Goal: Information Seeking & Learning: Find specific fact

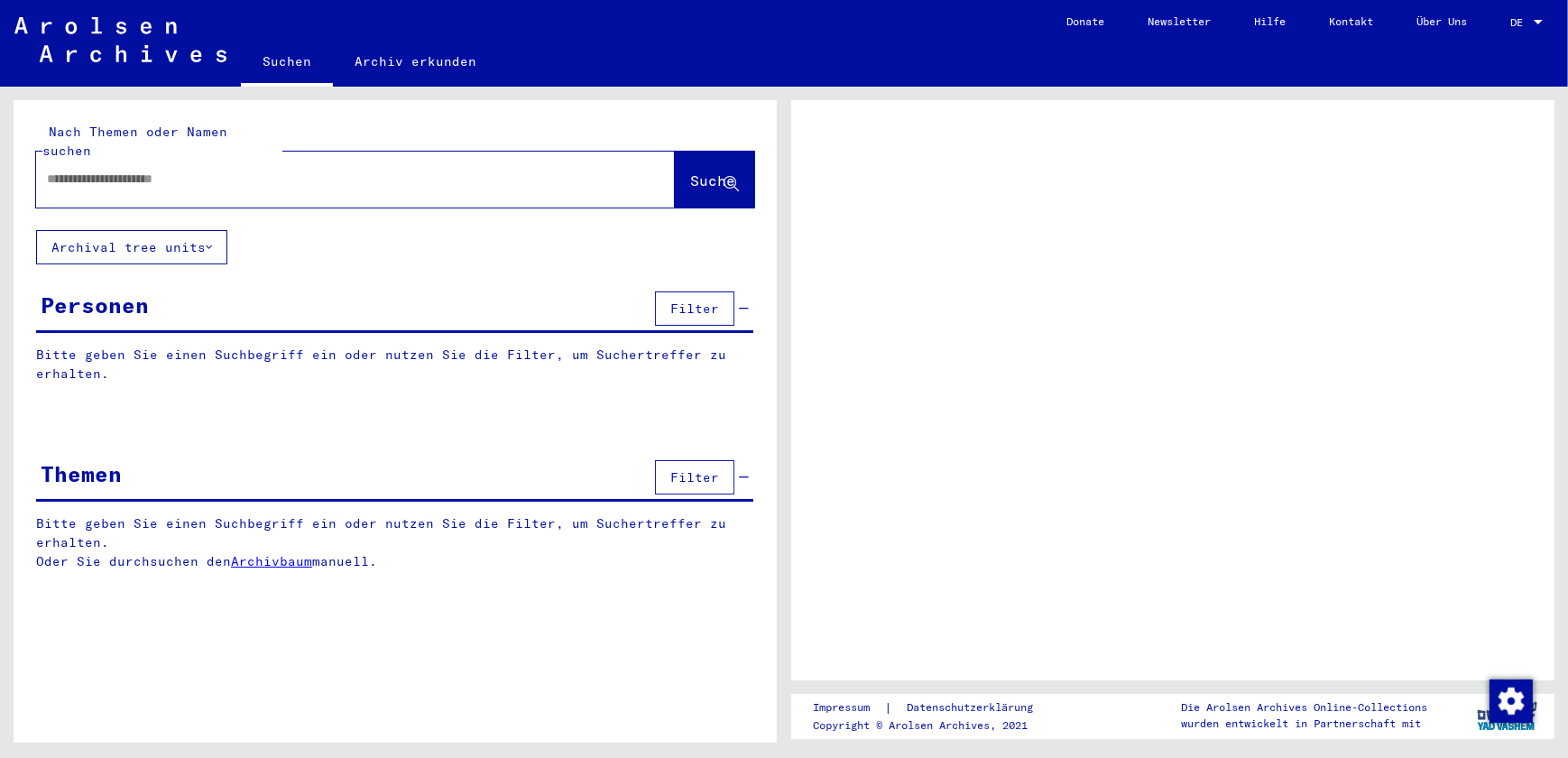
click at [93, 170] on input "text" at bounding box center [339, 179] width 585 height 19
type input "********"
click at [690, 171] on span "Suche" at bounding box center [713, 180] width 45 height 18
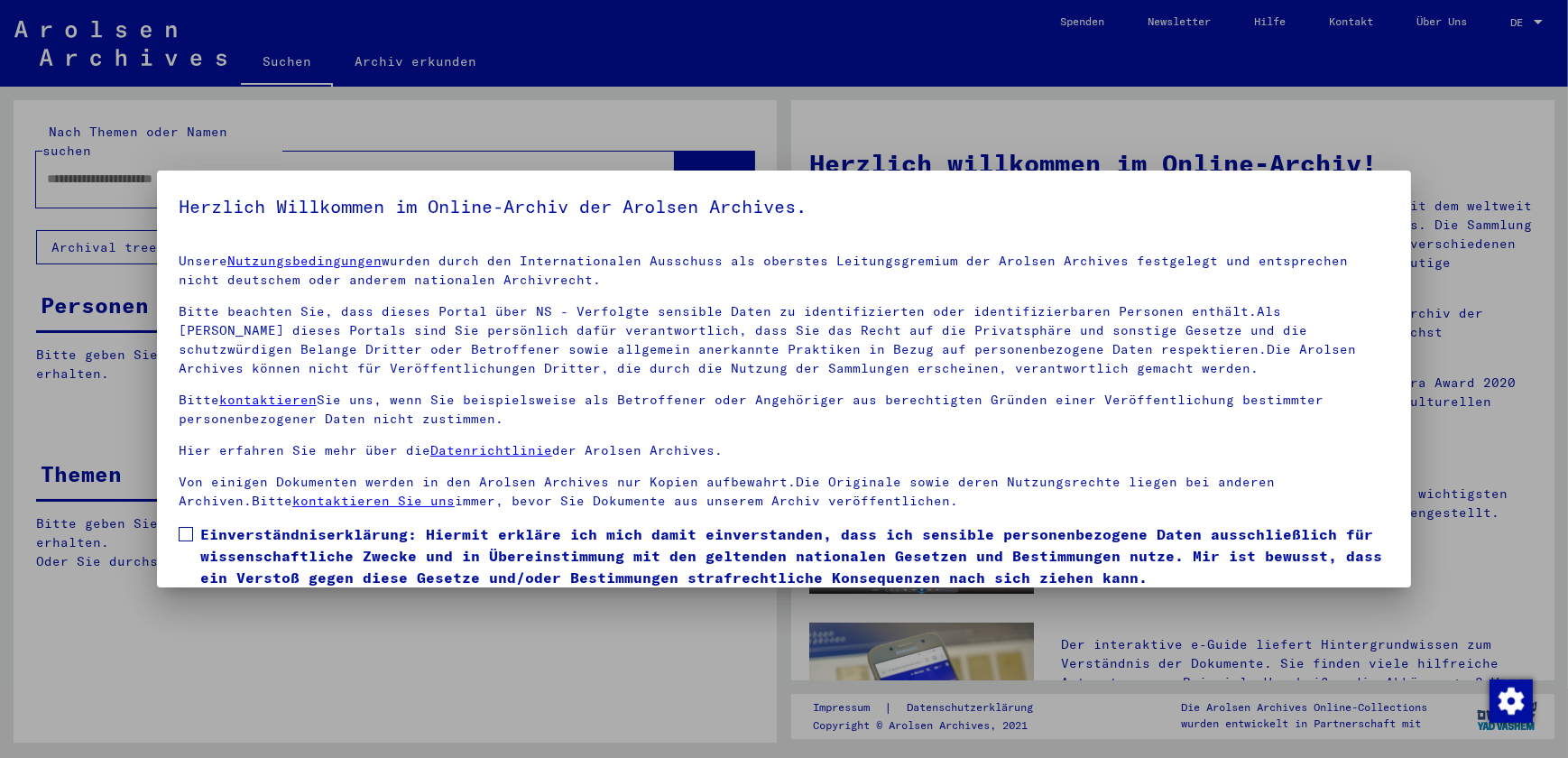
scroll to position [65, 0]
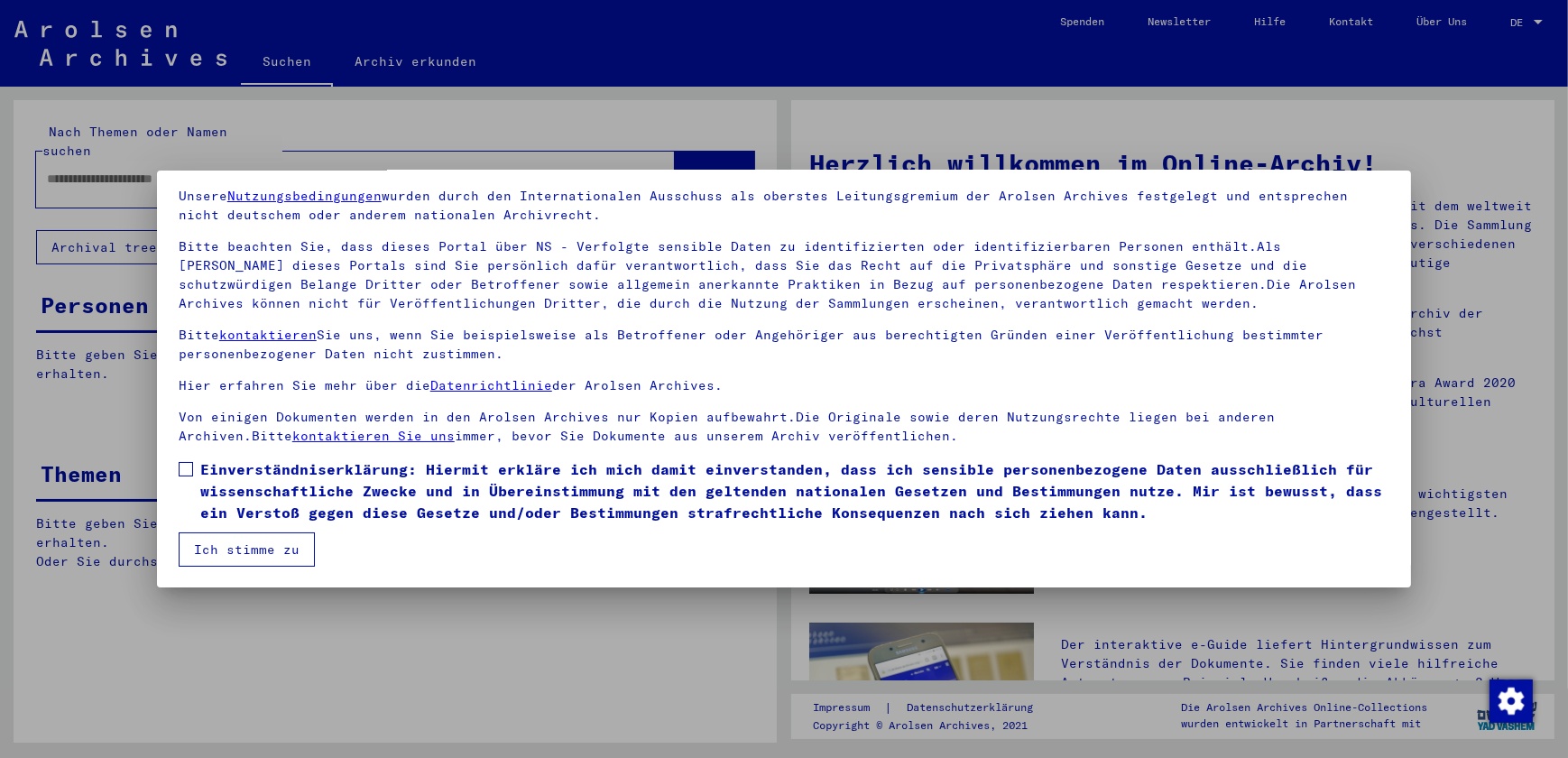
click at [180, 474] on span at bounding box center [186, 469] width 14 height 14
click at [200, 550] on button "Ich stimme zu" at bounding box center [246, 550] width 136 height 34
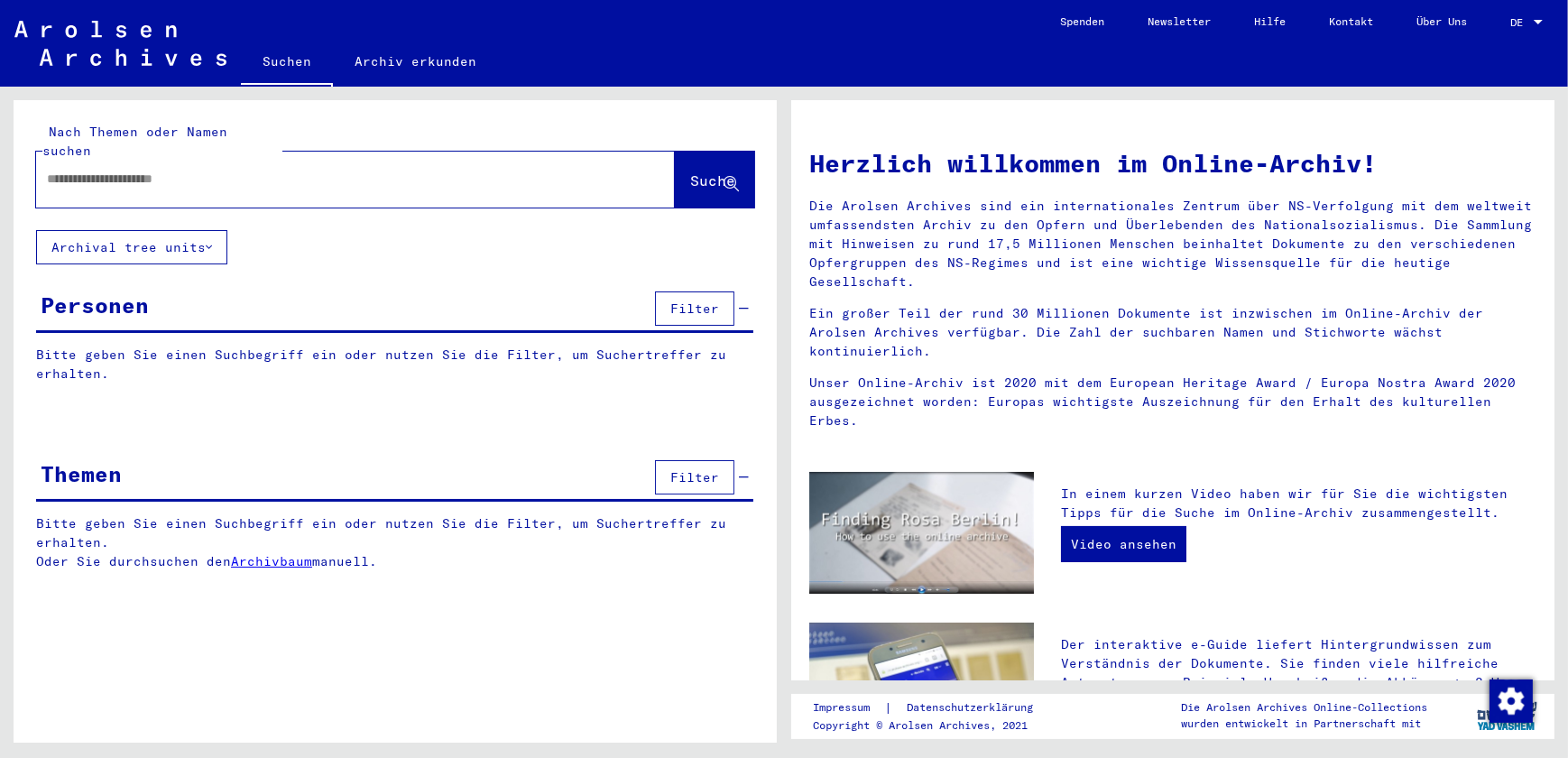
click at [690, 171] on span "Suche" at bounding box center [713, 180] width 45 height 18
click at [51, 170] on input "text" at bounding box center [334, 179] width 574 height 19
type input "********"
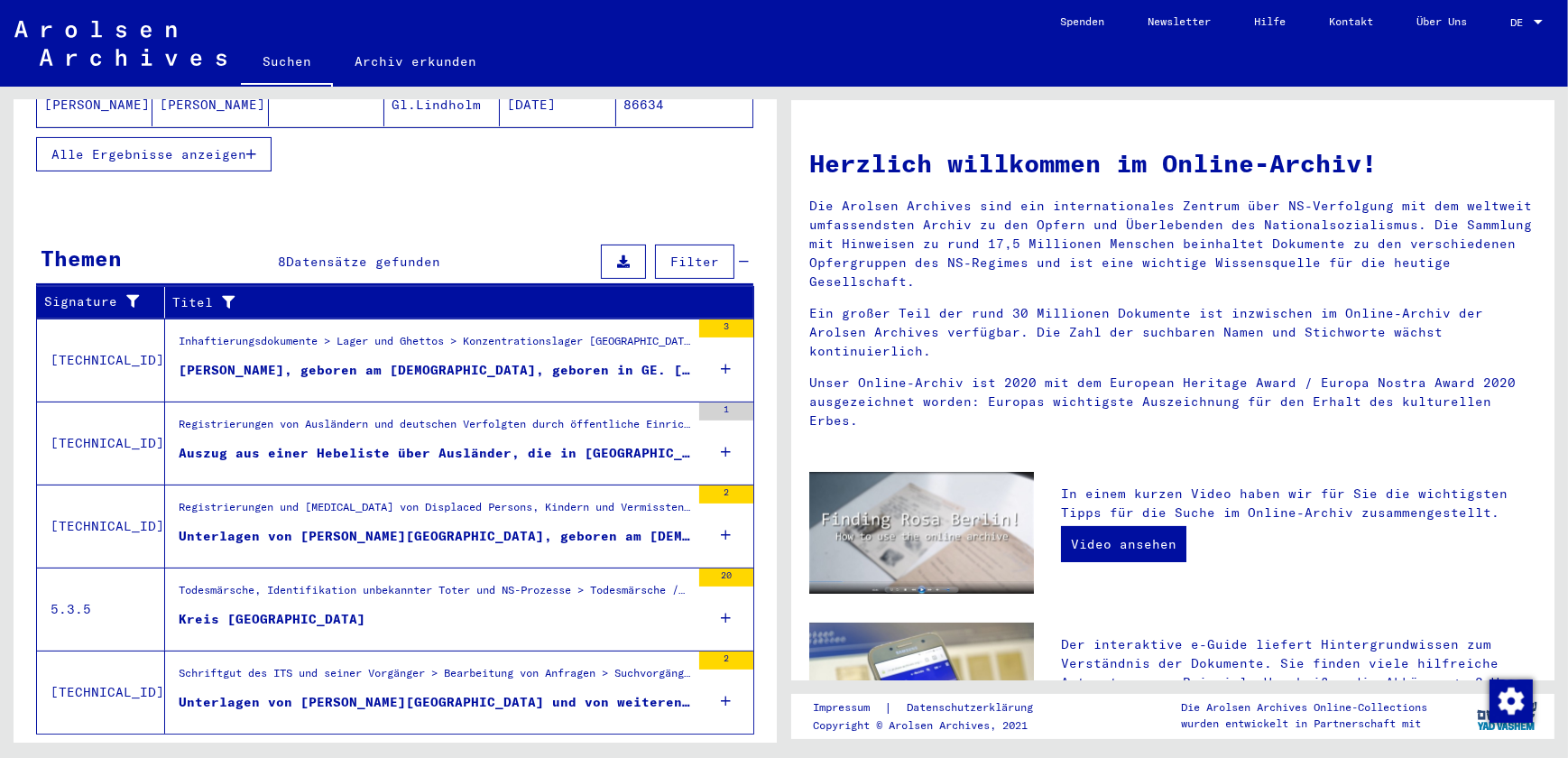
scroll to position [492, 0]
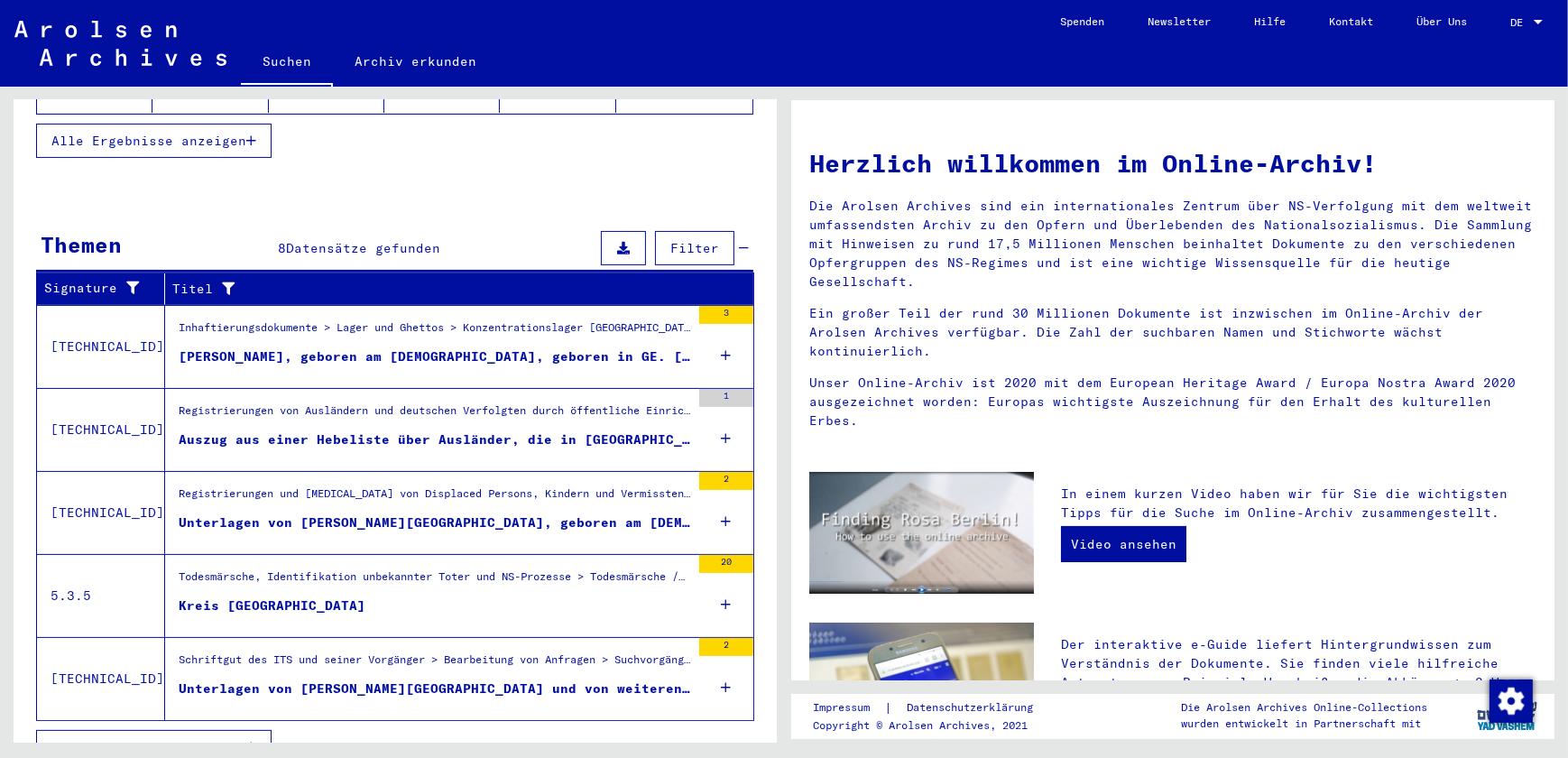
click at [471, 430] on div "Auszug aus einer Hebeliste über Ausländer, die in [GEOGRAPHIC_DATA] beschäftigt…" at bounding box center [434, 439] width 512 height 19
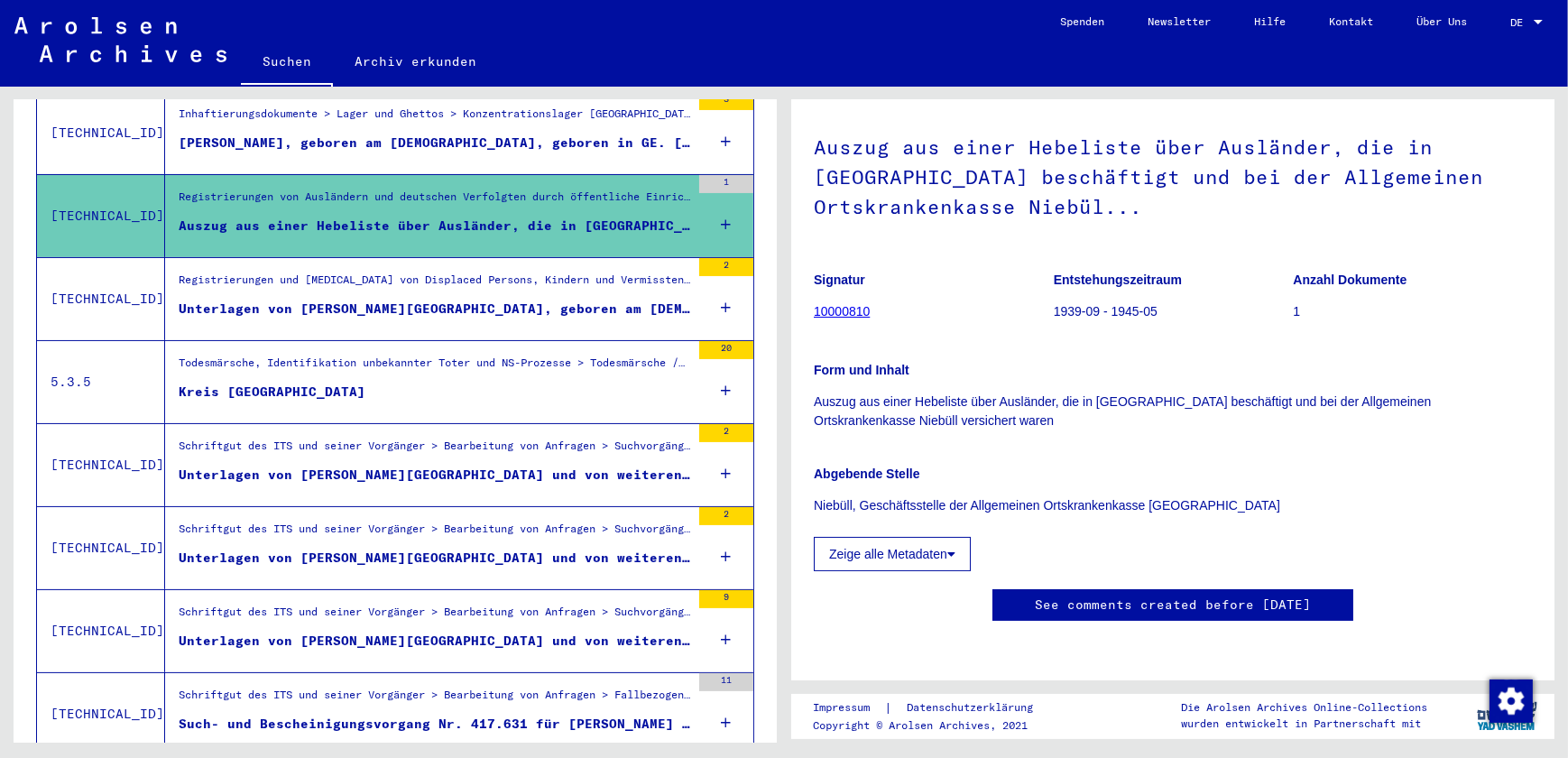
scroll to position [229, 0]
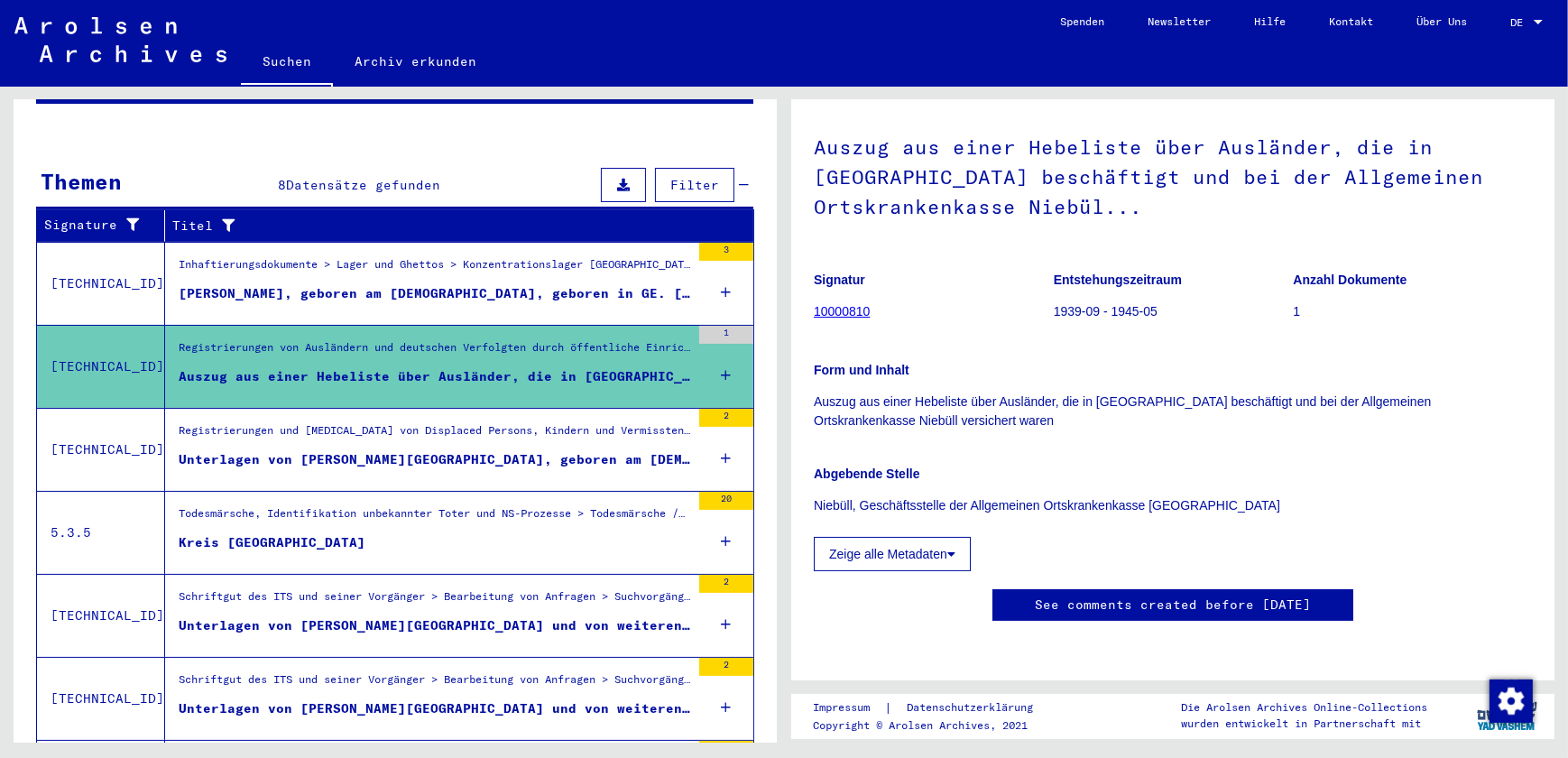
click at [257, 533] on div "Kreis [GEOGRAPHIC_DATA]" at bounding box center [272, 542] width 187 height 19
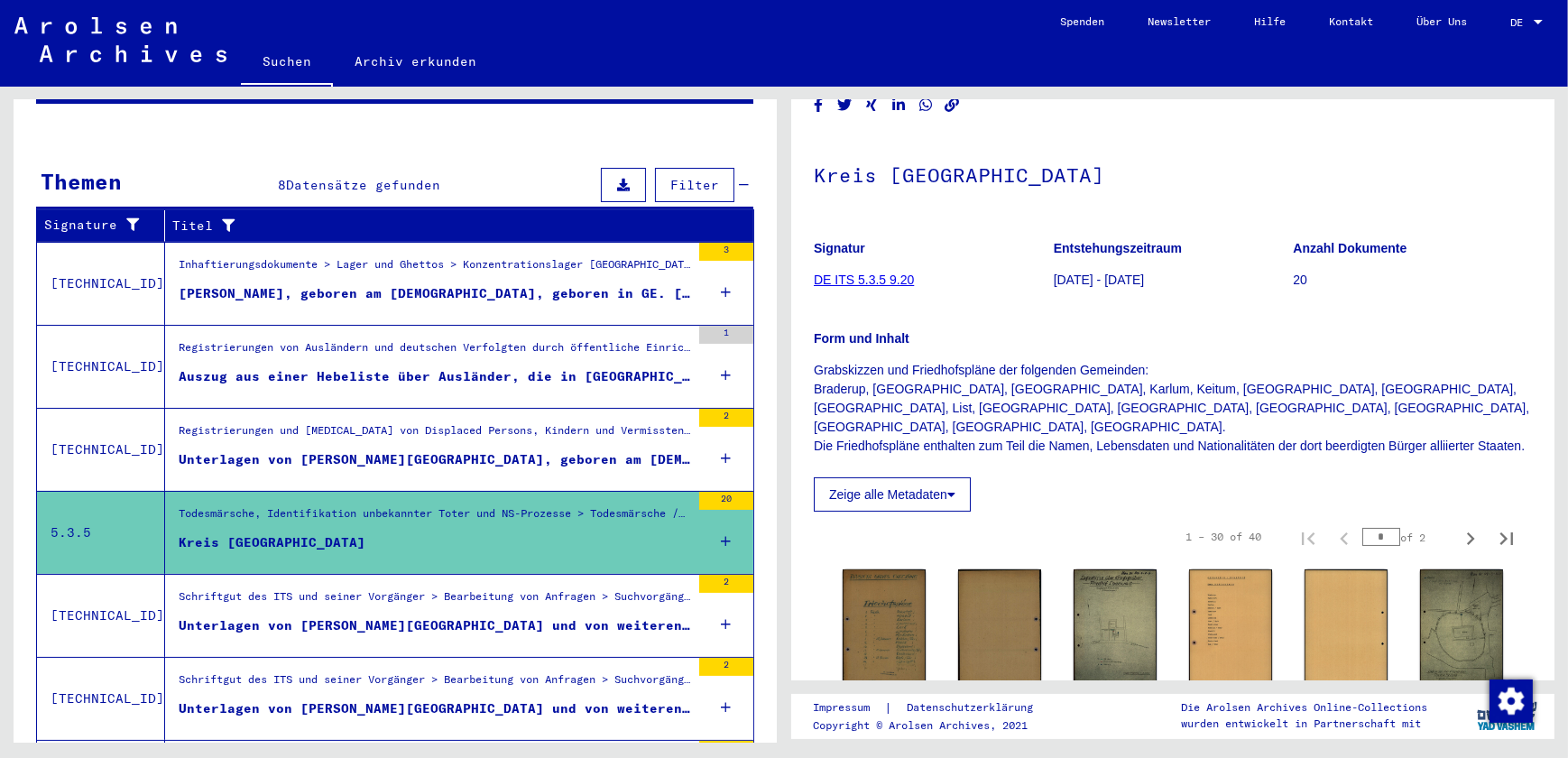
scroll to position [410, 0]
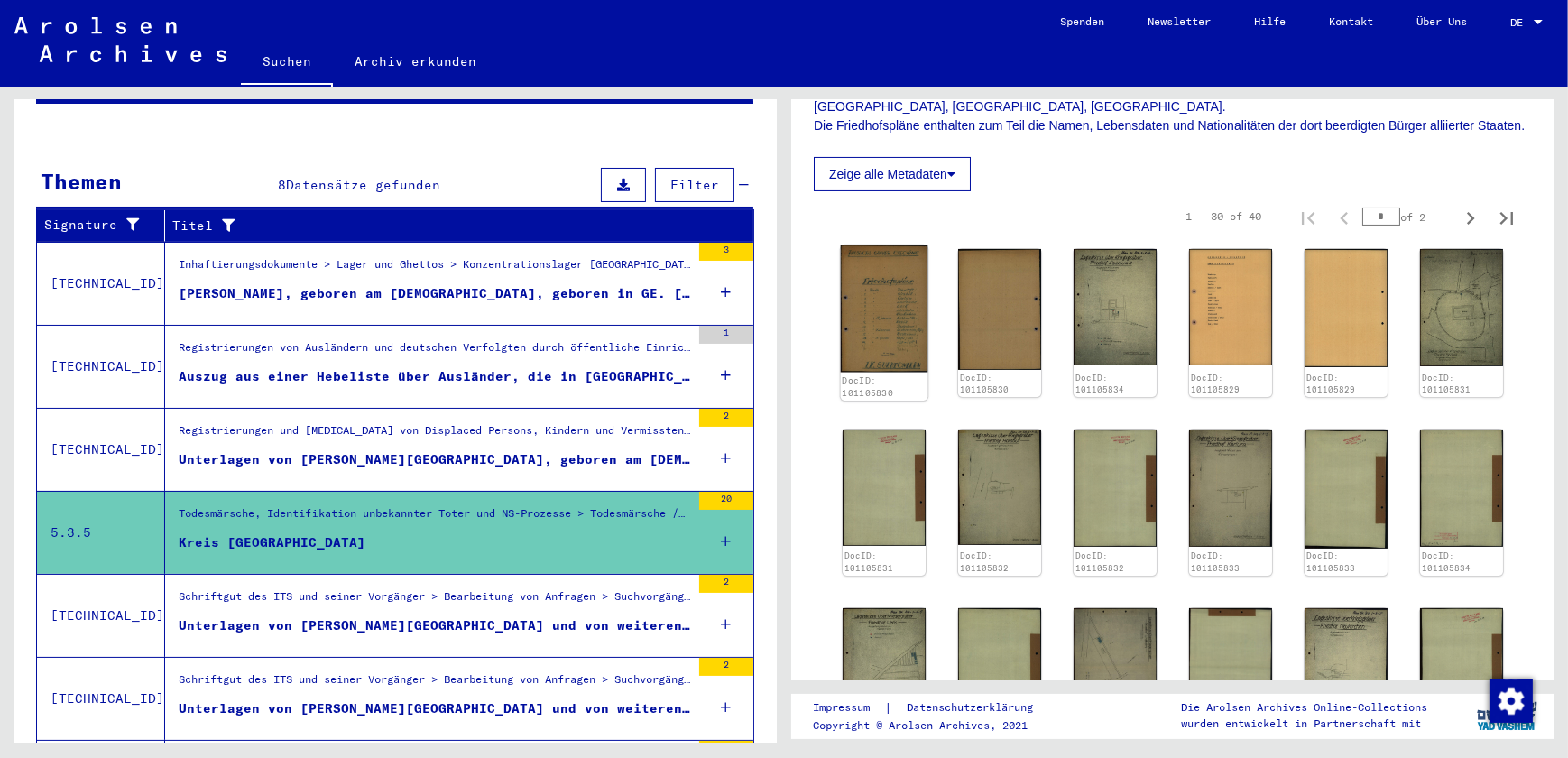
click at [879, 324] on img at bounding box center [884, 309] width 88 height 127
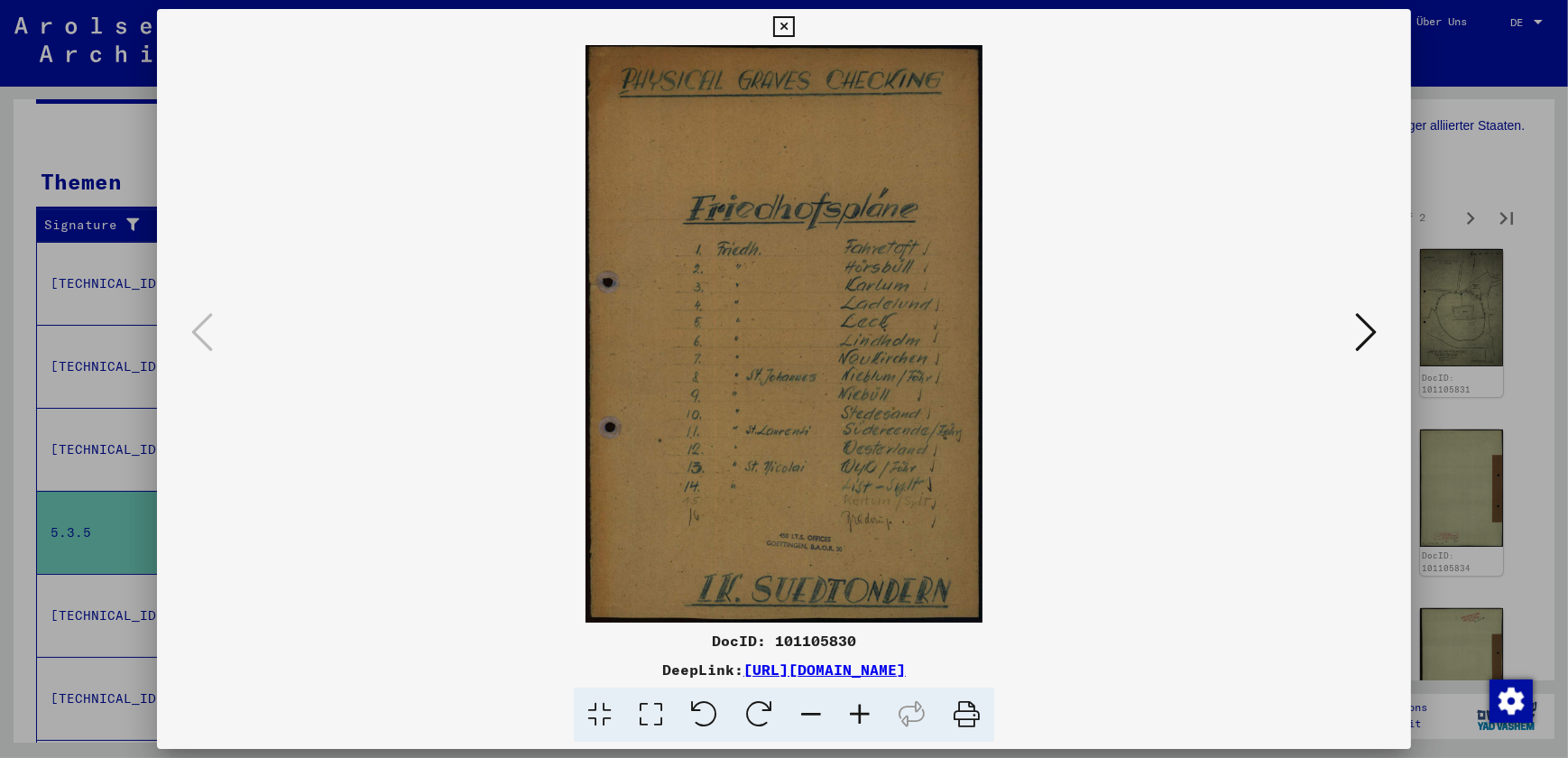
click at [879, 324] on img at bounding box center [784, 334] width 1131 height 578
click at [1362, 331] on icon at bounding box center [1366, 332] width 22 height 43
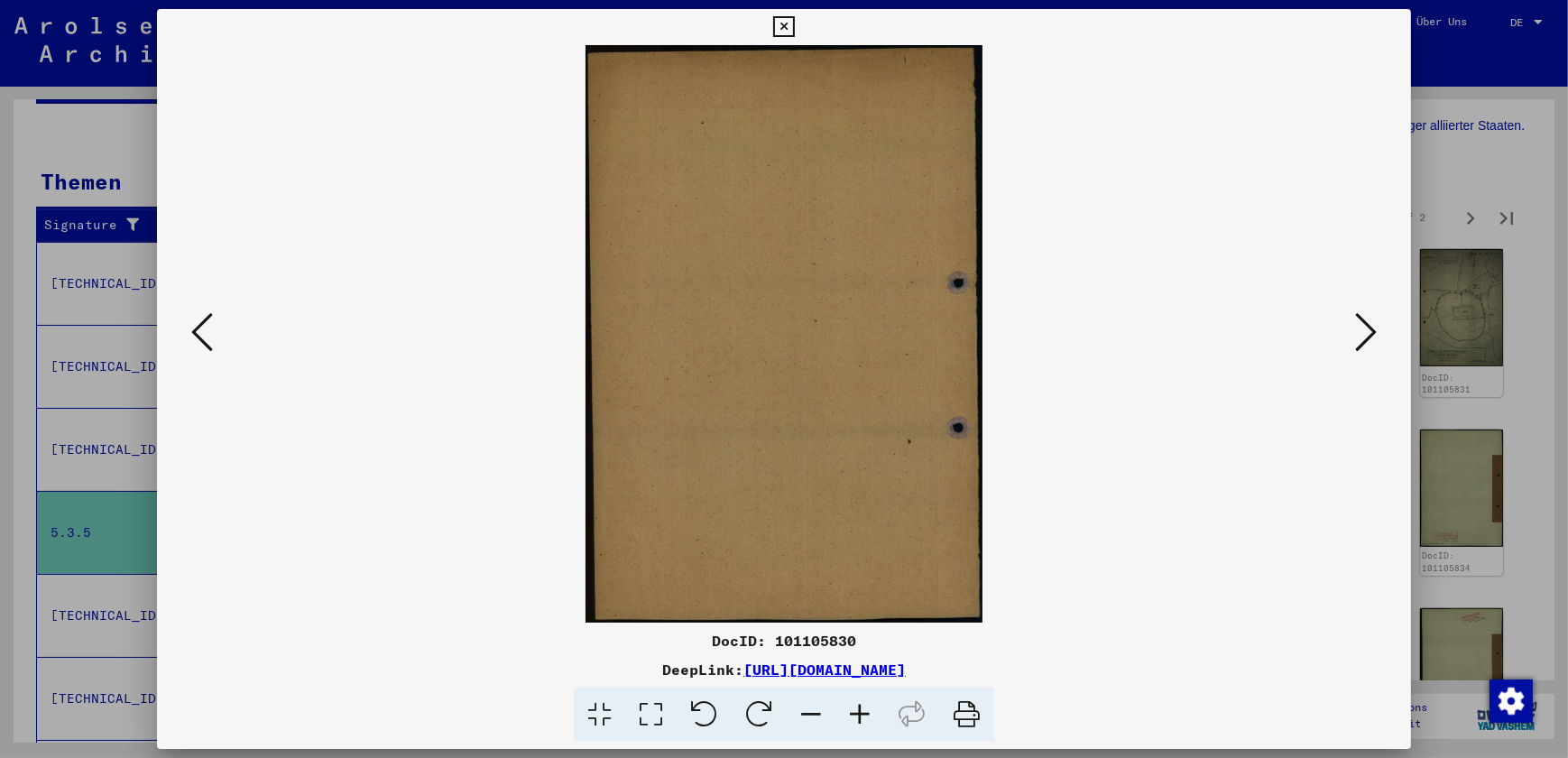
click at [1362, 331] on icon at bounding box center [1366, 332] width 22 height 43
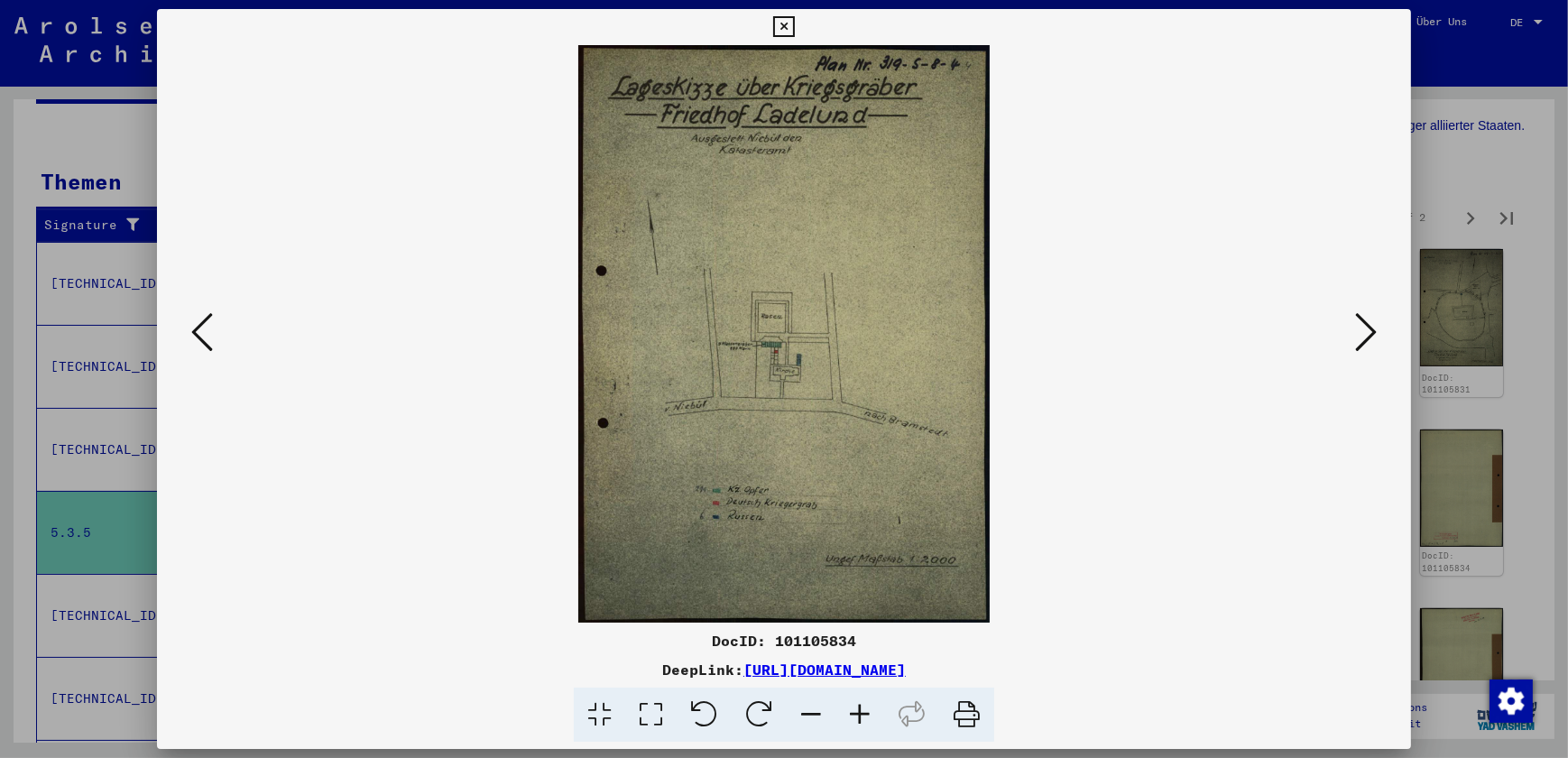
click at [1362, 331] on icon at bounding box center [1366, 332] width 22 height 43
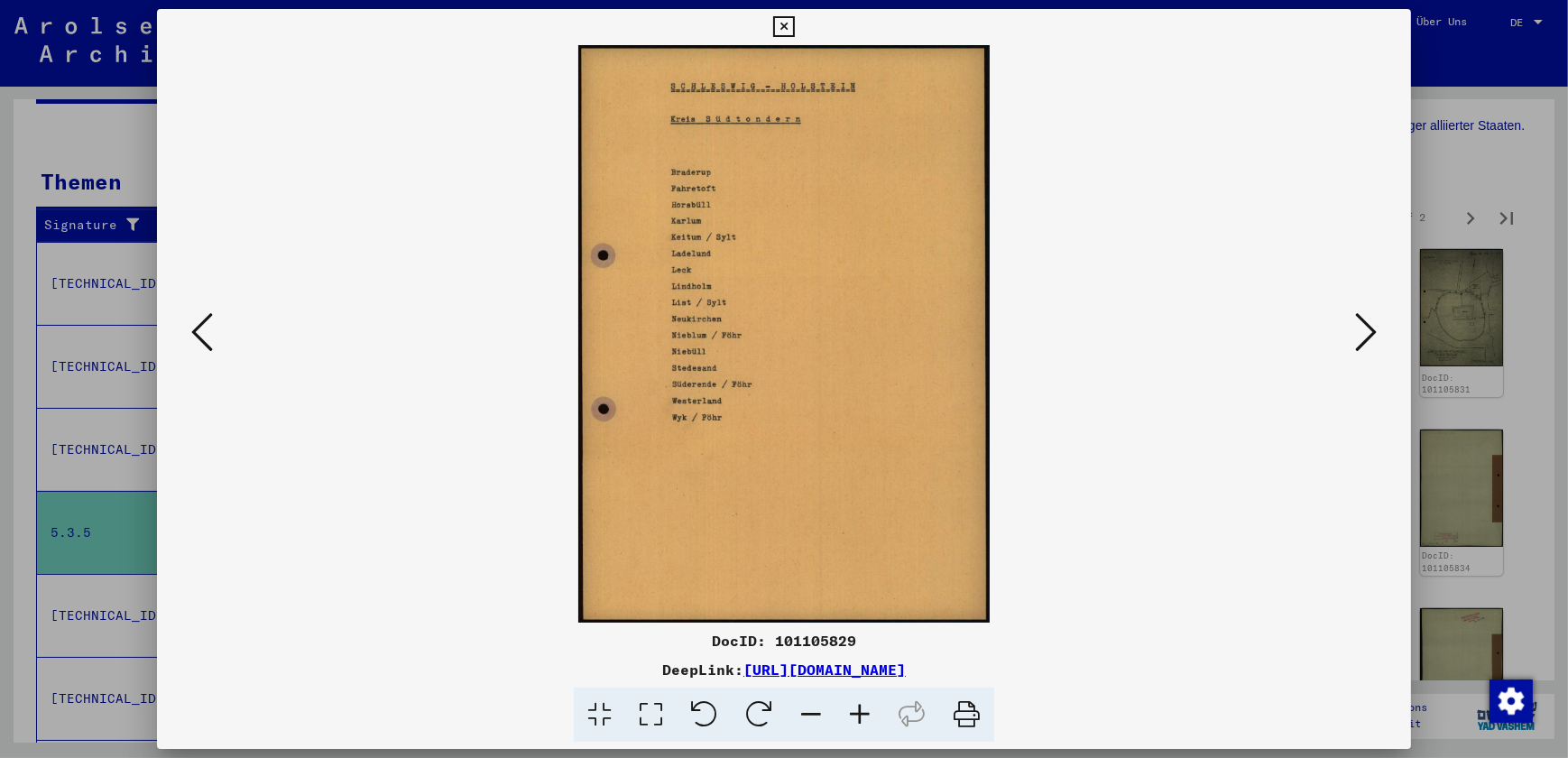
click at [1362, 331] on icon at bounding box center [1366, 332] width 22 height 43
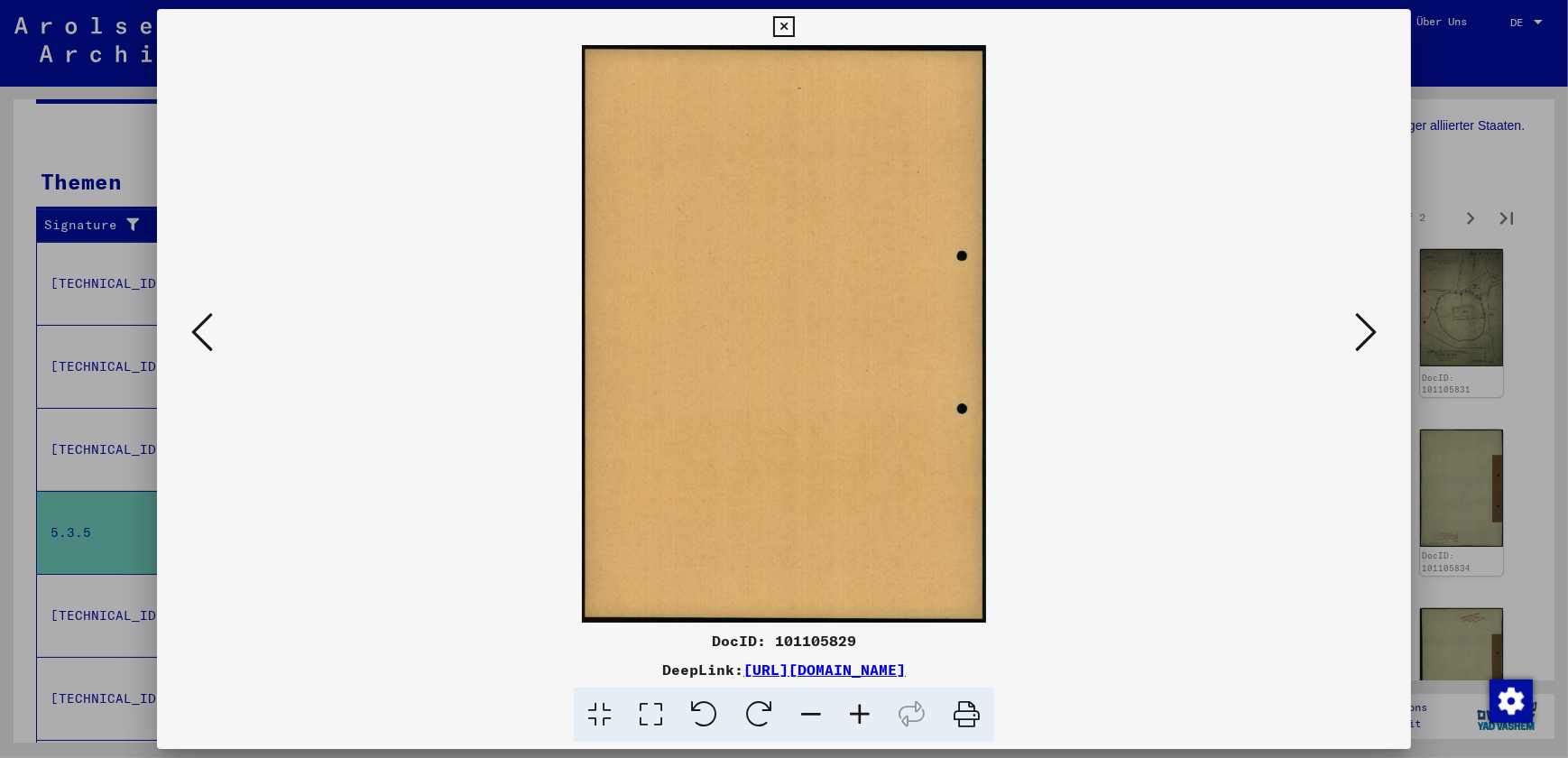
click at [1362, 331] on icon at bounding box center [1366, 332] width 22 height 43
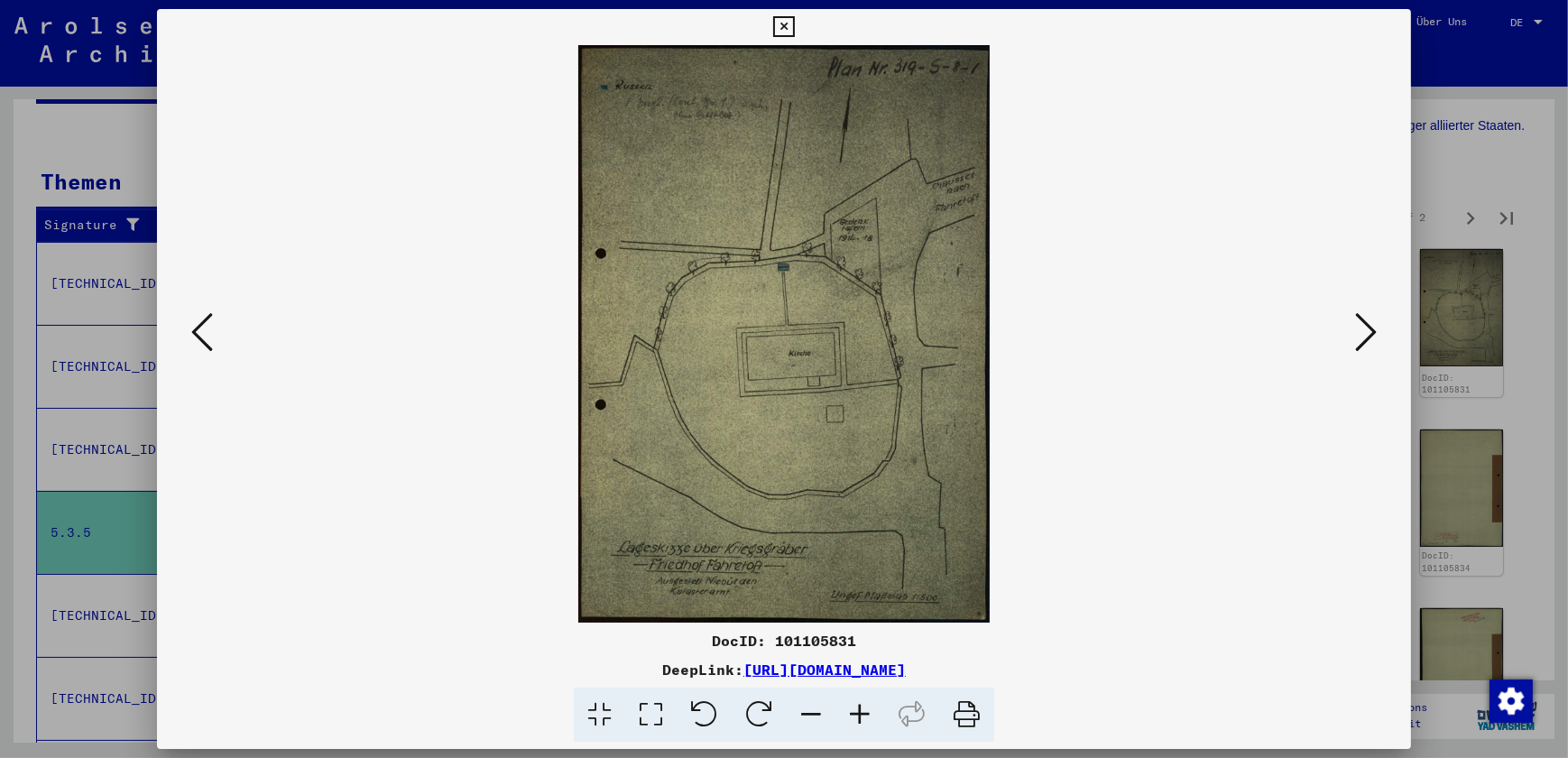
click at [1362, 331] on icon at bounding box center [1366, 332] width 22 height 43
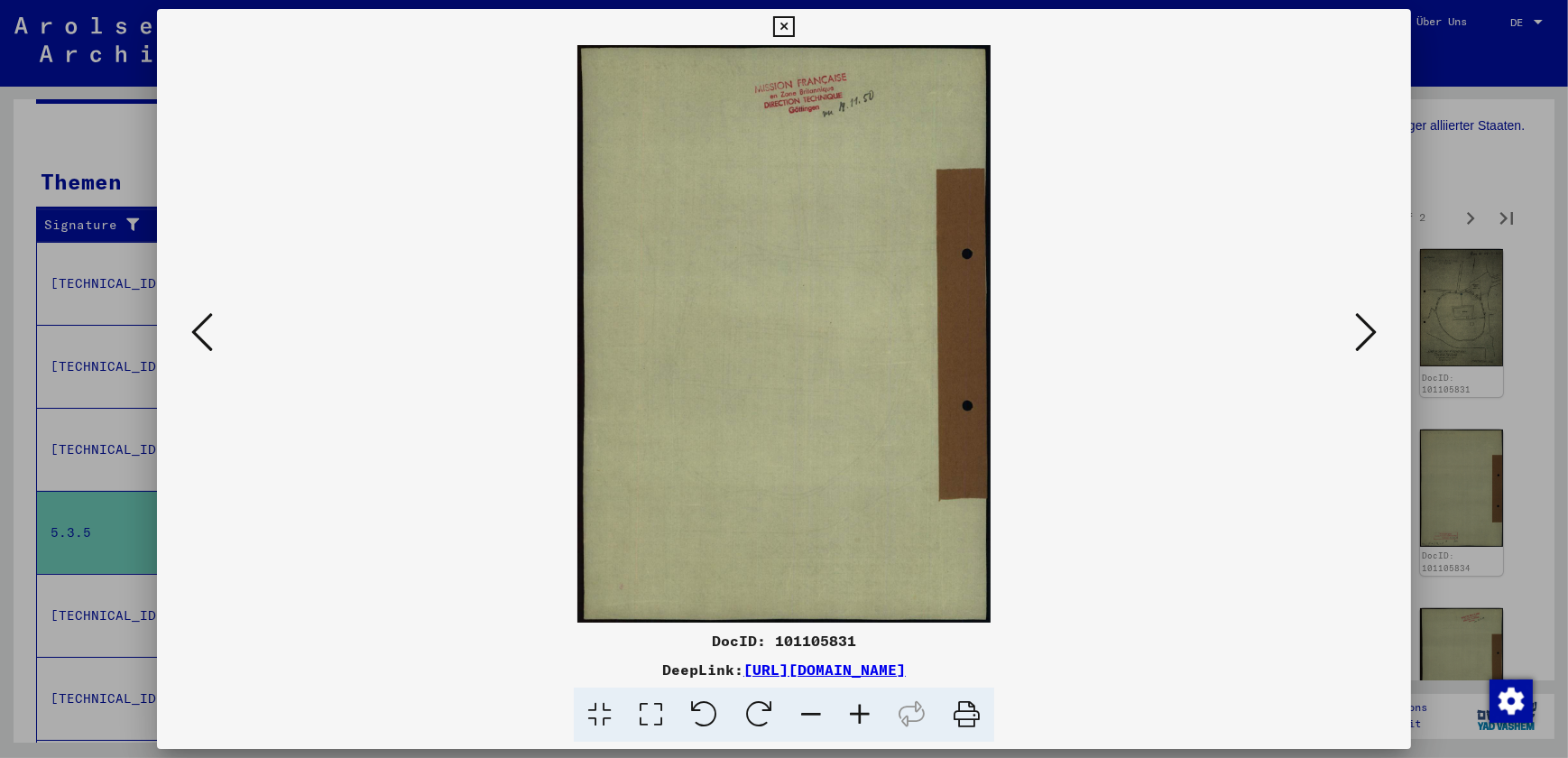
click at [1362, 331] on icon at bounding box center [1366, 332] width 22 height 43
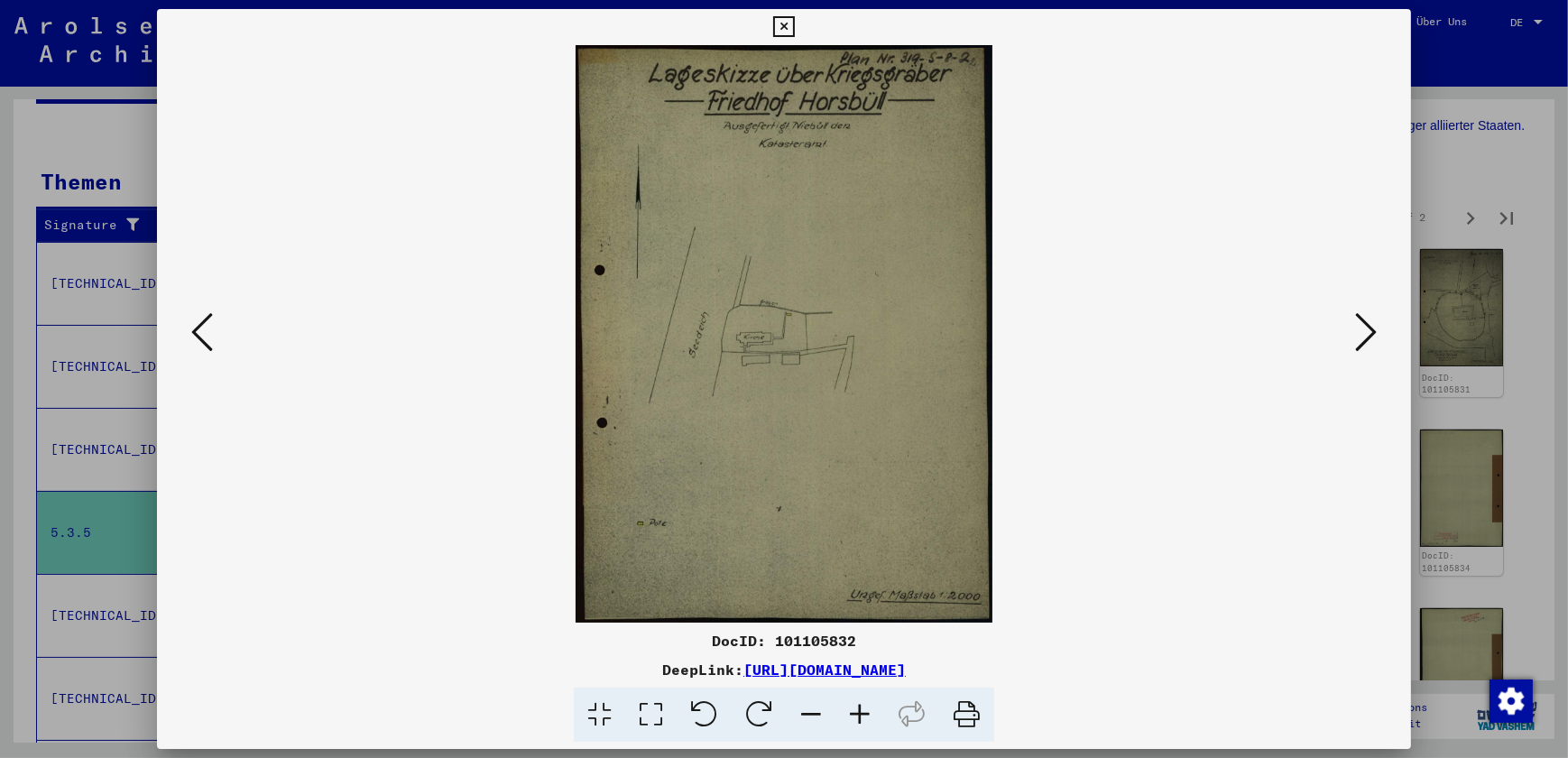
click at [1362, 331] on icon at bounding box center [1366, 332] width 22 height 43
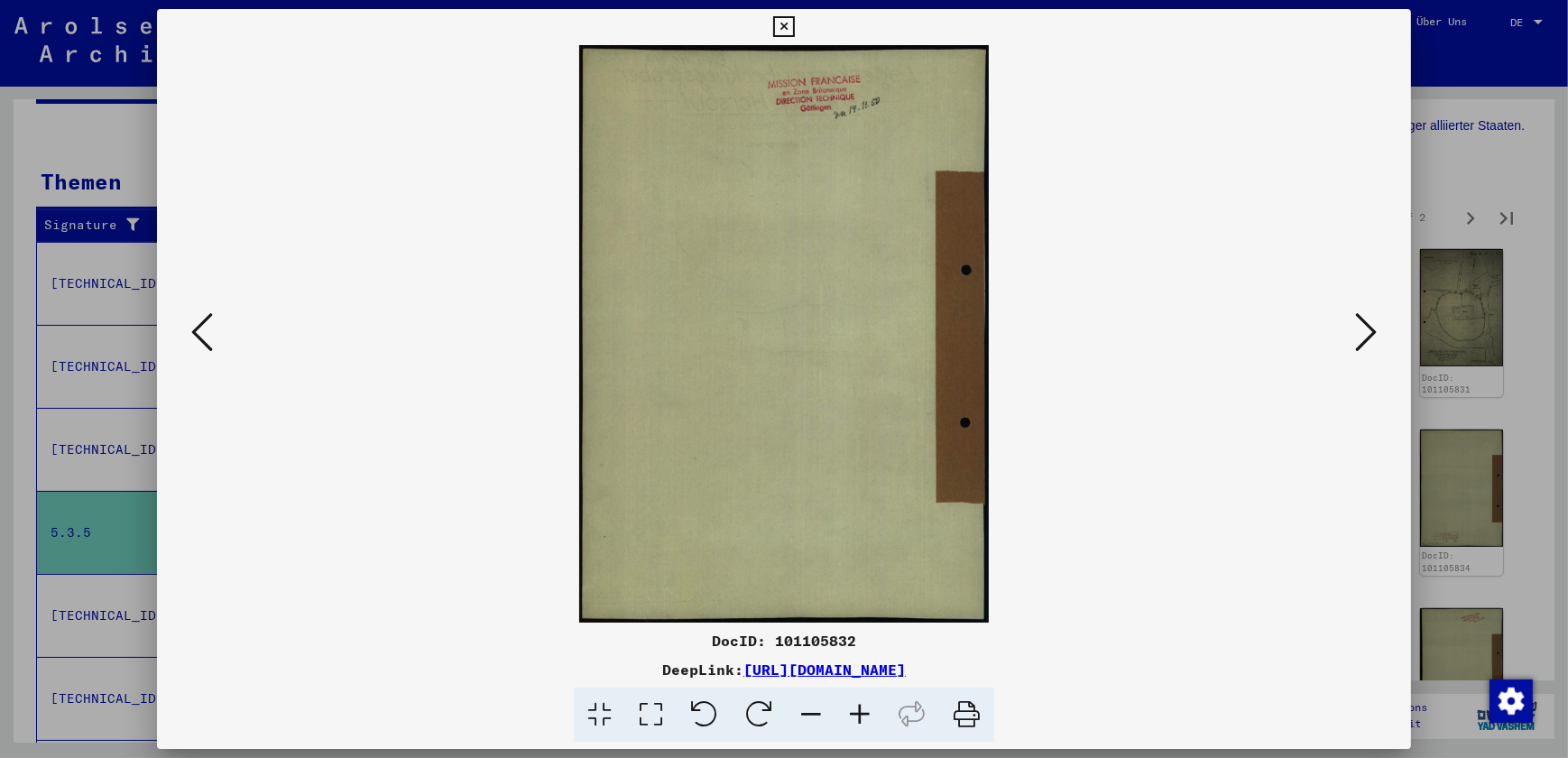
click at [1362, 331] on icon at bounding box center [1366, 332] width 22 height 43
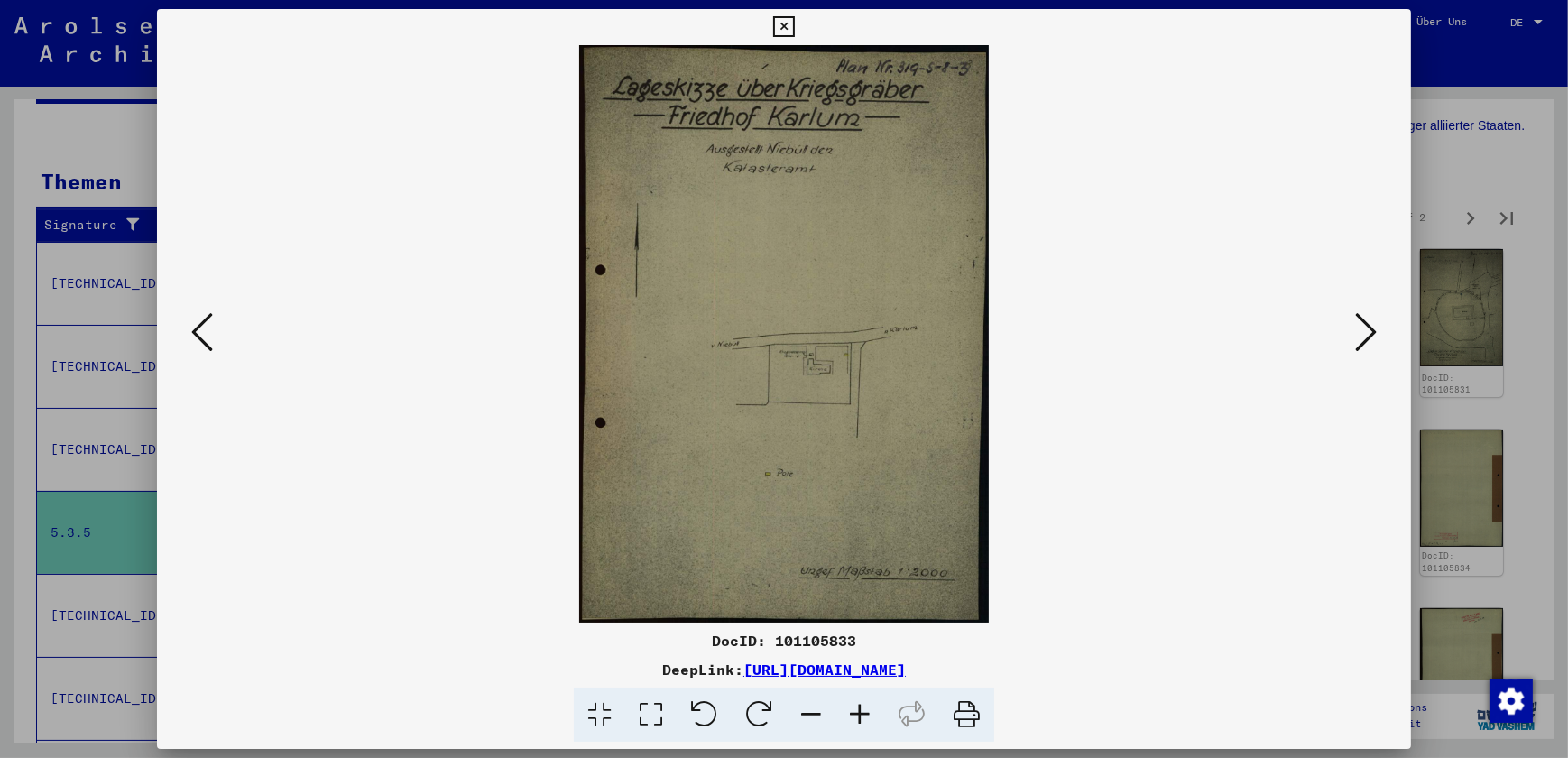
click at [1362, 331] on icon at bounding box center [1366, 332] width 22 height 43
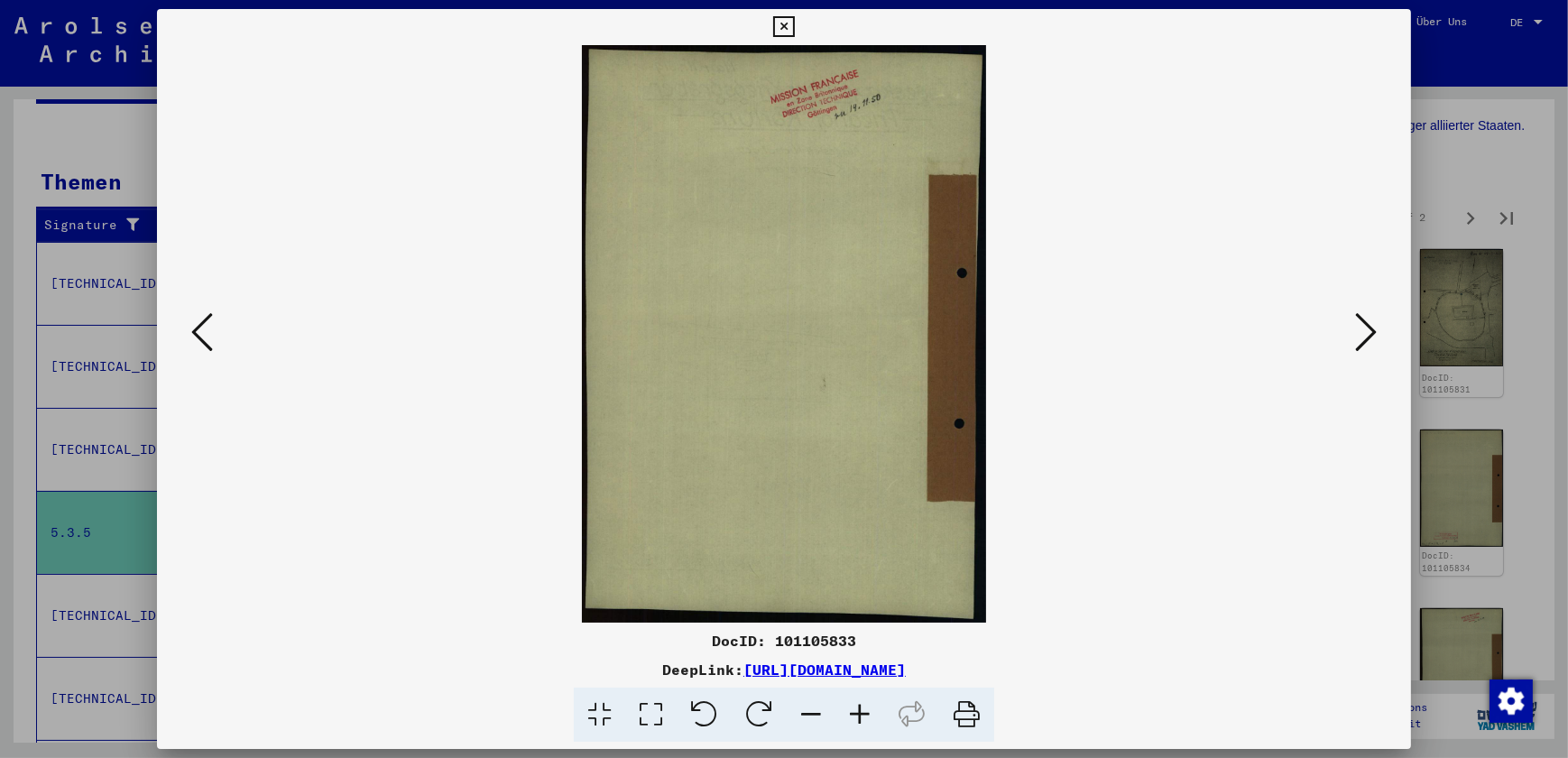
click at [1362, 331] on icon at bounding box center [1366, 332] width 22 height 43
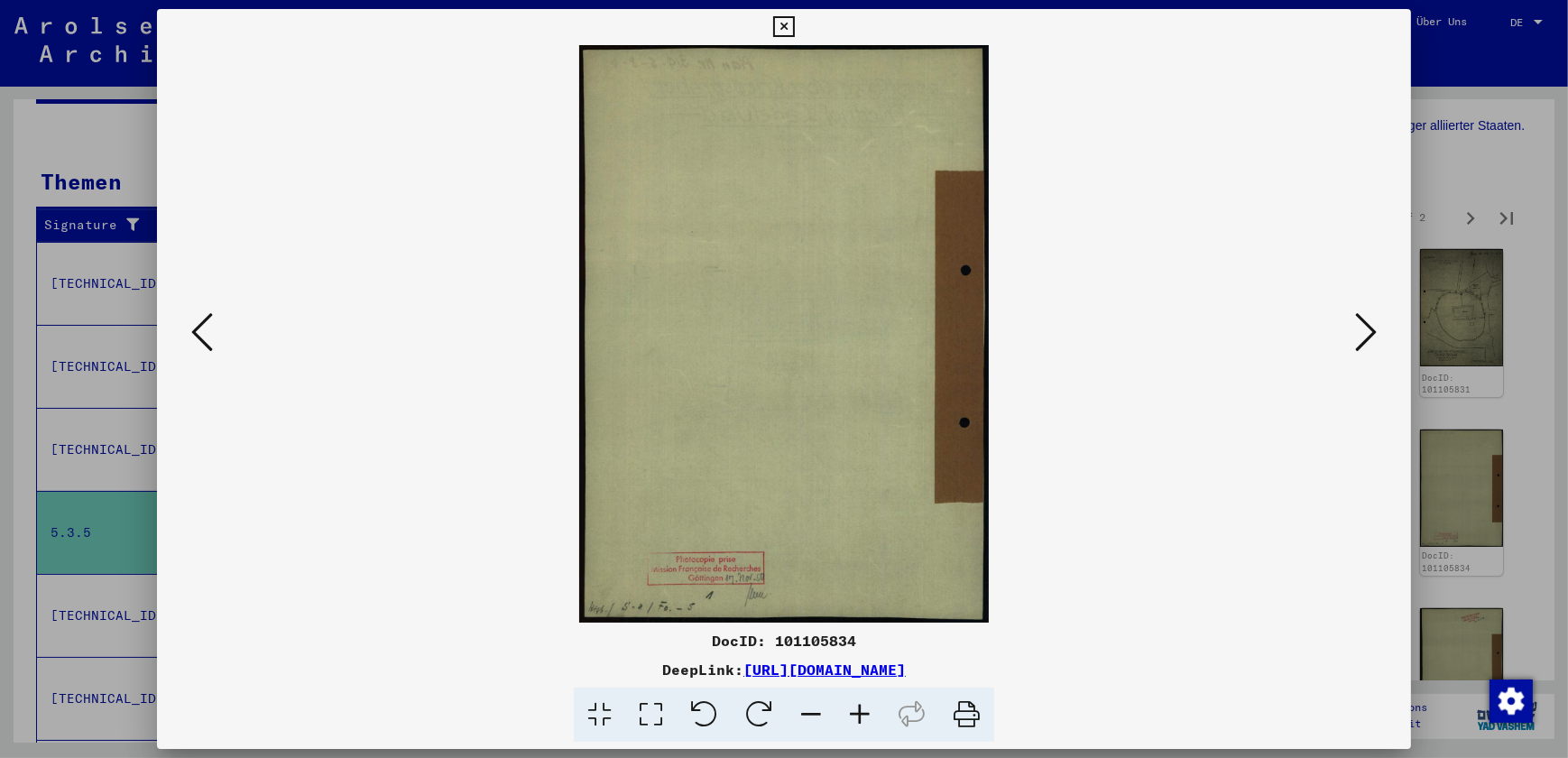
click at [1362, 331] on icon at bounding box center [1366, 332] width 22 height 43
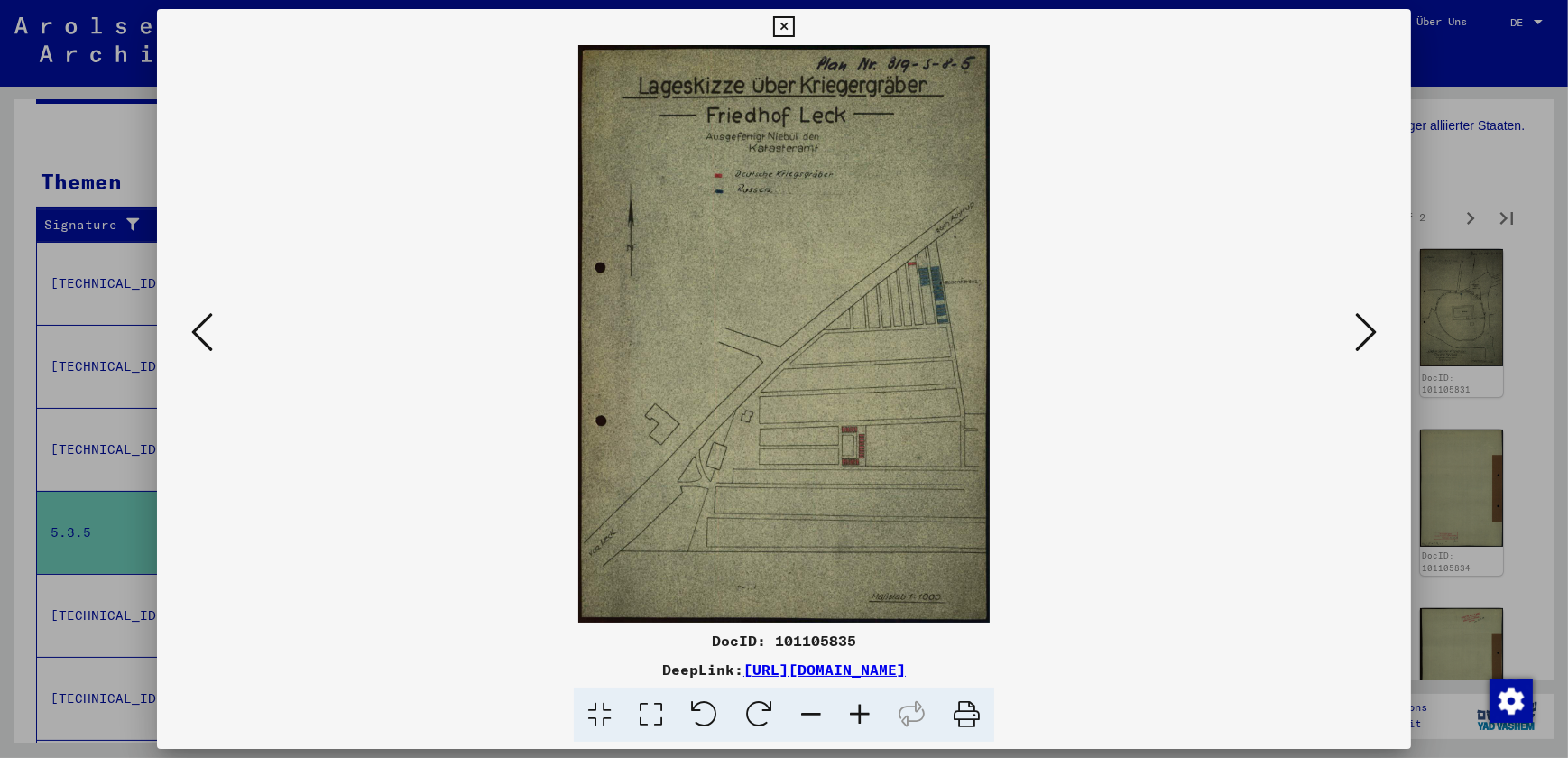
click at [1362, 331] on icon at bounding box center [1366, 332] width 22 height 43
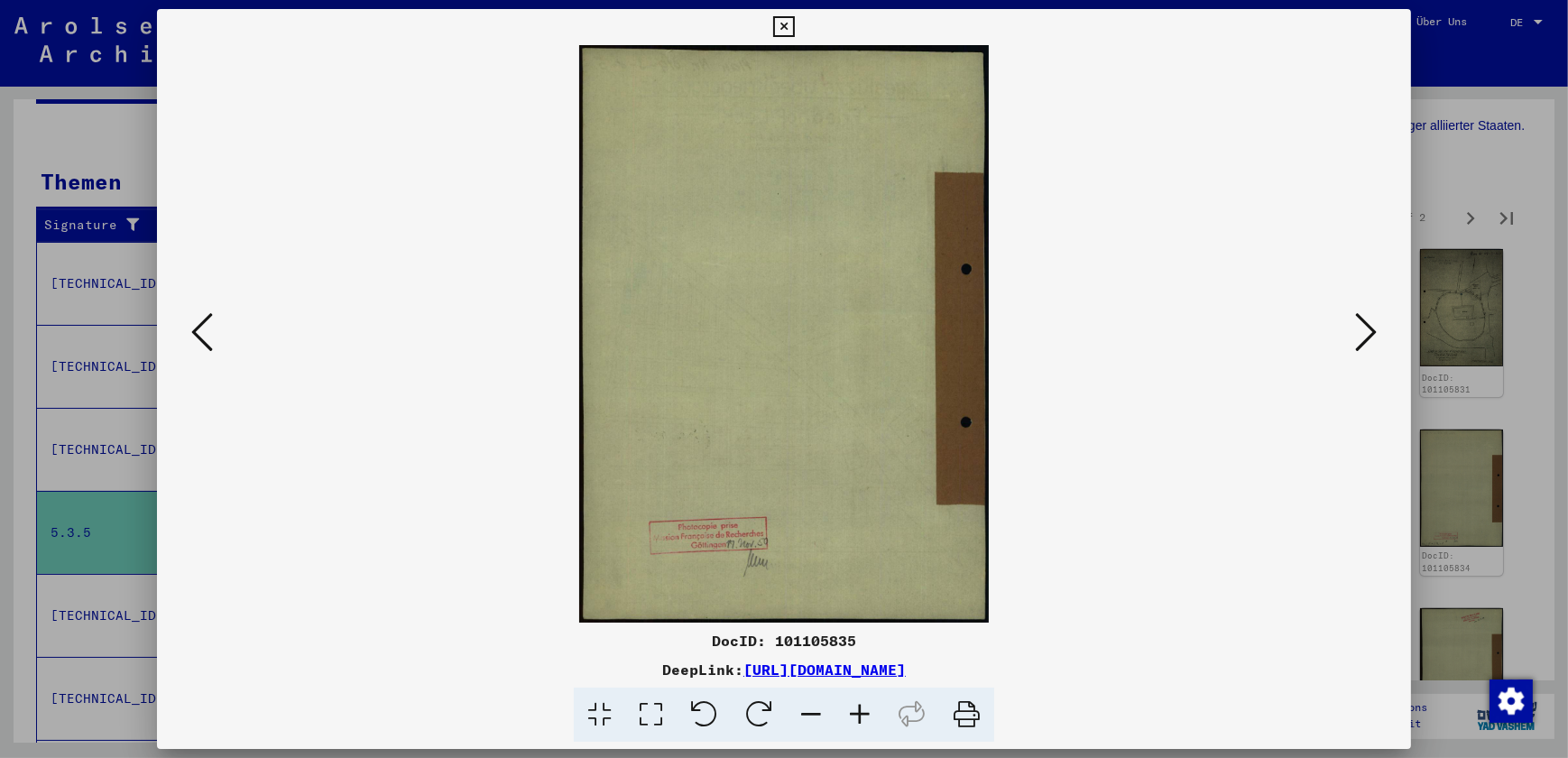
click at [1362, 331] on icon at bounding box center [1366, 332] width 22 height 43
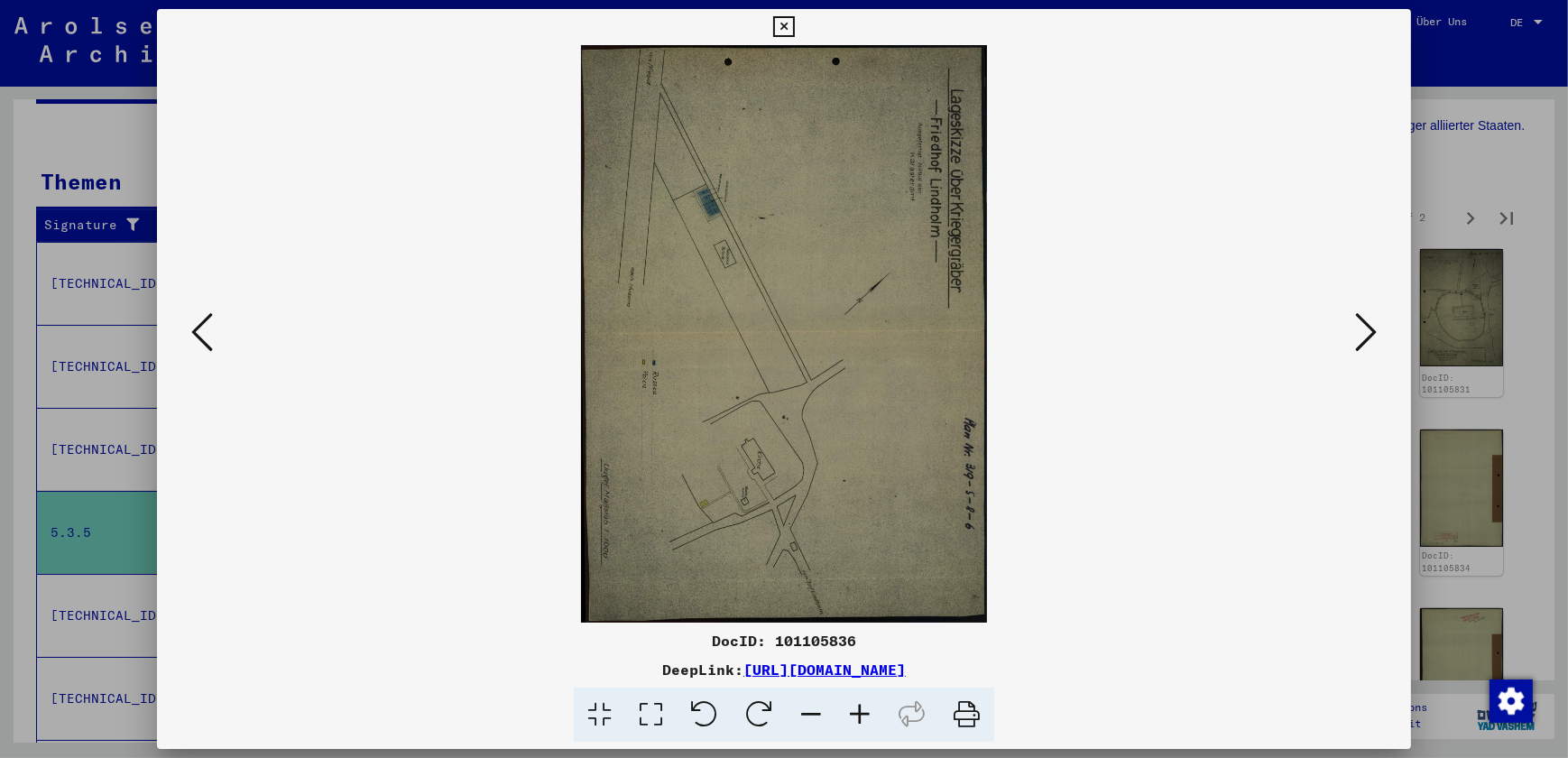
click at [1362, 331] on icon at bounding box center [1366, 332] width 22 height 43
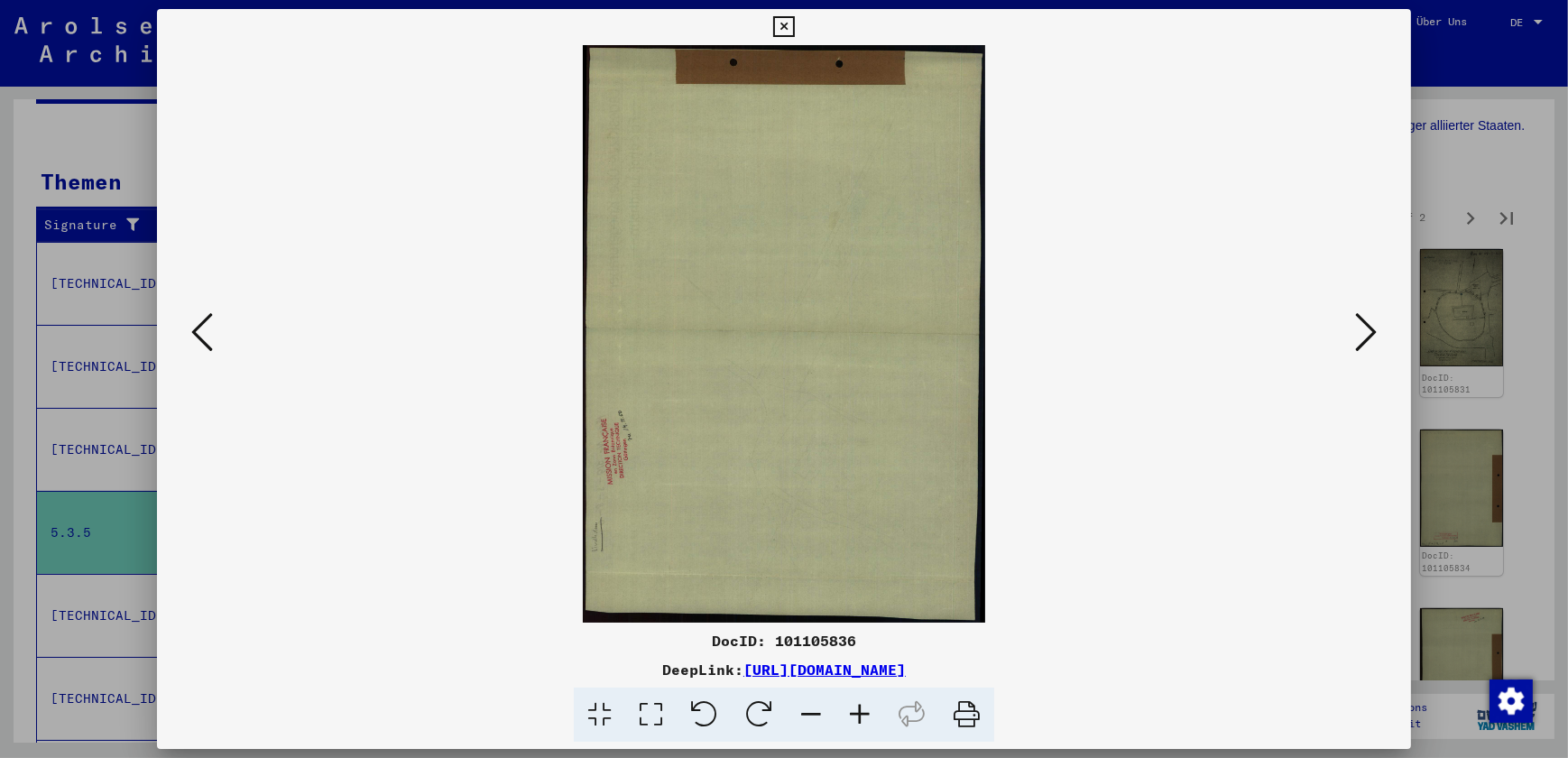
click at [1362, 331] on icon at bounding box center [1366, 332] width 22 height 43
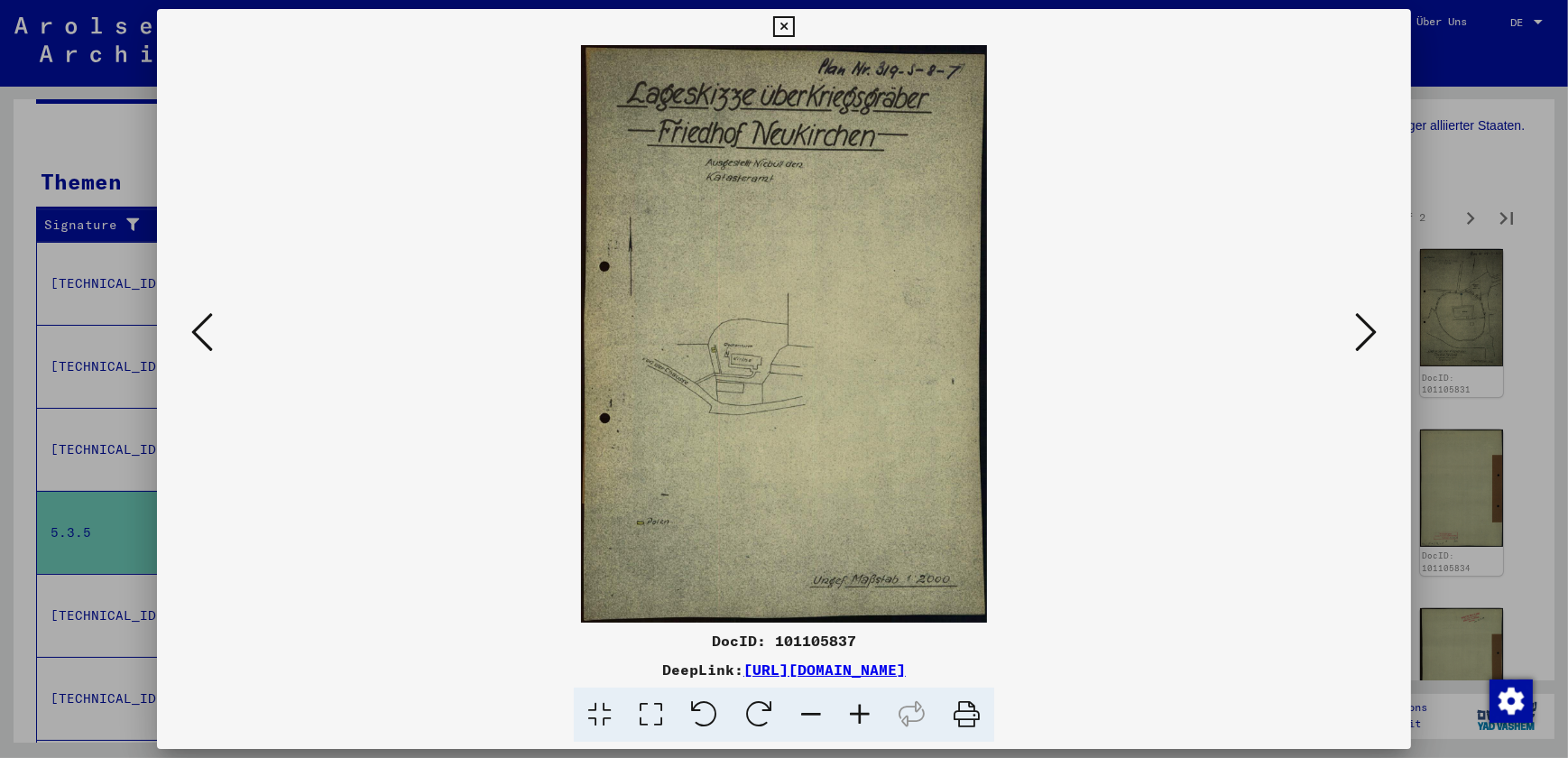
click at [1362, 331] on icon at bounding box center [1366, 332] width 22 height 43
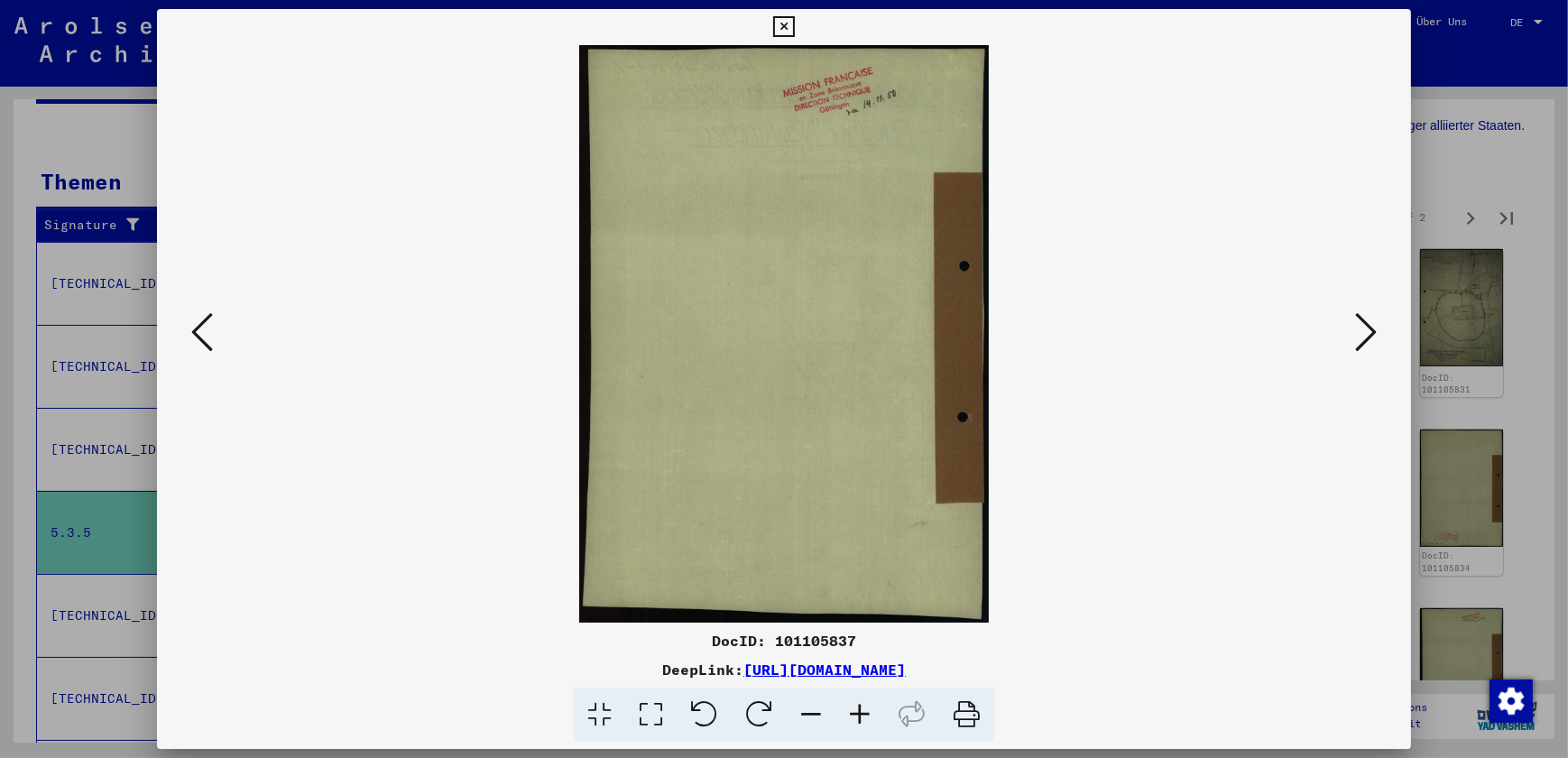
click at [1362, 331] on icon at bounding box center [1366, 332] width 22 height 43
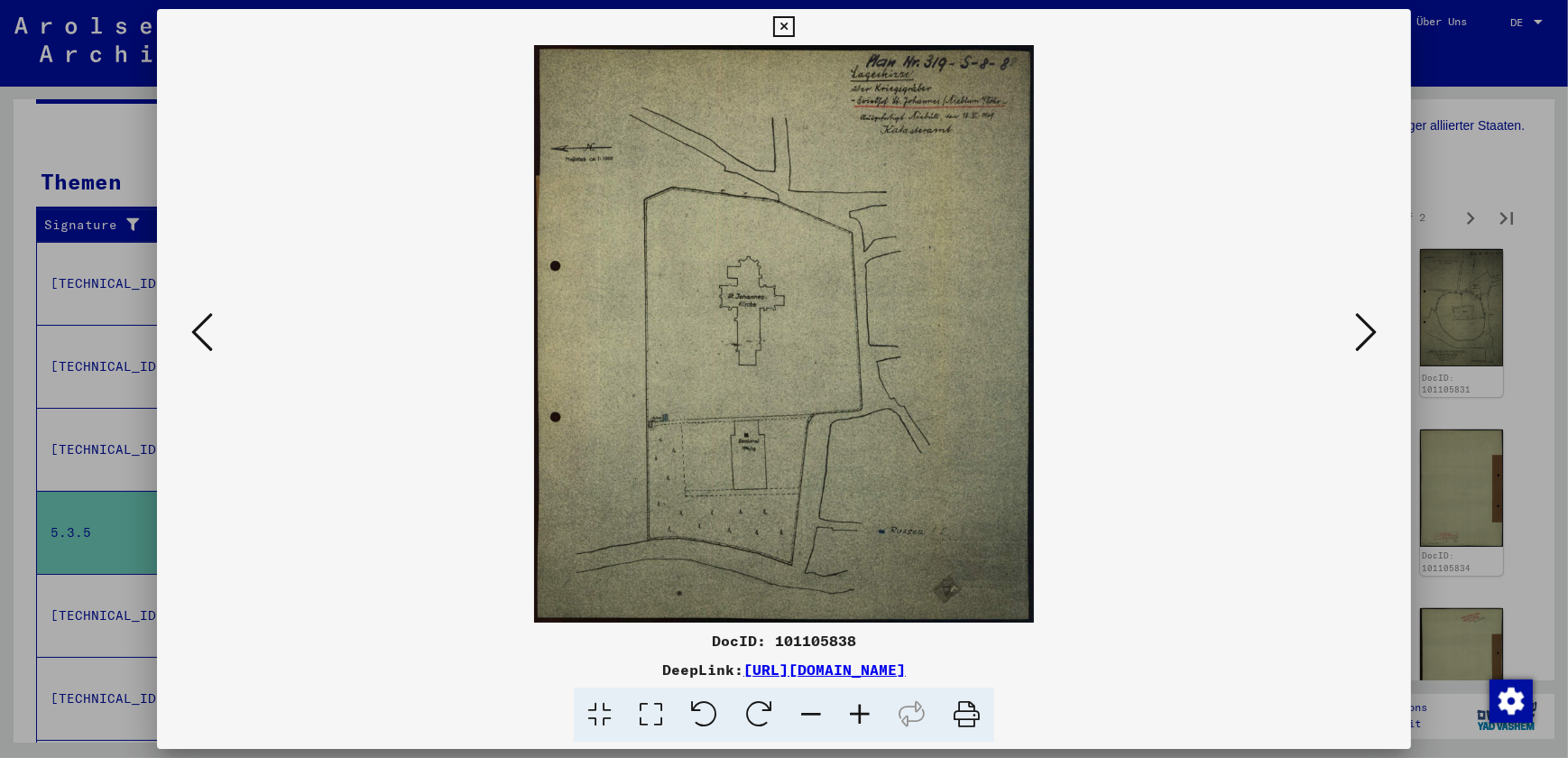
click at [1362, 331] on icon at bounding box center [1366, 332] width 22 height 43
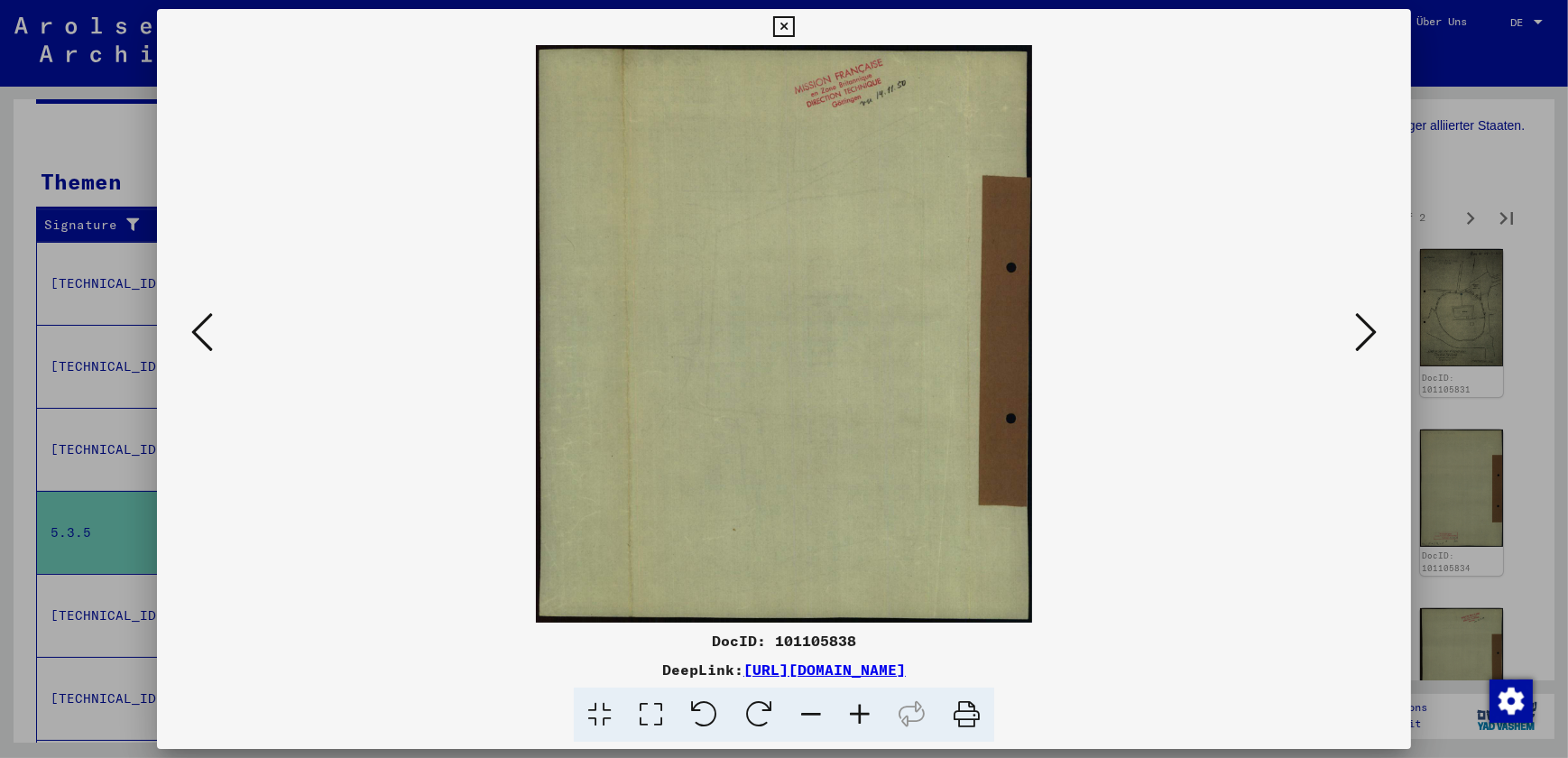
click at [1362, 331] on icon at bounding box center [1366, 332] width 22 height 43
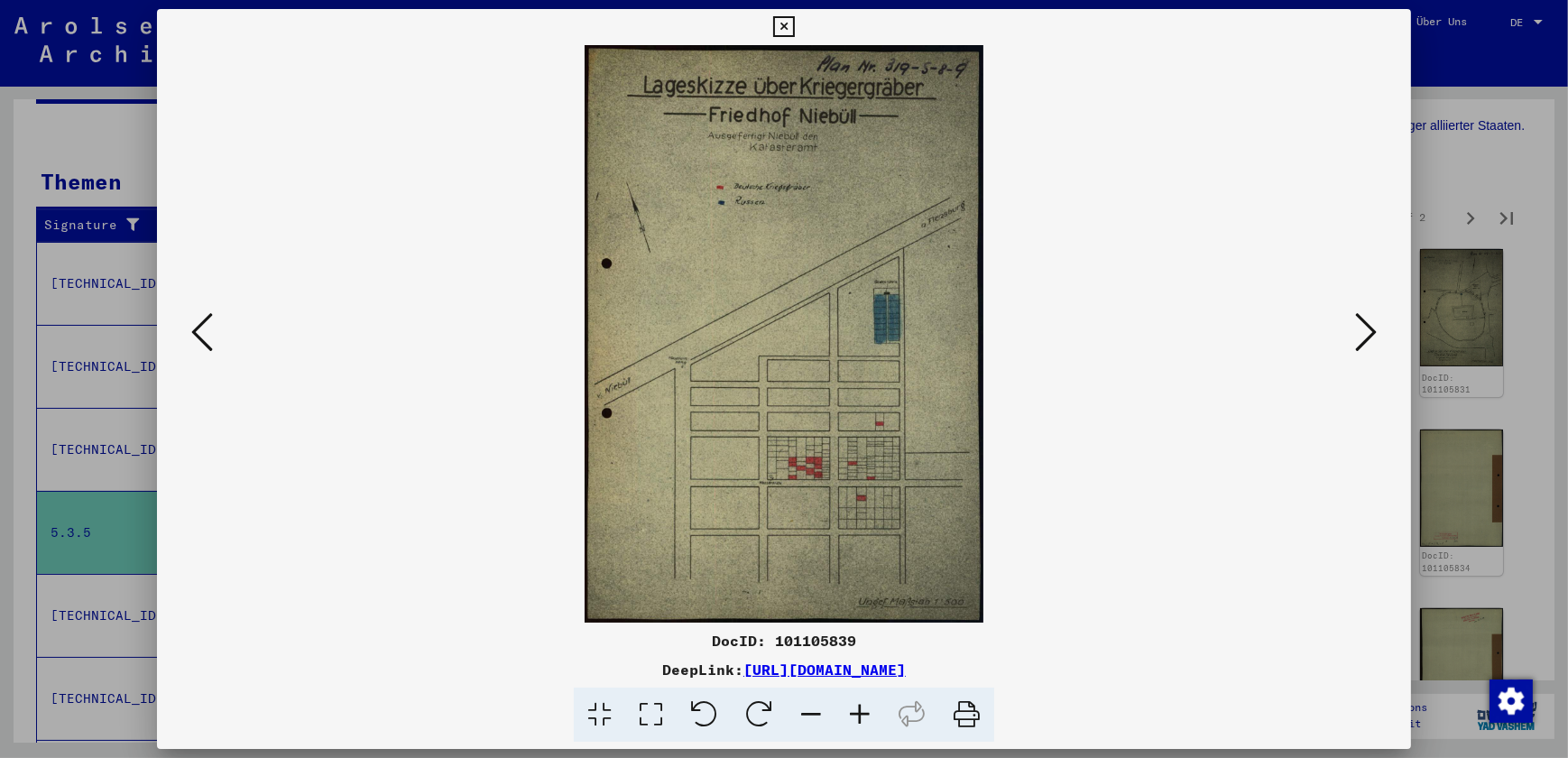
click at [1362, 331] on icon at bounding box center [1366, 332] width 22 height 43
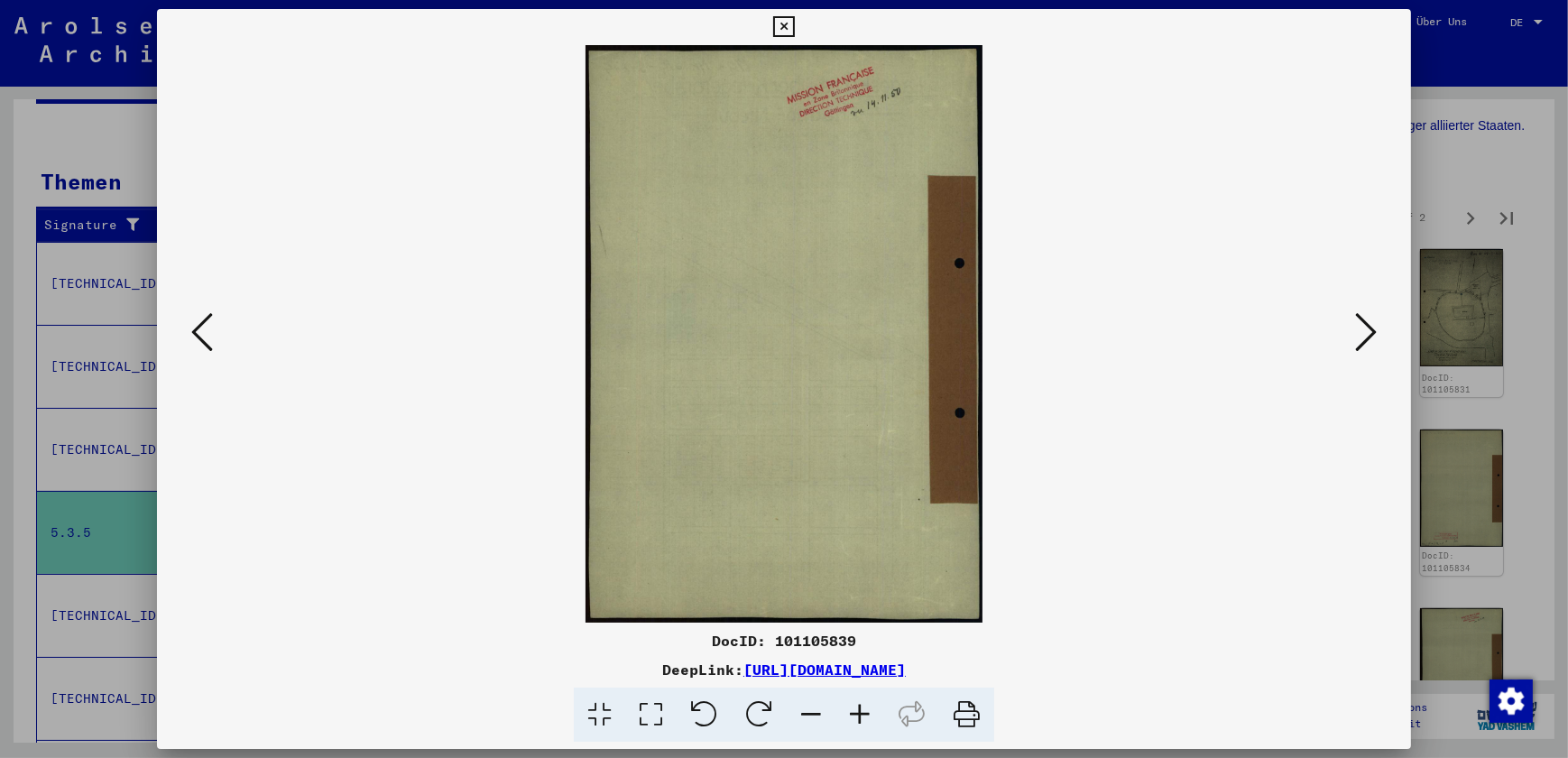
click at [1362, 331] on icon at bounding box center [1366, 332] width 22 height 43
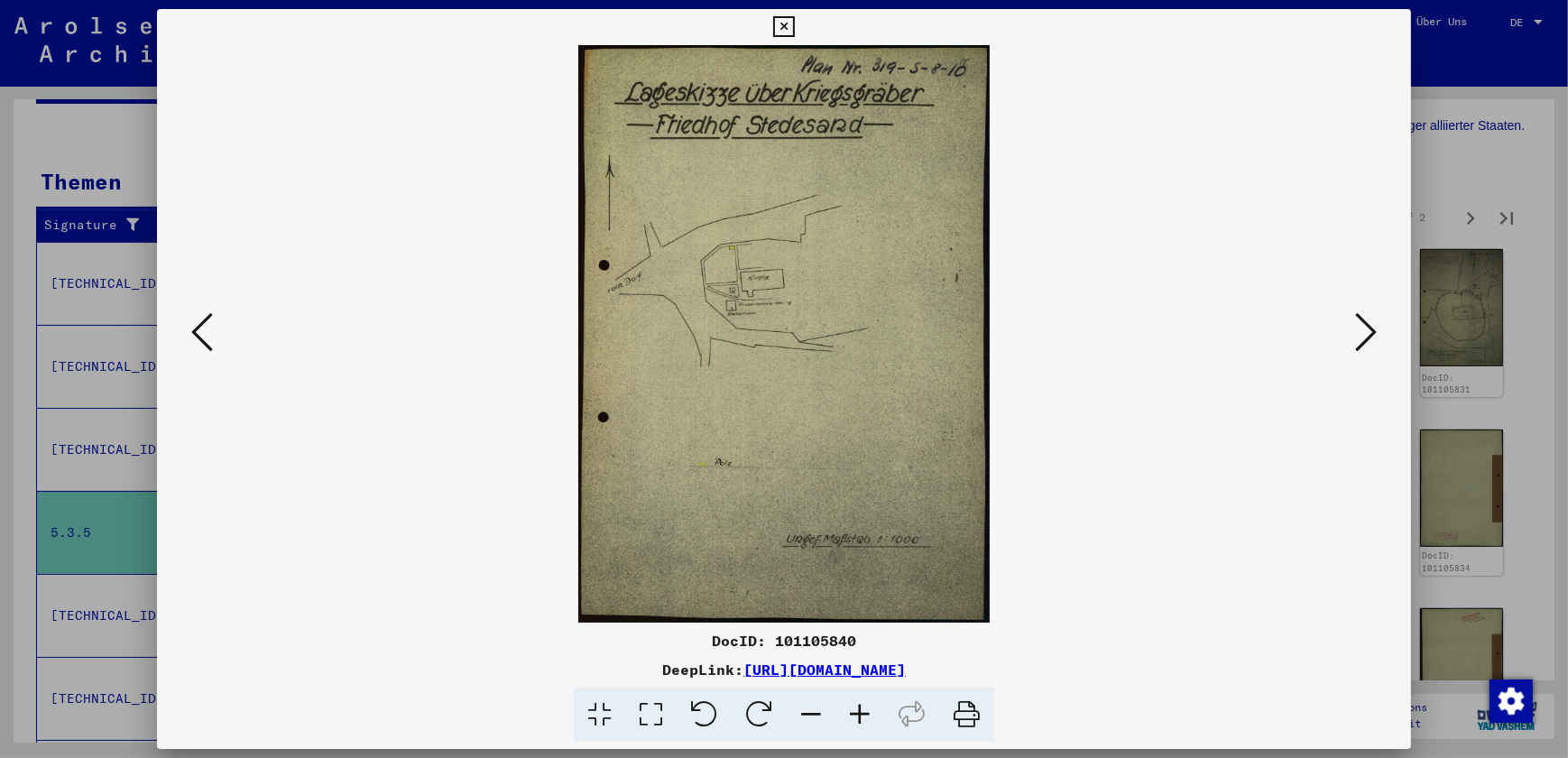
click at [1362, 331] on icon at bounding box center [1366, 332] width 22 height 43
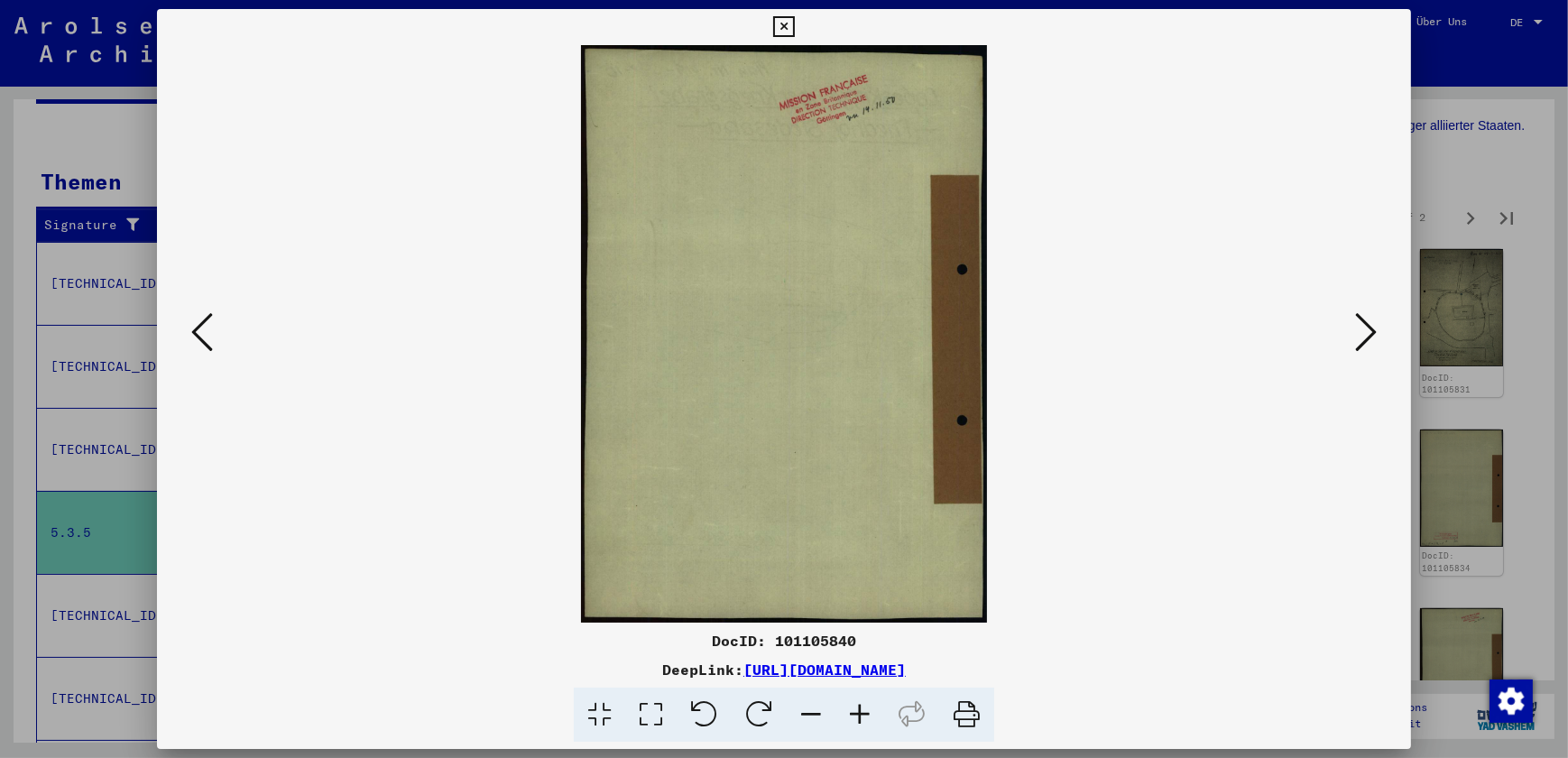
click at [1362, 331] on icon at bounding box center [1366, 332] width 22 height 43
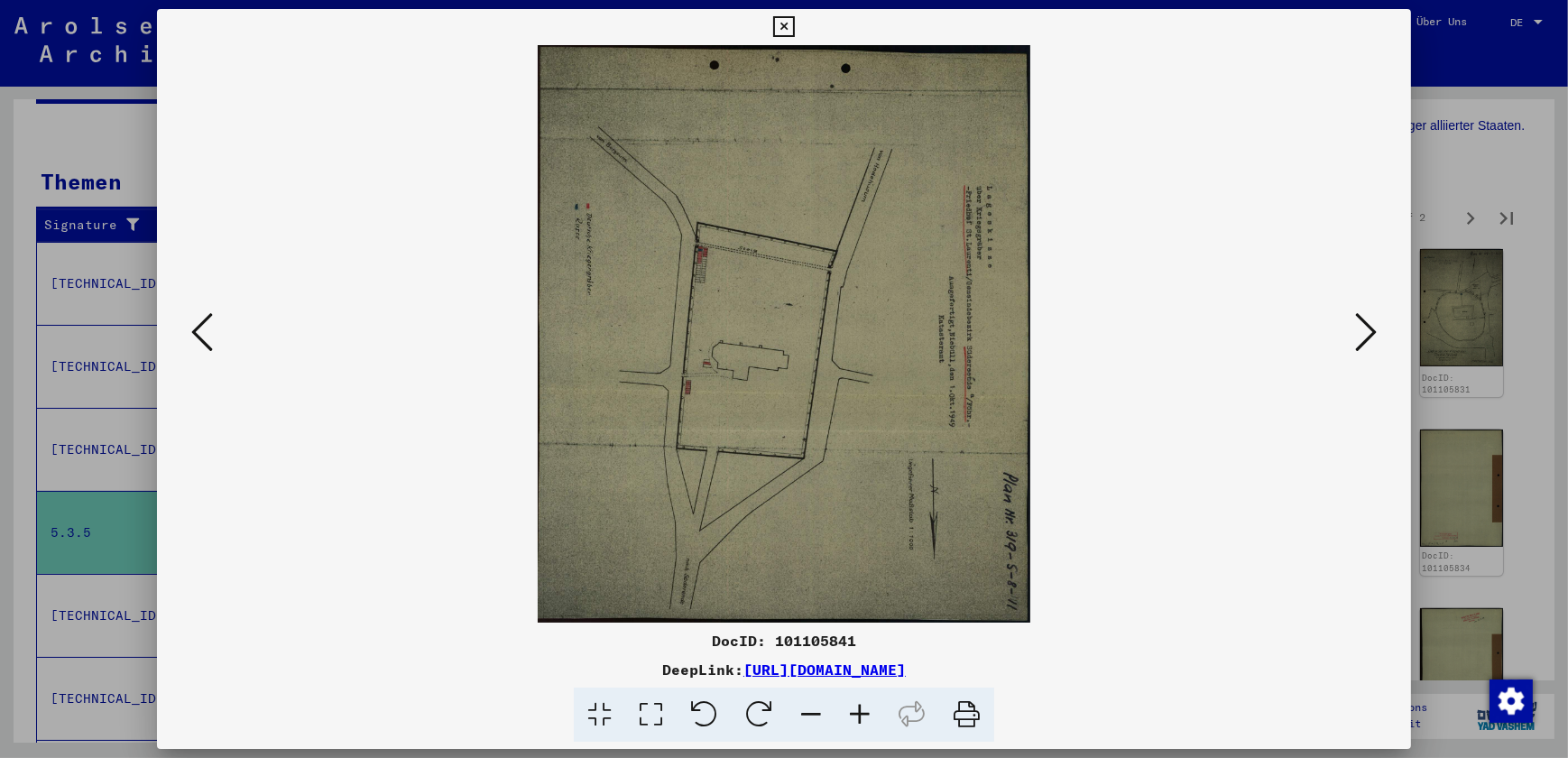
click at [1362, 331] on icon at bounding box center [1366, 332] width 22 height 43
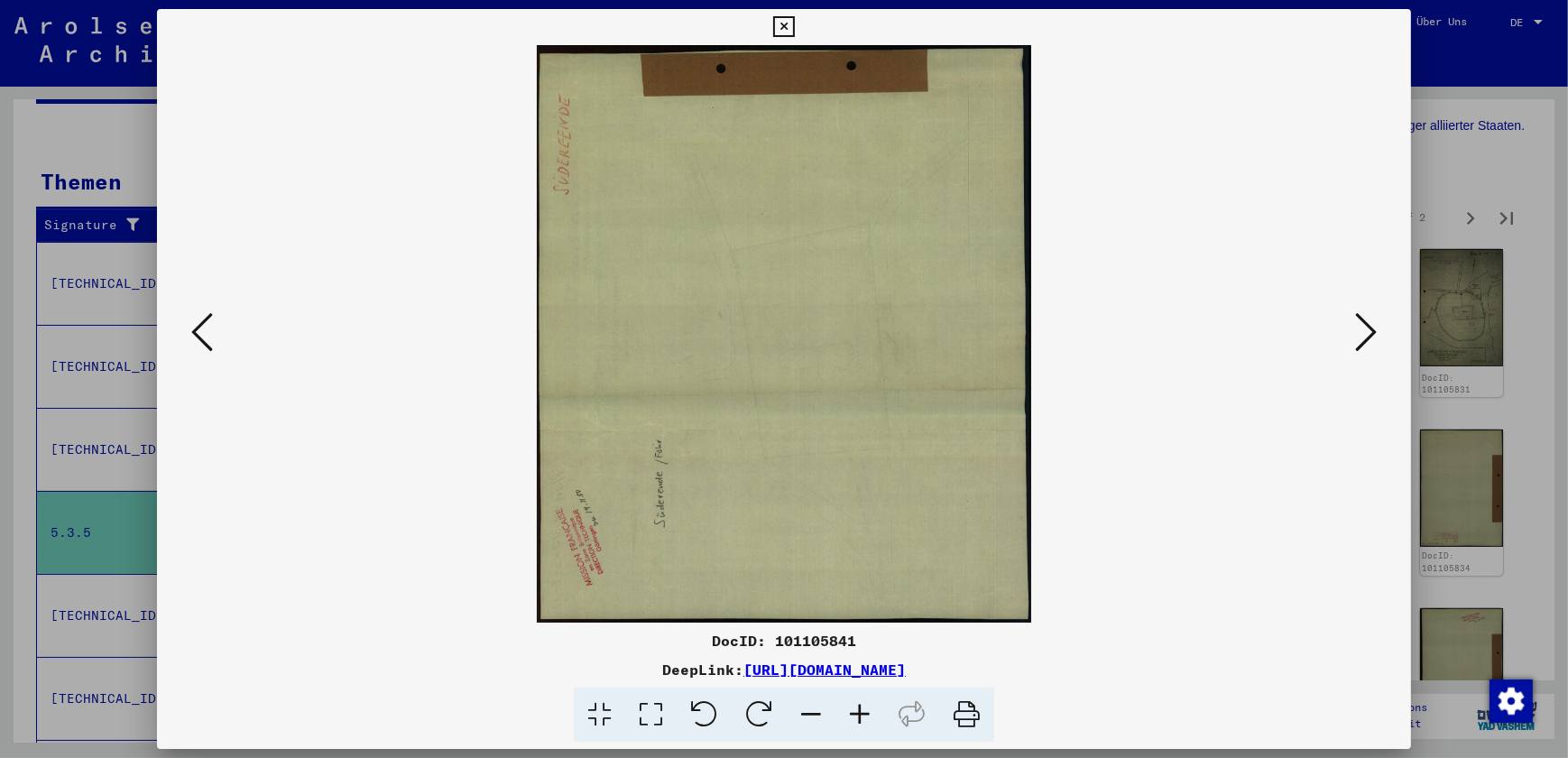
click at [1362, 331] on icon at bounding box center [1366, 332] width 22 height 43
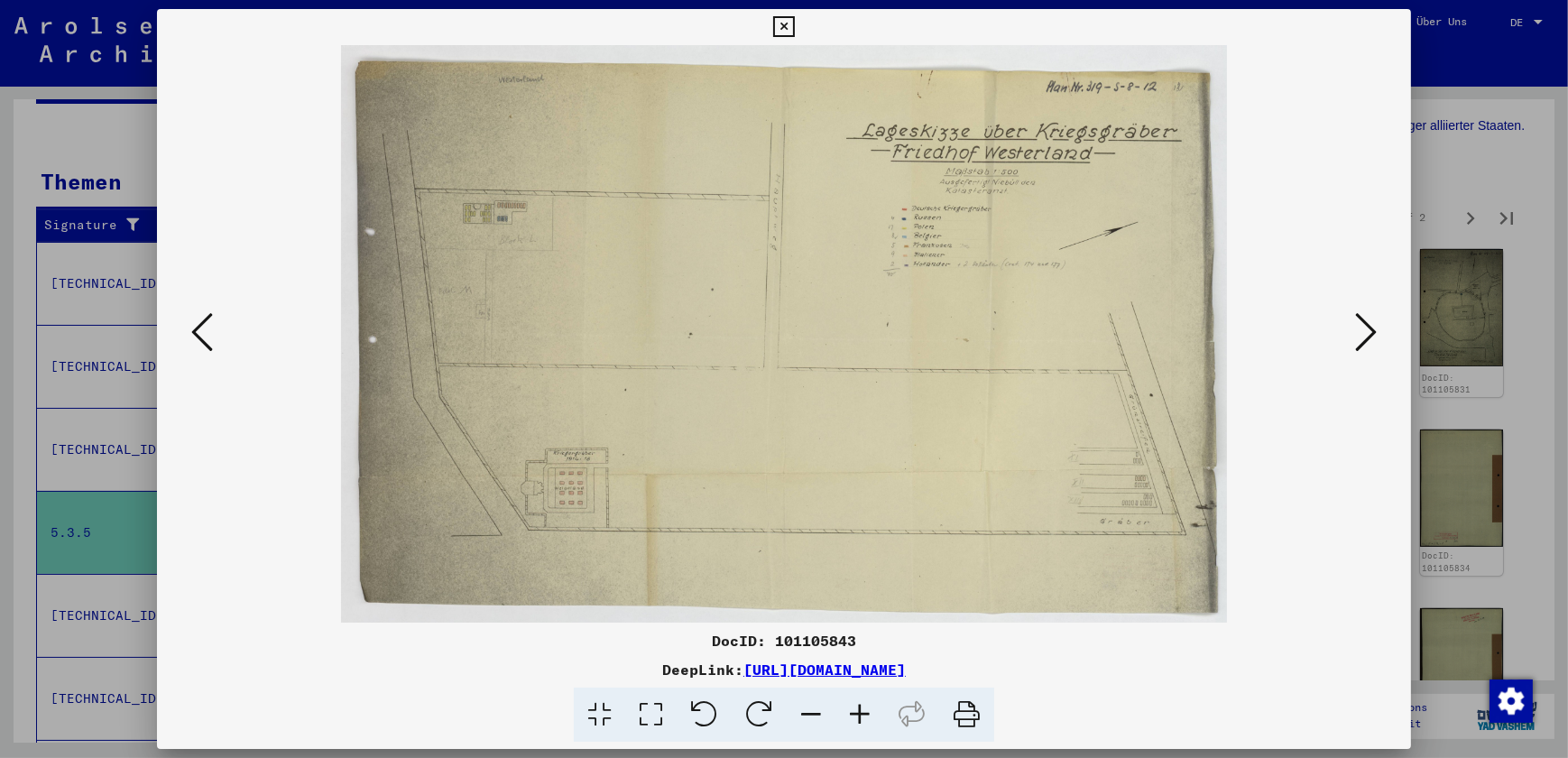
click at [1362, 331] on icon at bounding box center [1366, 332] width 22 height 43
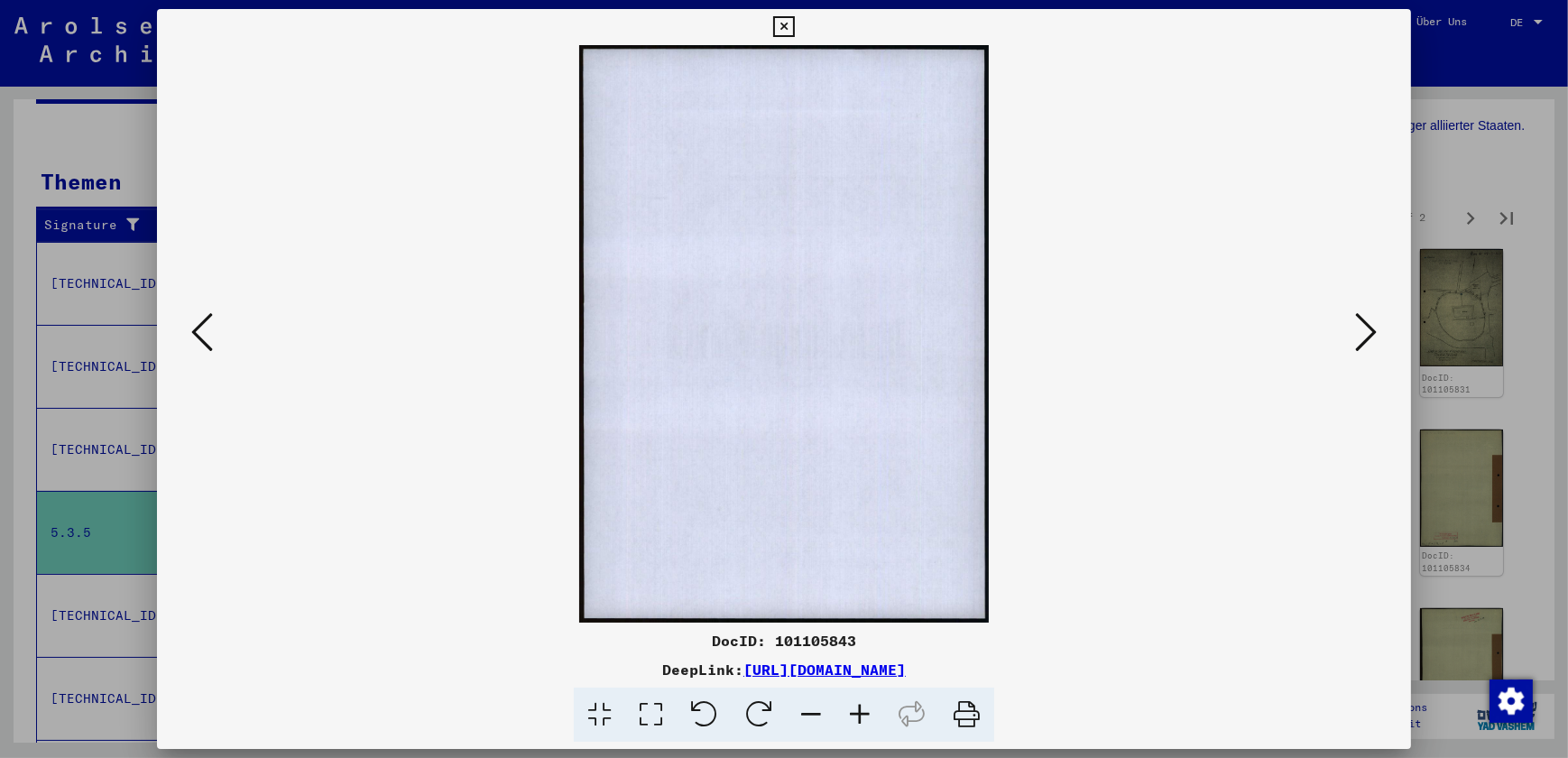
click at [1362, 331] on icon at bounding box center [1366, 332] width 22 height 43
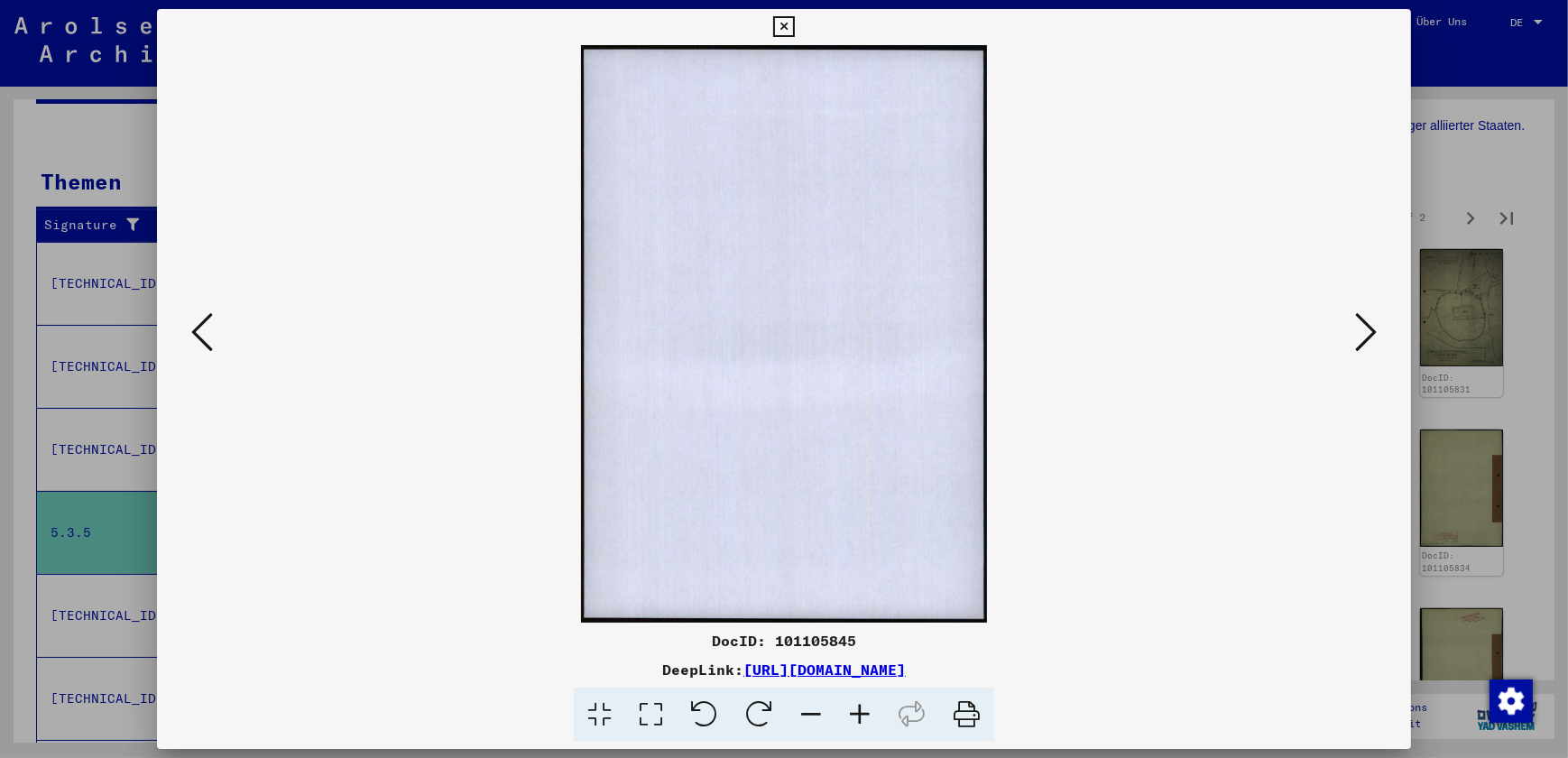
click at [1471, 153] on div at bounding box center [784, 379] width 1568 height 758
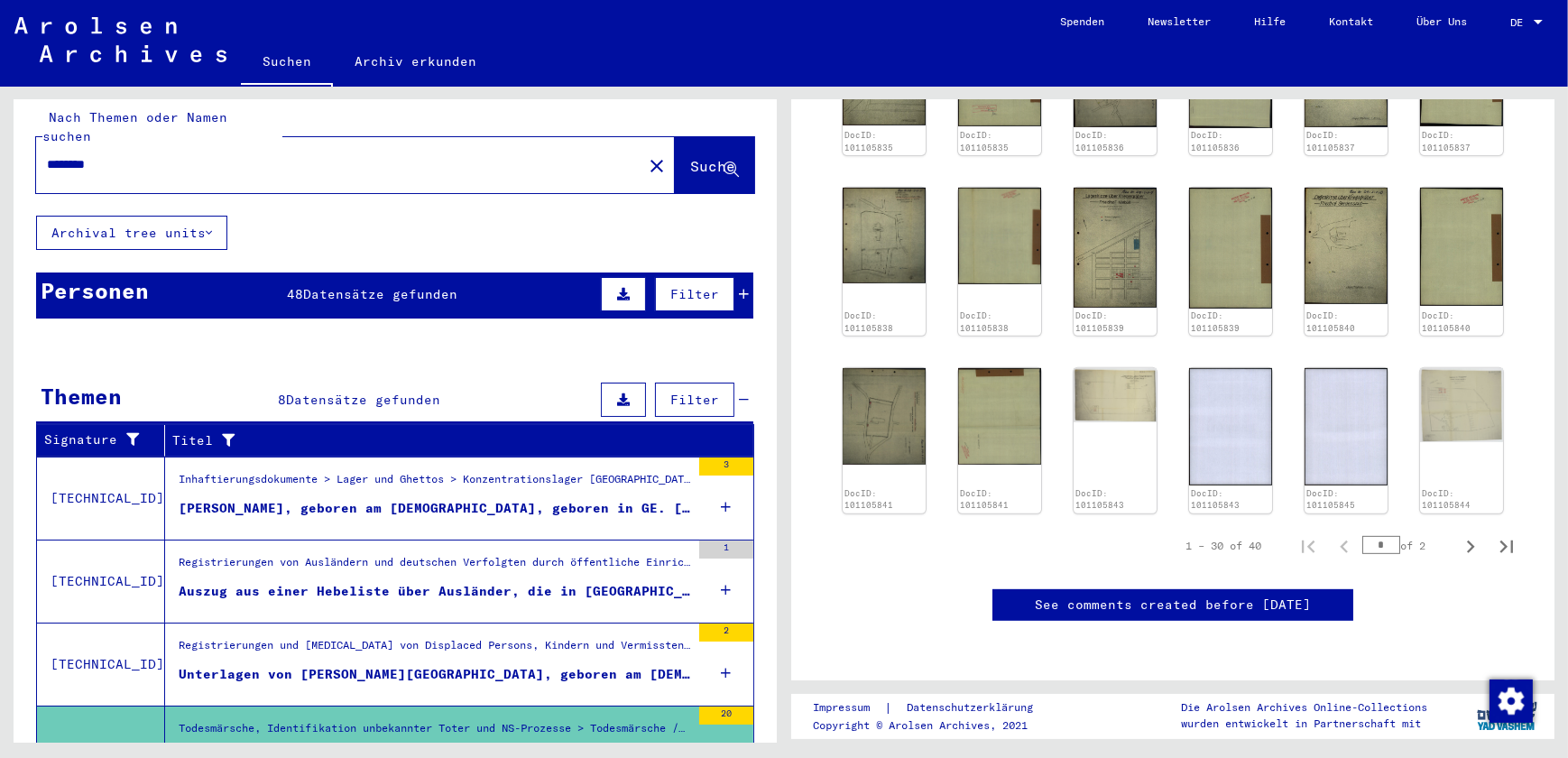
scroll to position [0, 0]
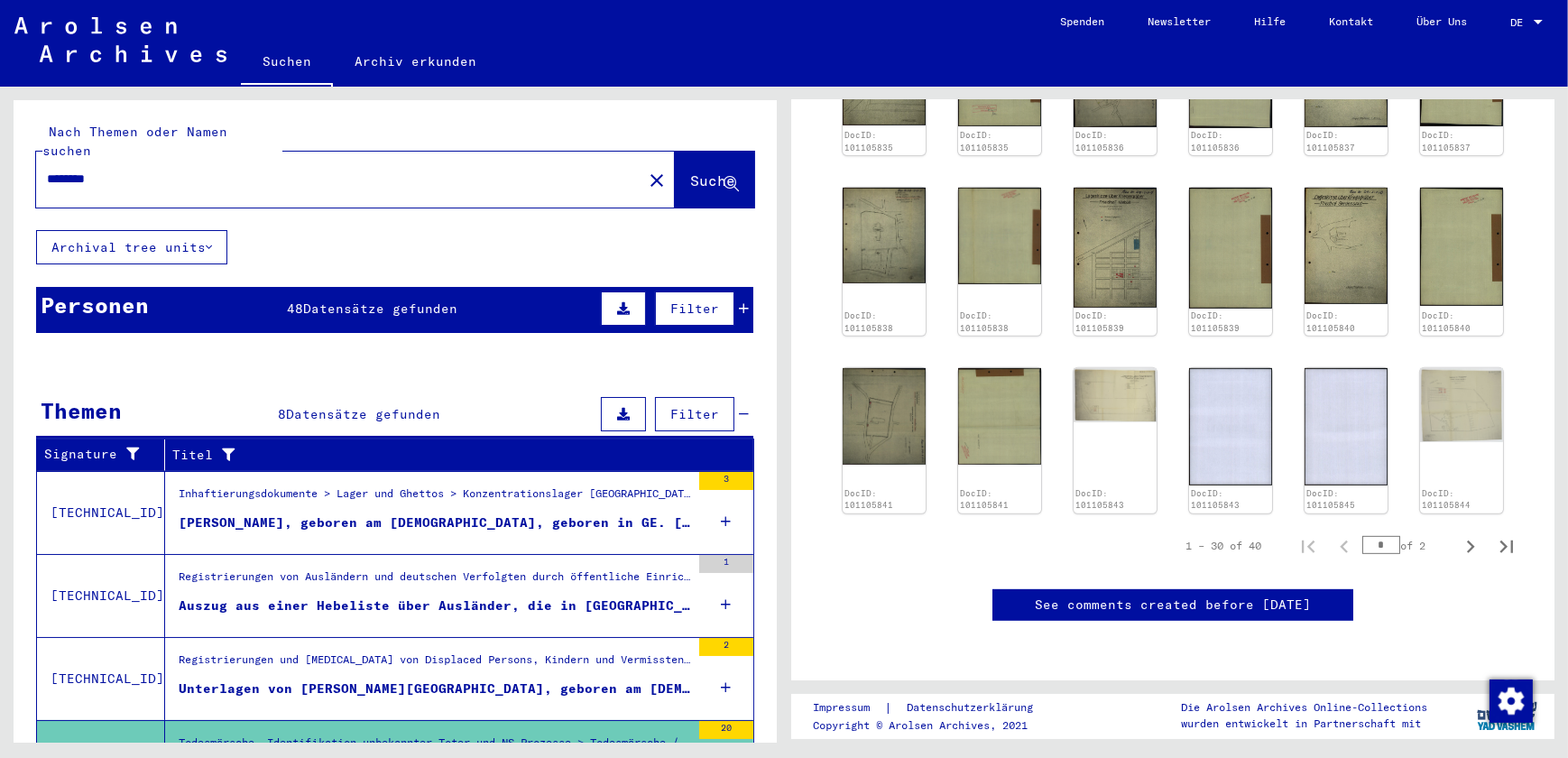
drag, startPoint x: 122, startPoint y: 160, endPoint x: -4, endPoint y: 159, distance: 126.0
click at [0, 159] on html "Suchen Archiv erkunden Spenden Newsletter Hilfe Kontakt Über Uns Suchen Archiv …" at bounding box center [784, 379] width 1568 height 758
type input "*****"
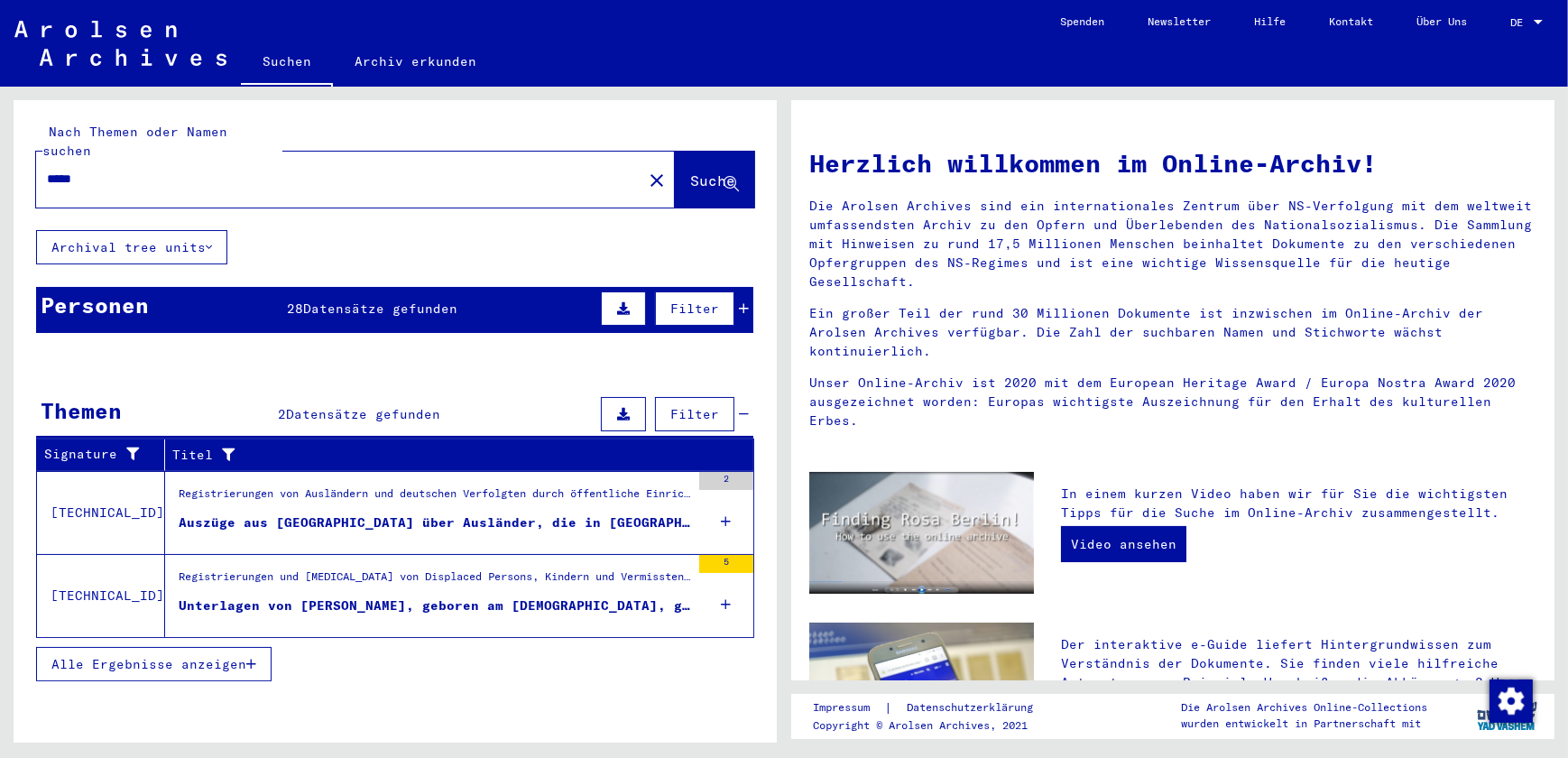
click at [420, 513] on div "Auszüge aus [GEOGRAPHIC_DATA] über Ausländer, die in [GEOGRAPHIC_DATA] beschäft…" at bounding box center [434, 522] width 512 height 19
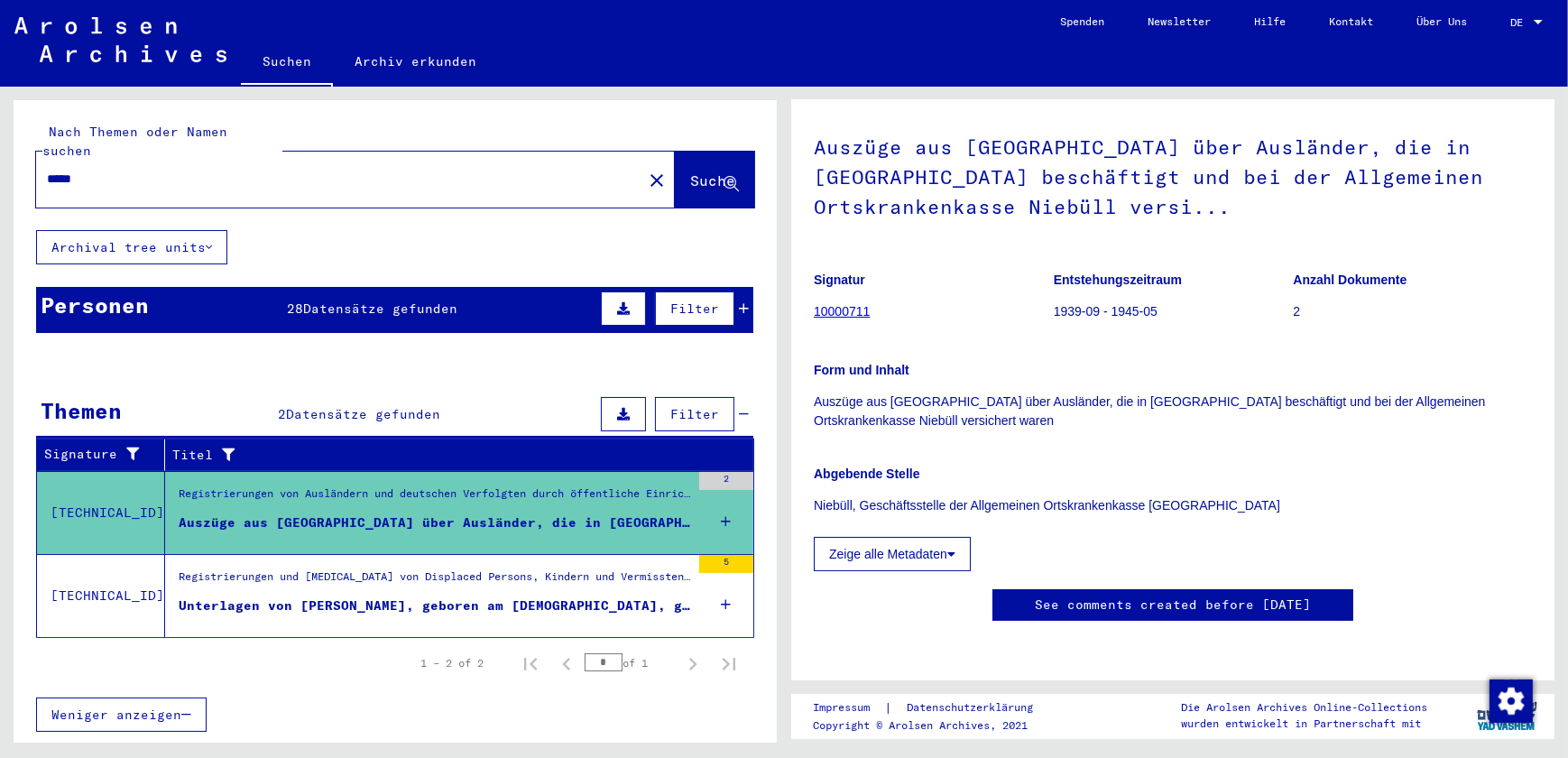
scroll to position [81, 0]
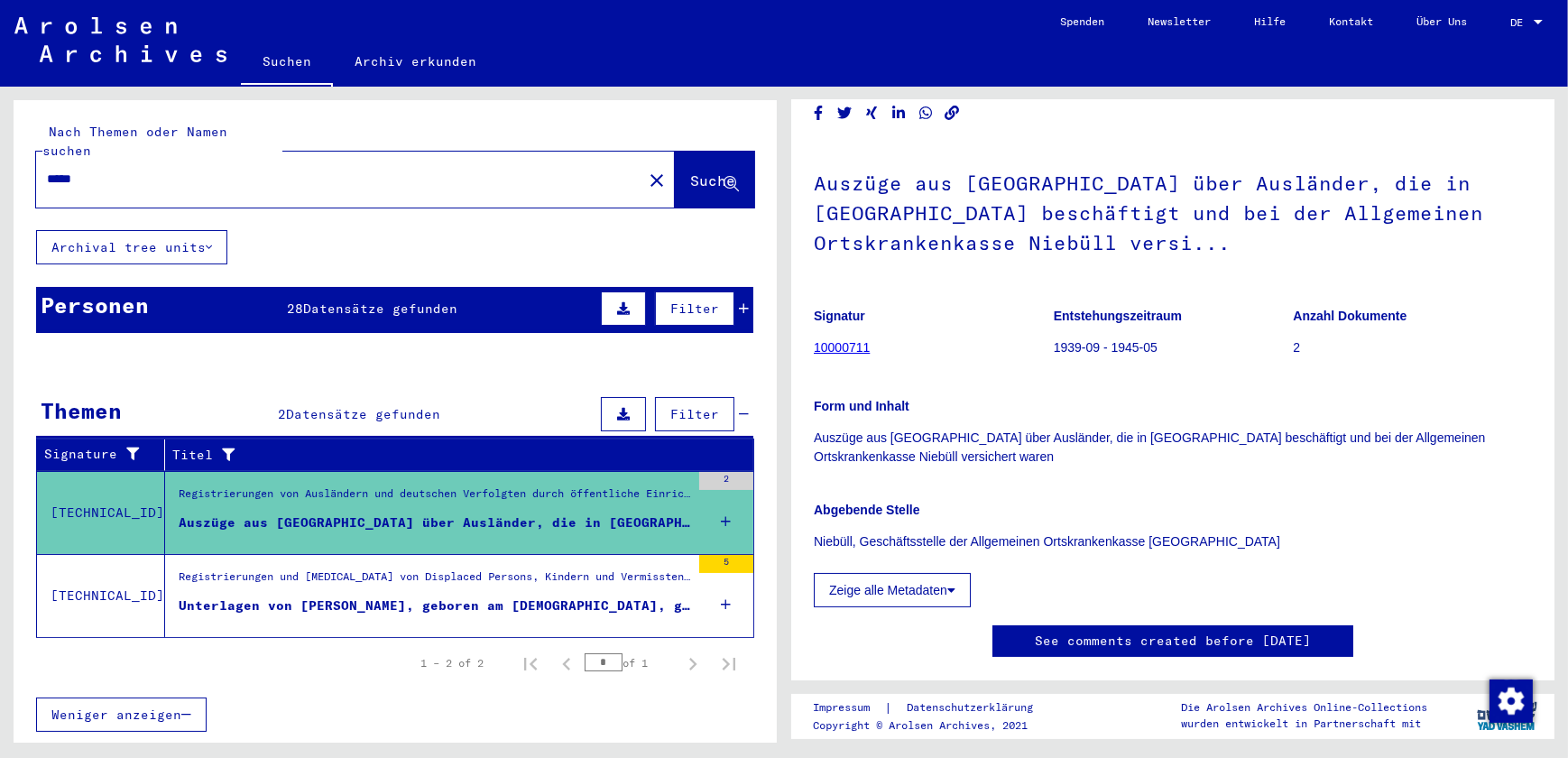
drag, startPoint x: 135, startPoint y: 153, endPoint x: 26, endPoint y: 145, distance: 109.3
click at [26, 145] on div "Nach Themen oder Namen suchen ***** close Suche" at bounding box center [395, 165] width 763 height 130
type input "********"
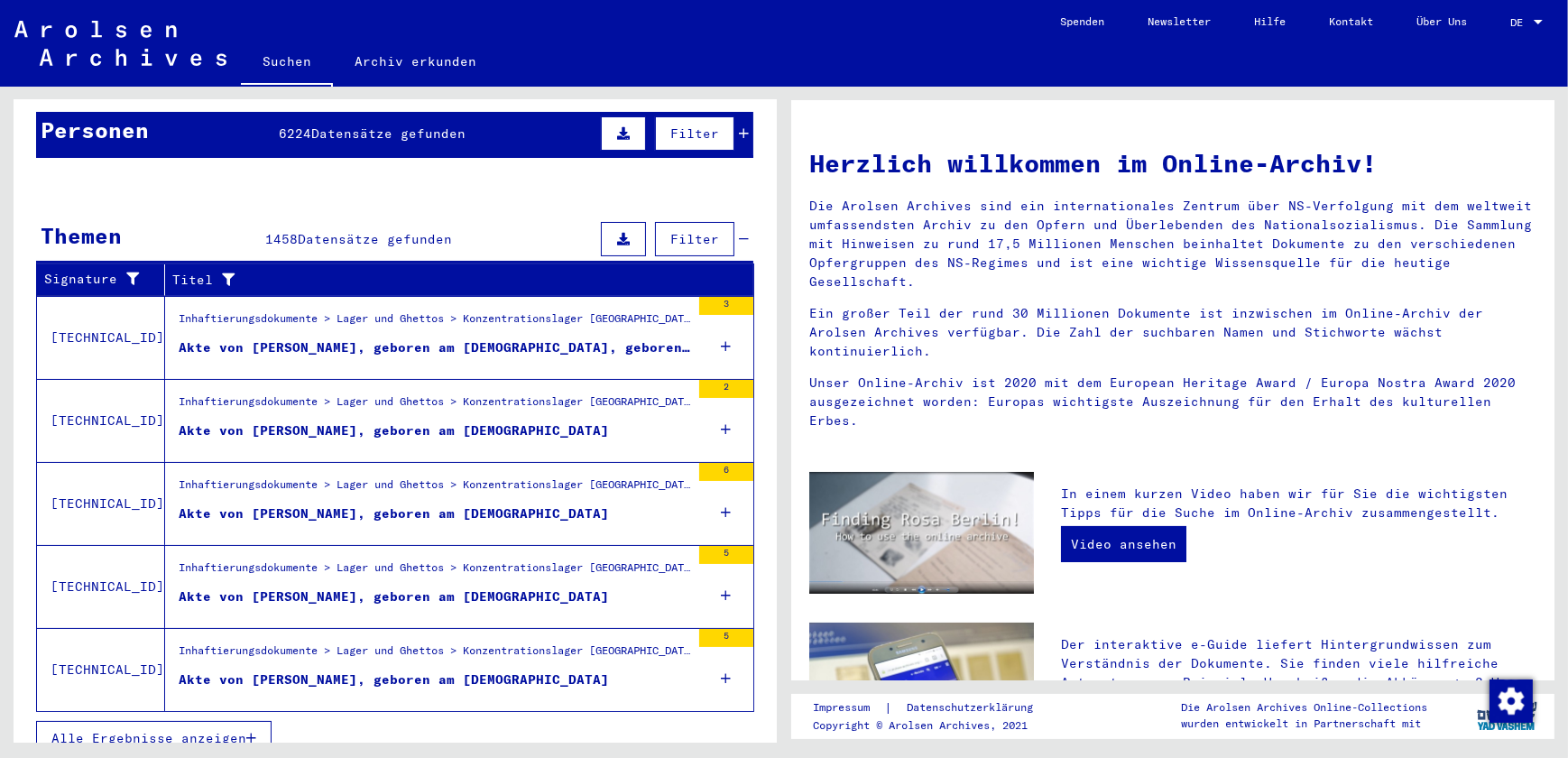
scroll to position [176, 0]
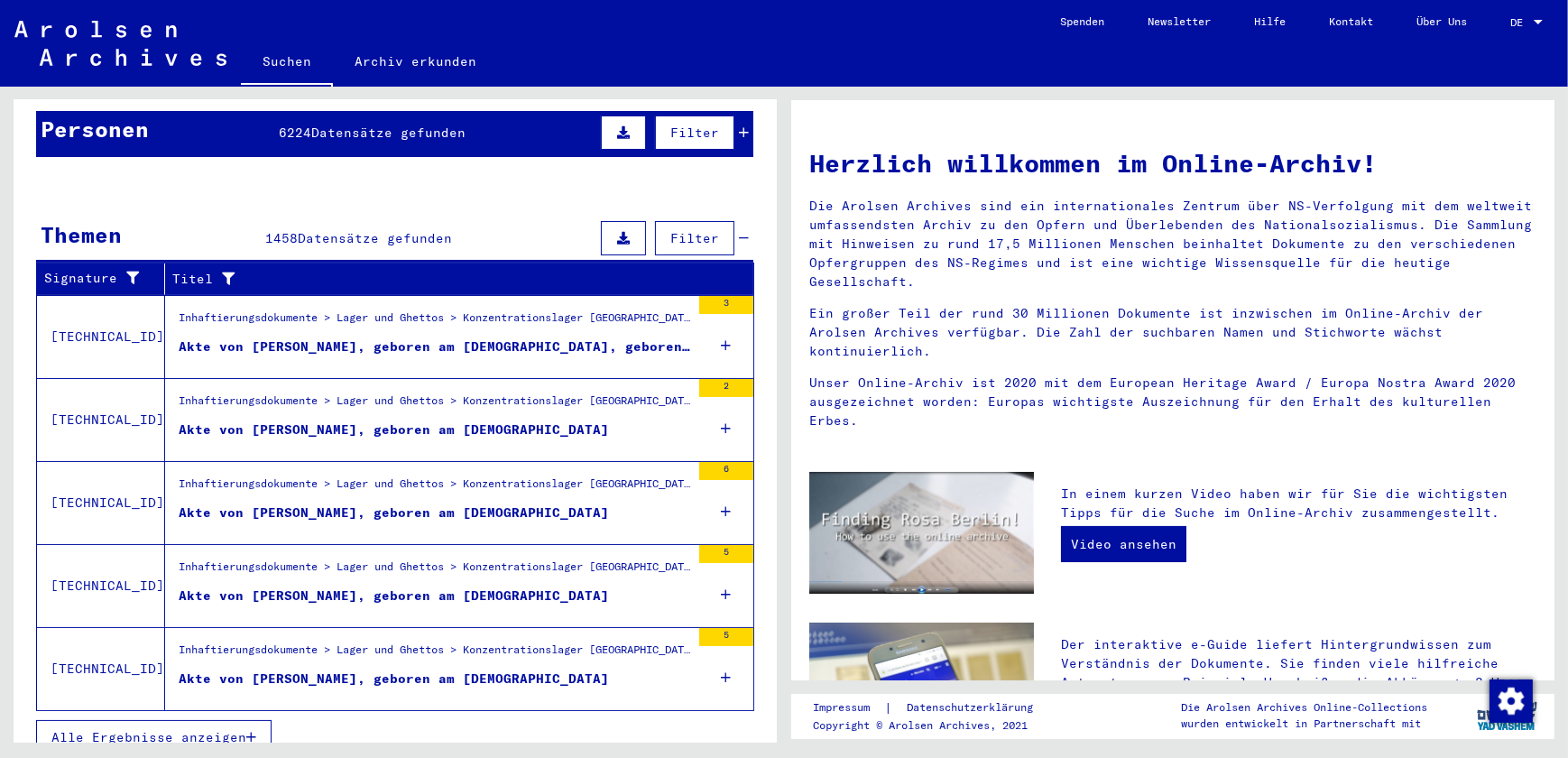
click at [156, 729] on span "Alle Ergebnisse anzeigen" at bounding box center [149, 737] width 195 height 16
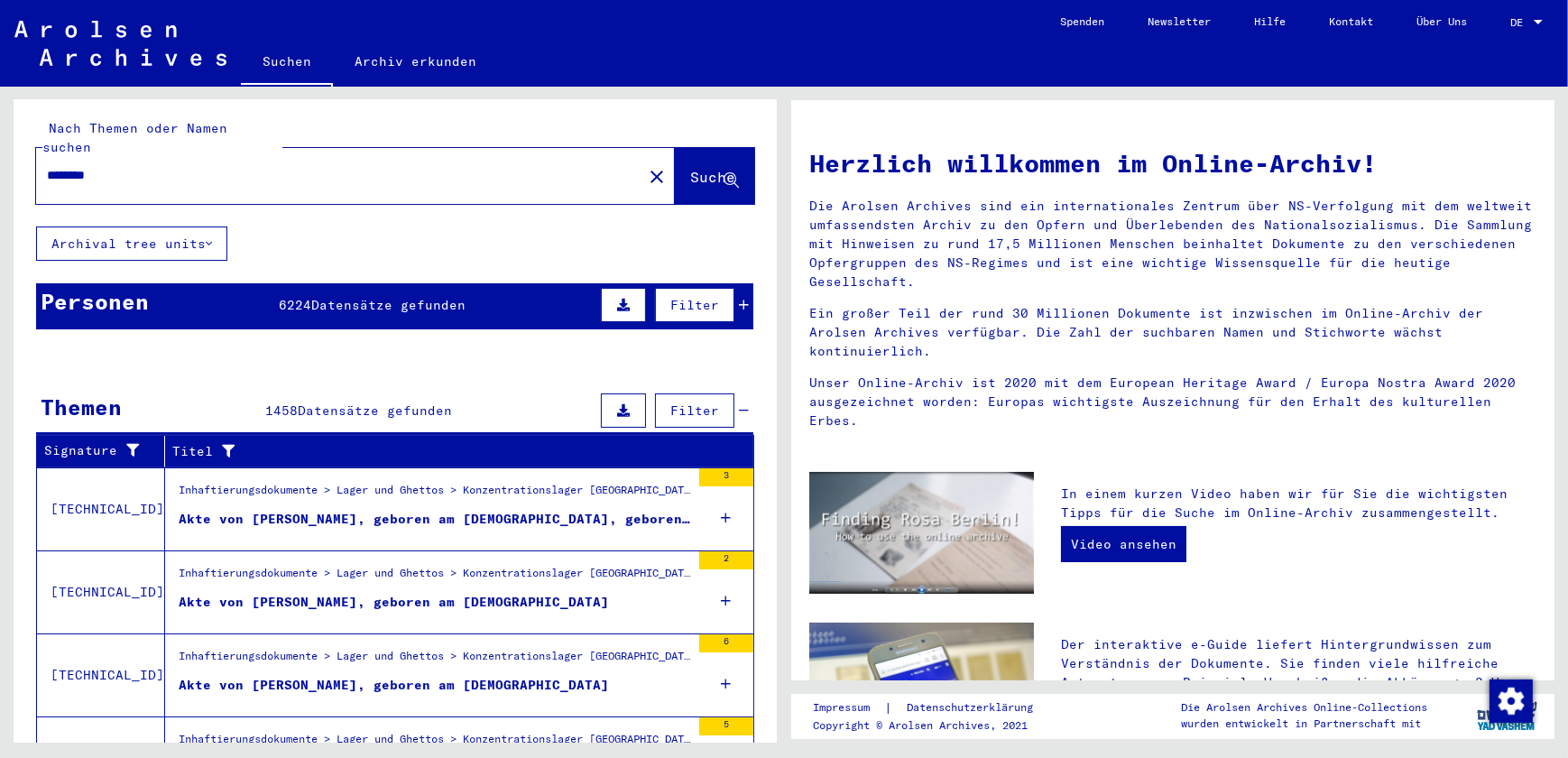
scroll to position [0, 0]
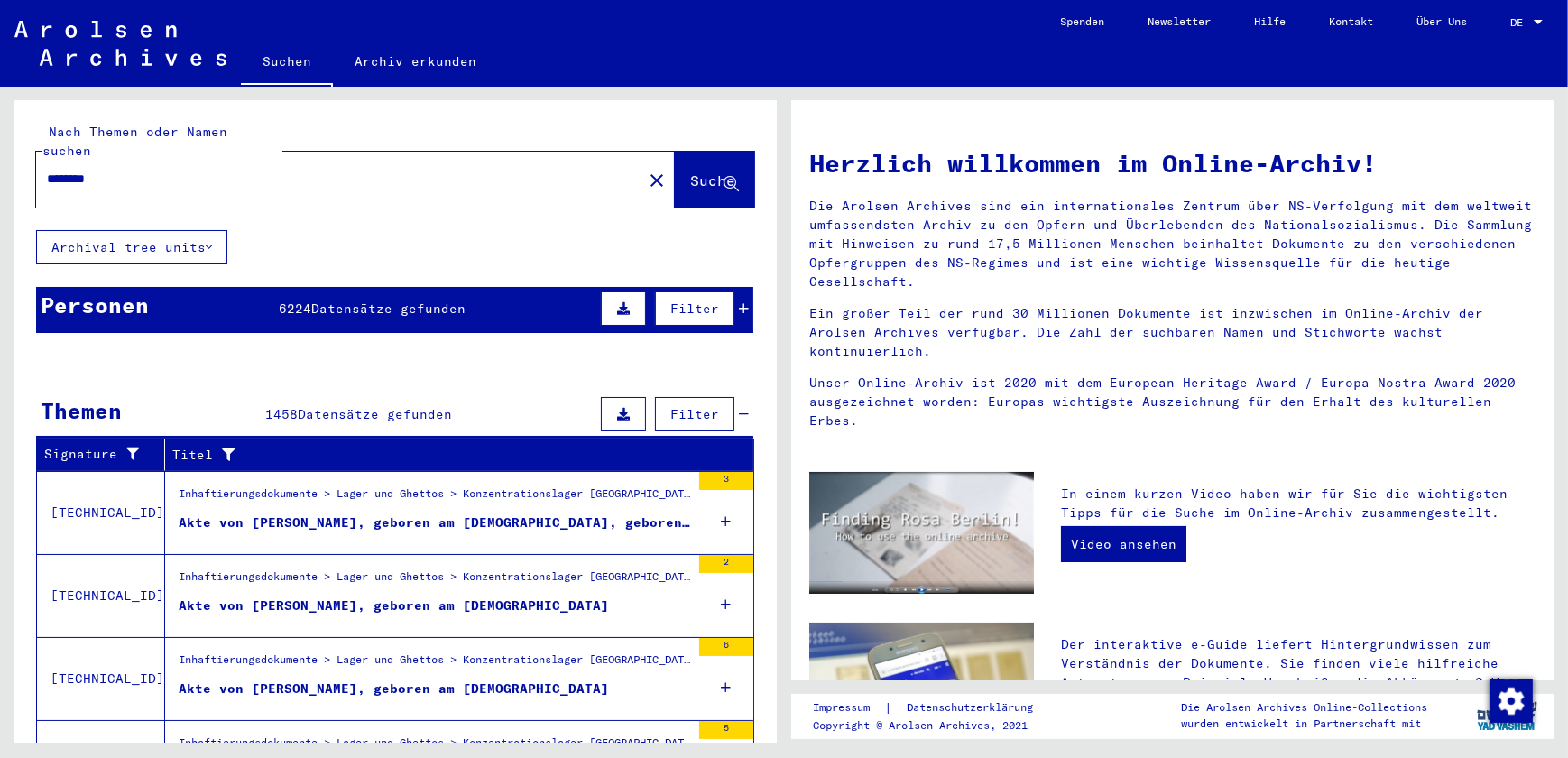
drag, startPoint x: 147, startPoint y: 165, endPoint x: -4, endPoint y: 143, distance: 152.6
click at [0, 143] on html "Suchen Archiv erkunden Spenden Newsletter Hilfe Kontakt Über Uns Suchen Archiv …" at bounding box center [784, 379] width 1568 height 758
click at [52, 170] on input "text" at bounding box center [334, 179] width 574 height 19
type input "*******"
click at [690, 171] on span "Suche" at bounding box center [713, 180] width 45 height 18
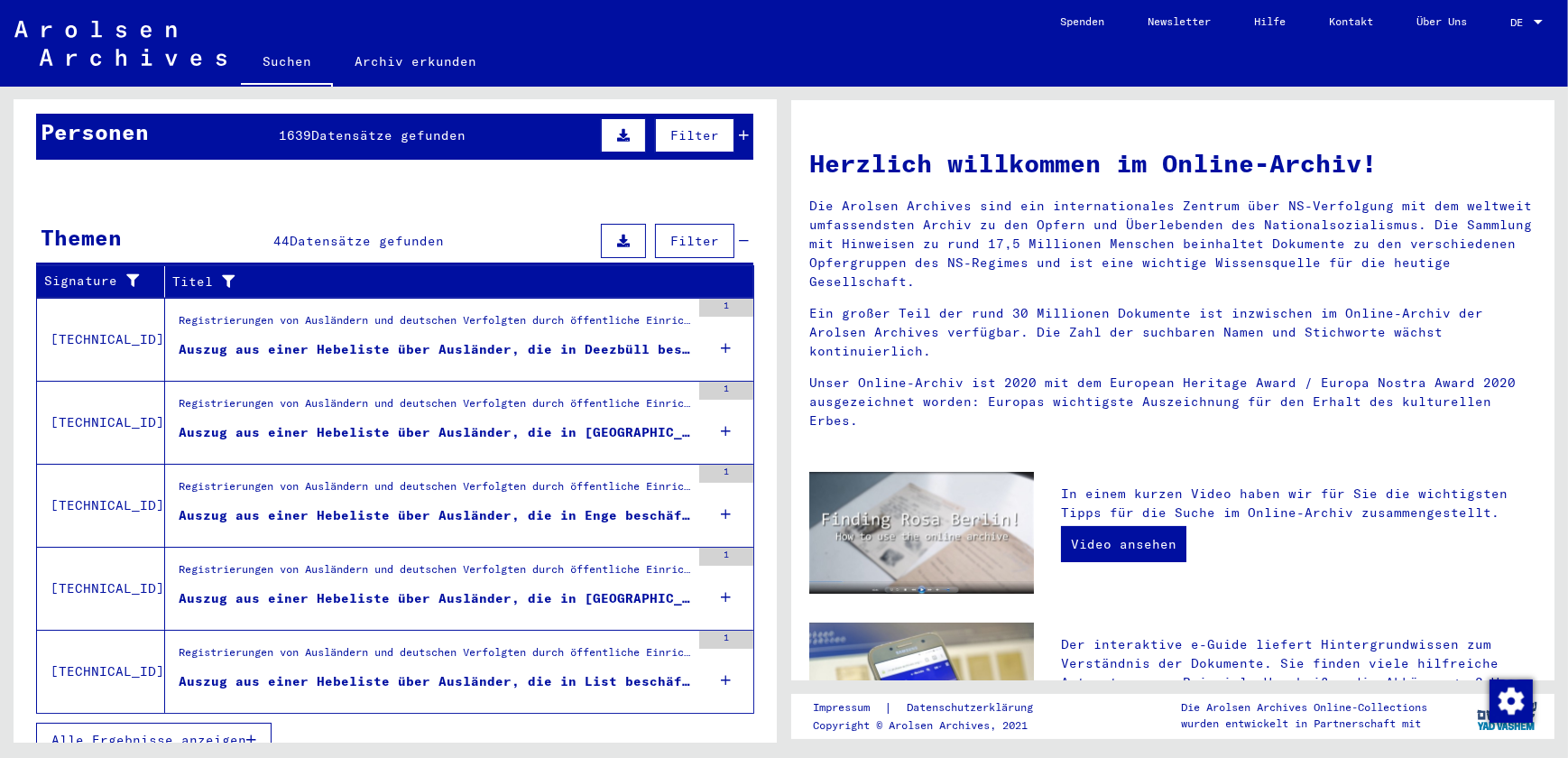
scroll to position [176, 0]
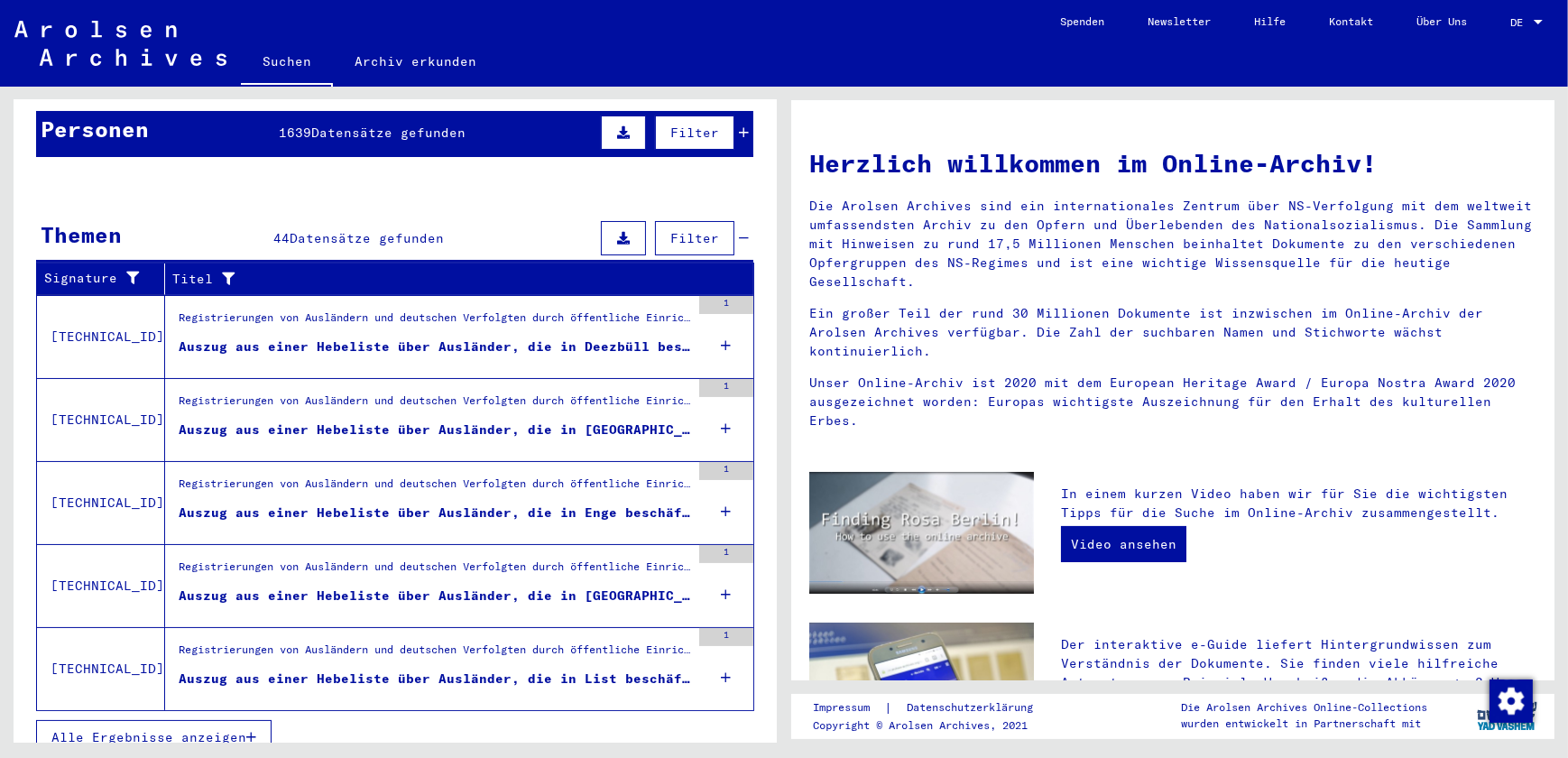
click at [118, 729] on span "Alle Ergebnisse anzeigen" at bounding box center [149, 737] width 195 height 16
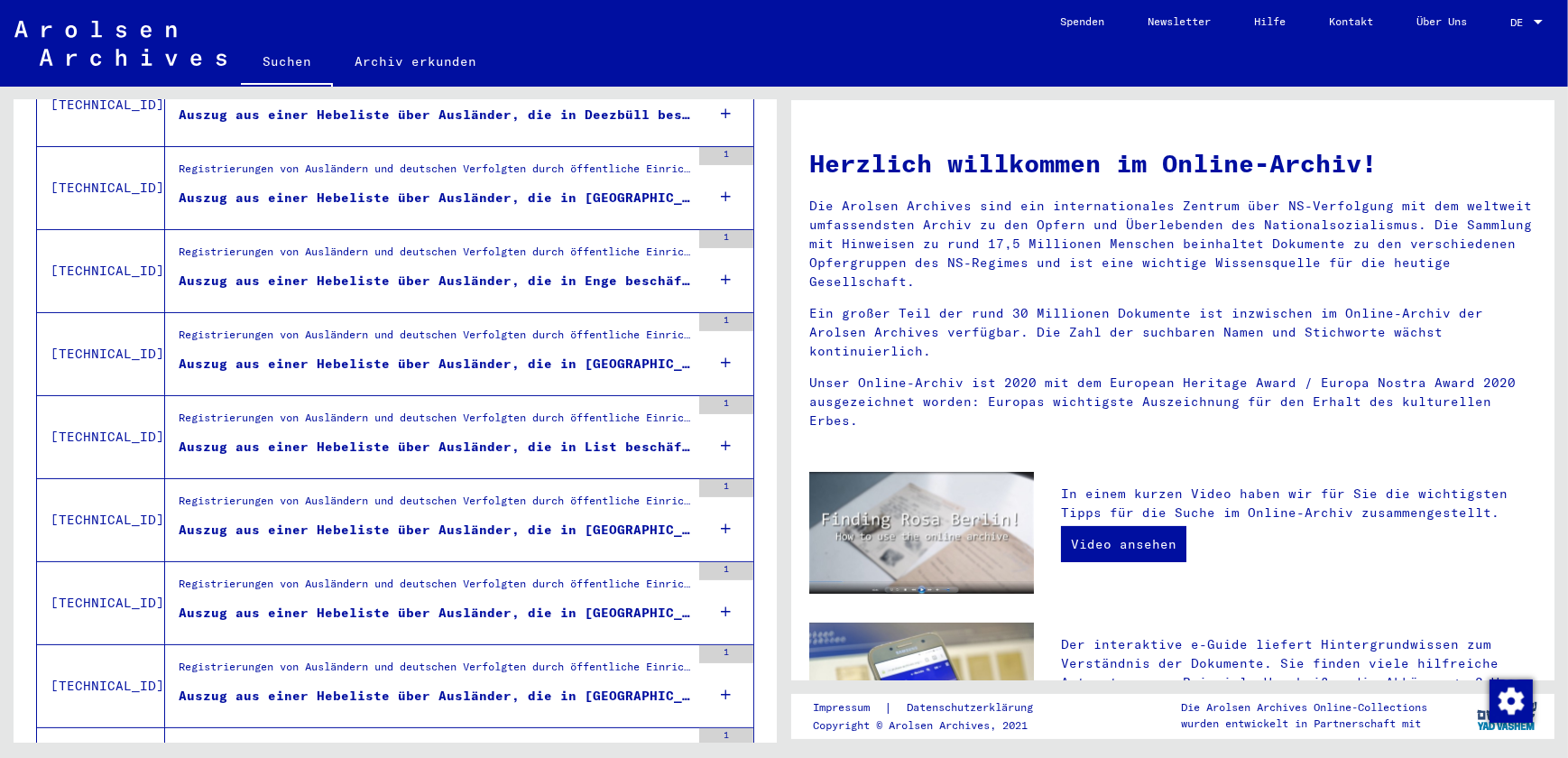
scroll to position [0, 0]
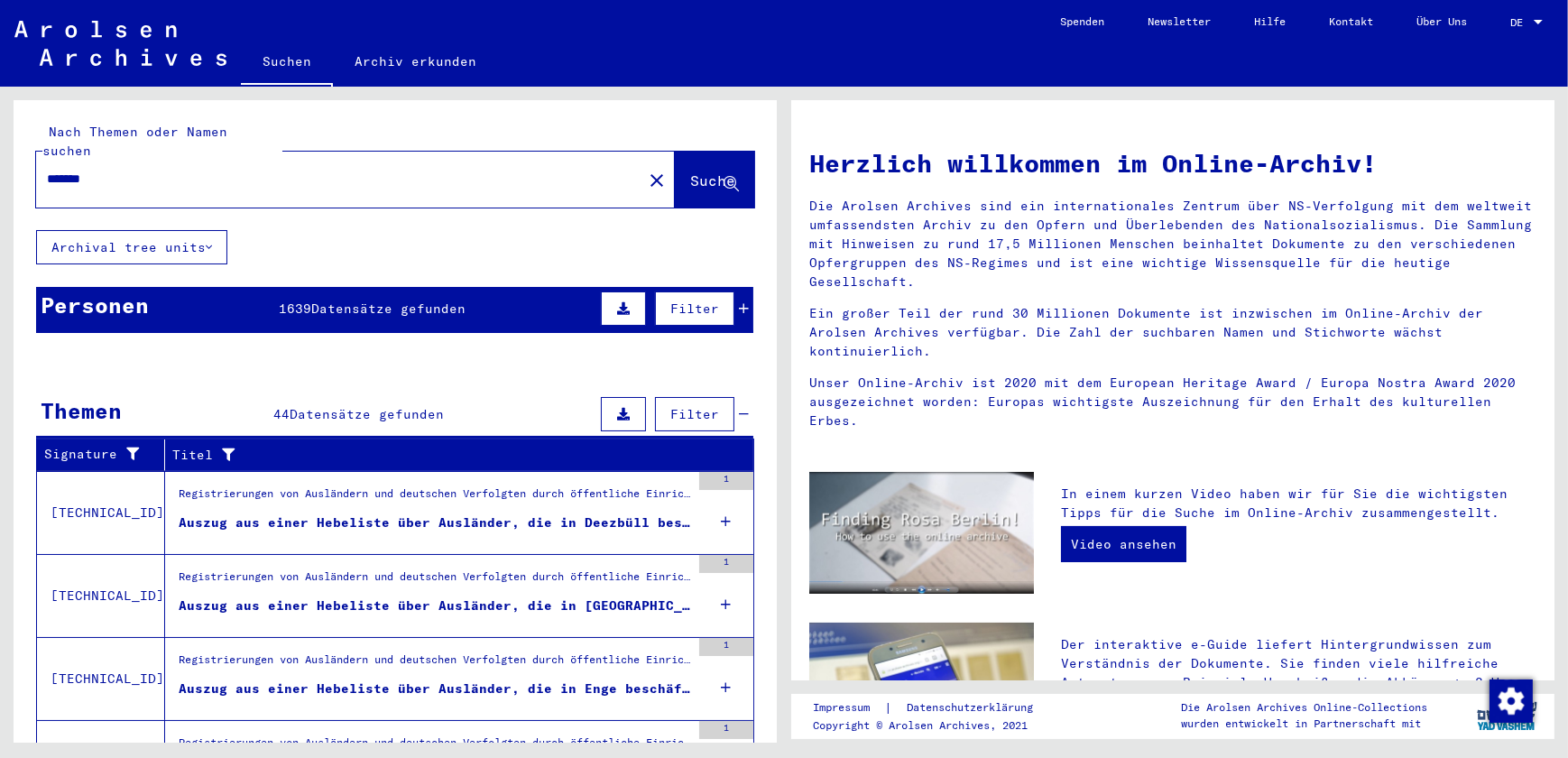
click at [291, 300] on span "1639" at bounding box center [296, 309] width 32 height 16
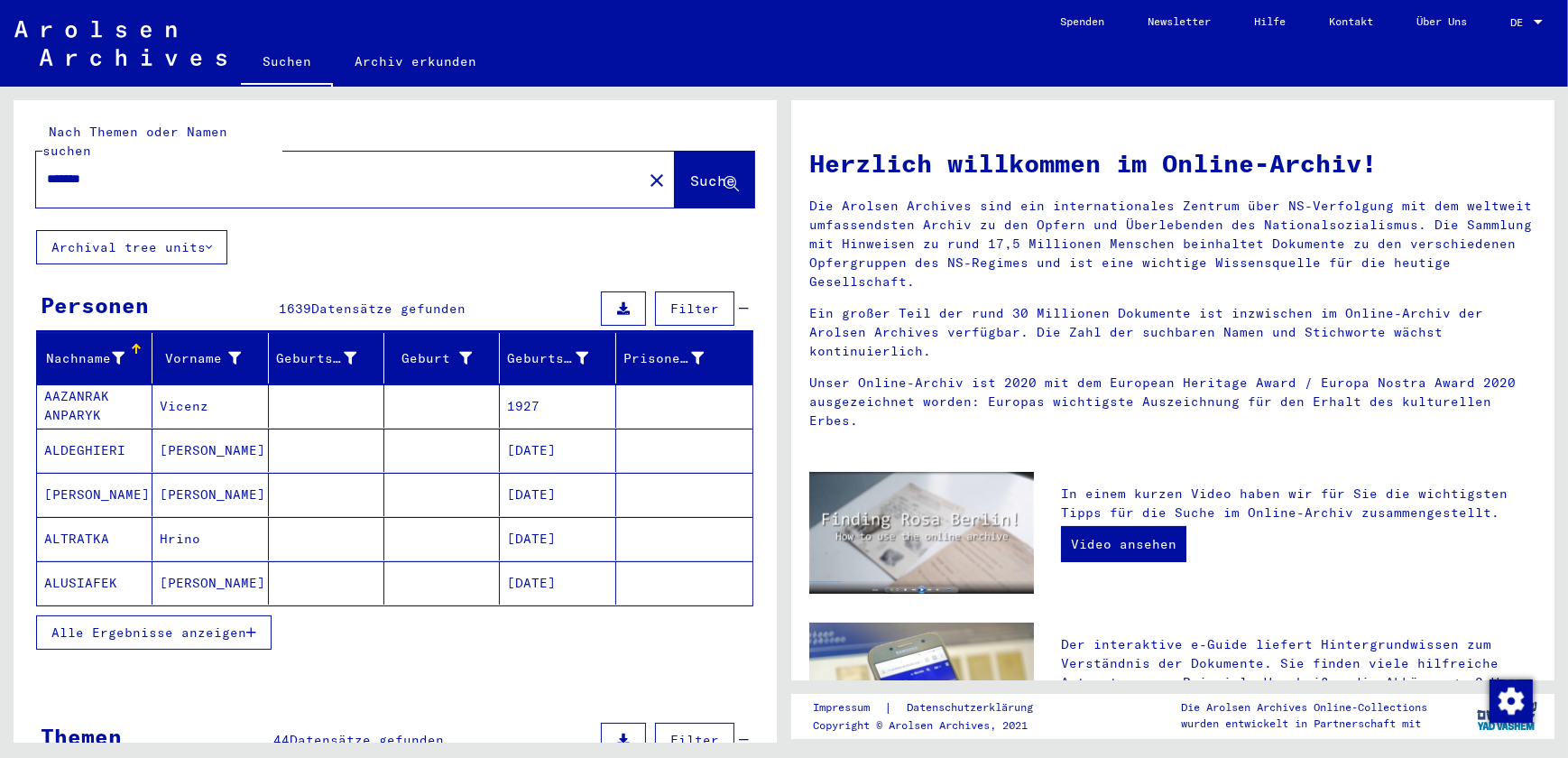
scroll to position [81, 0]
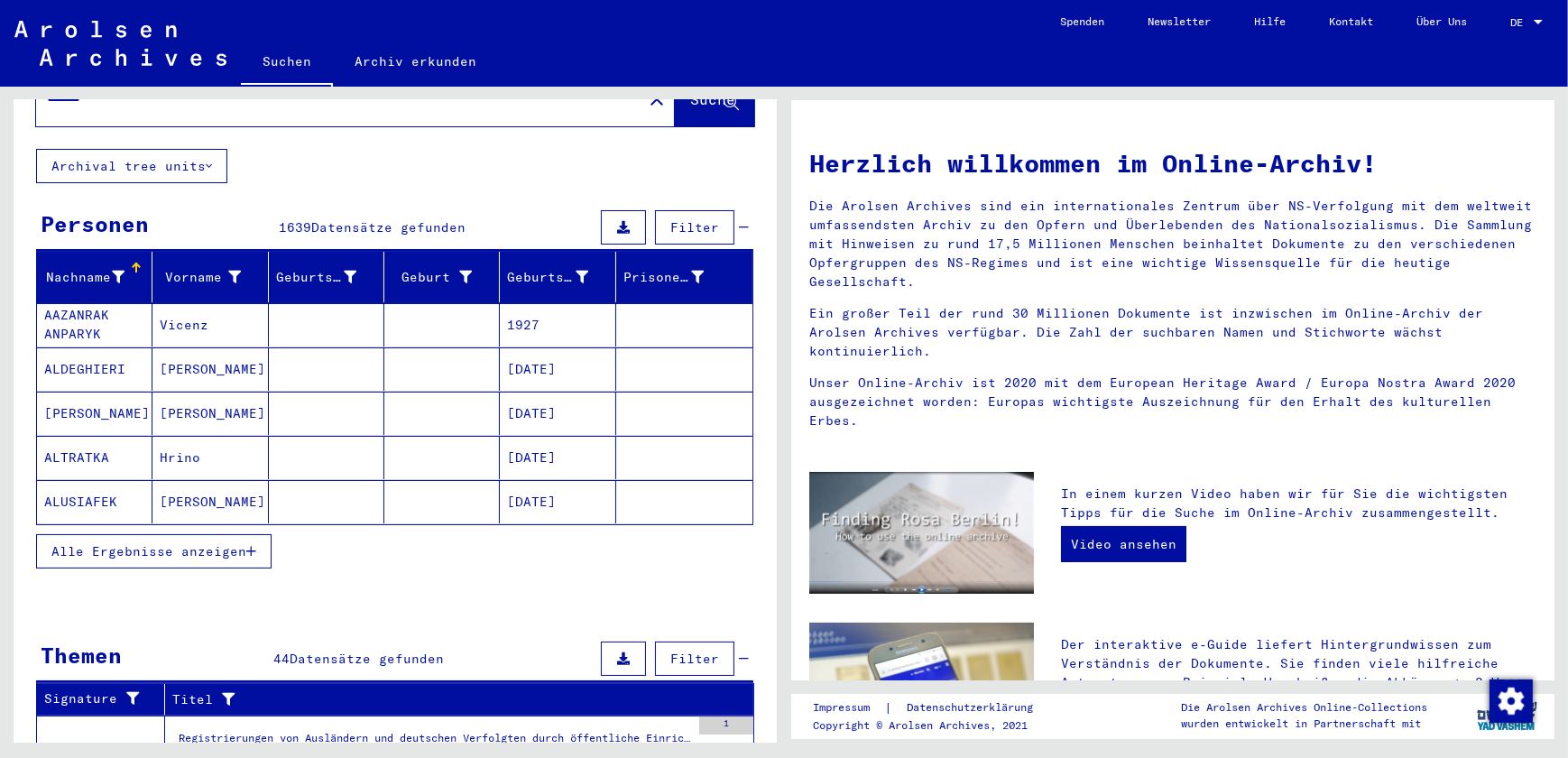
click at [200, 543] on span "Alle Ergebnisse anzeigen" at bounding box center [149, 551] width 195 height 16
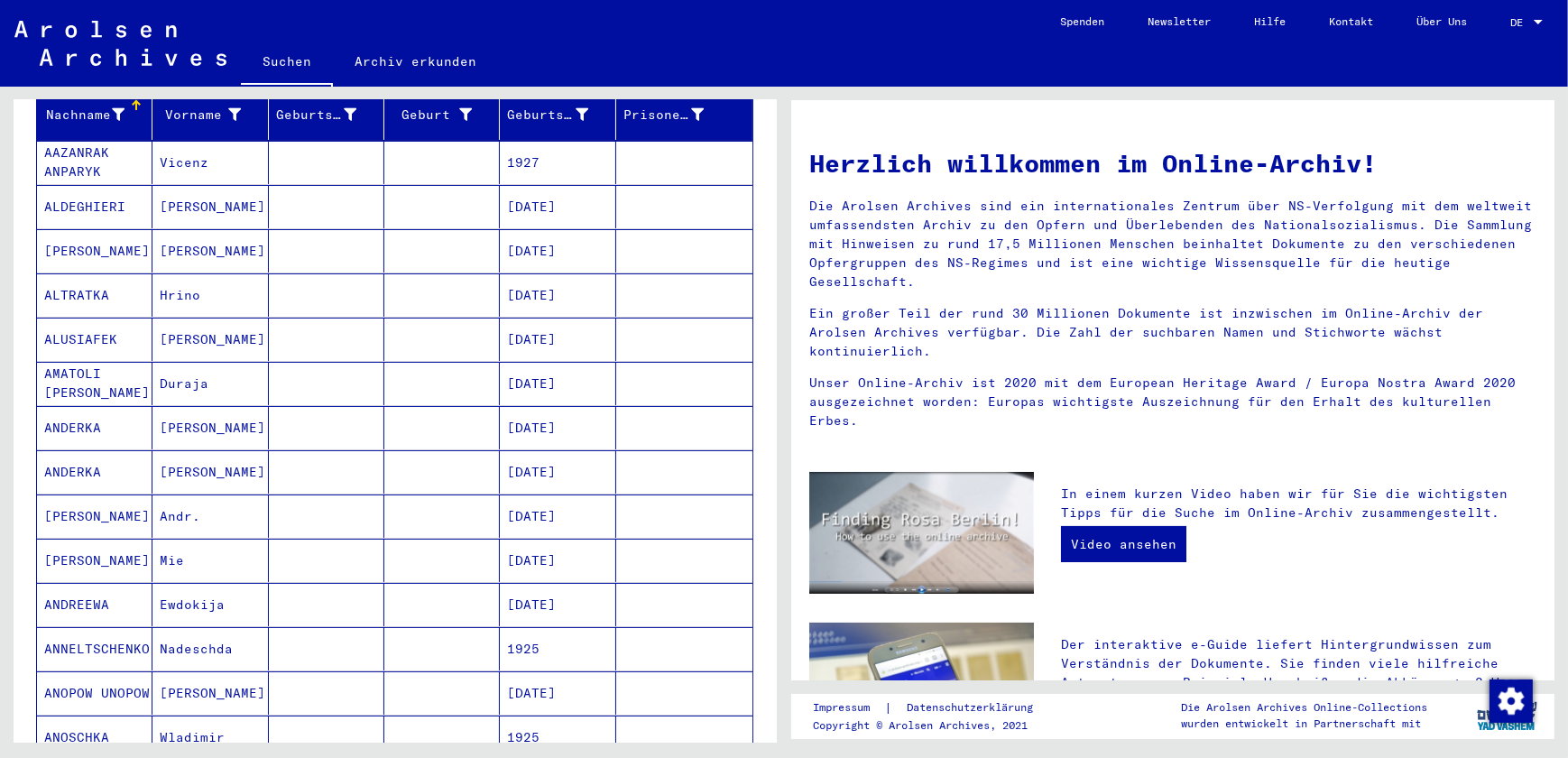
scroll to position [0, 0]
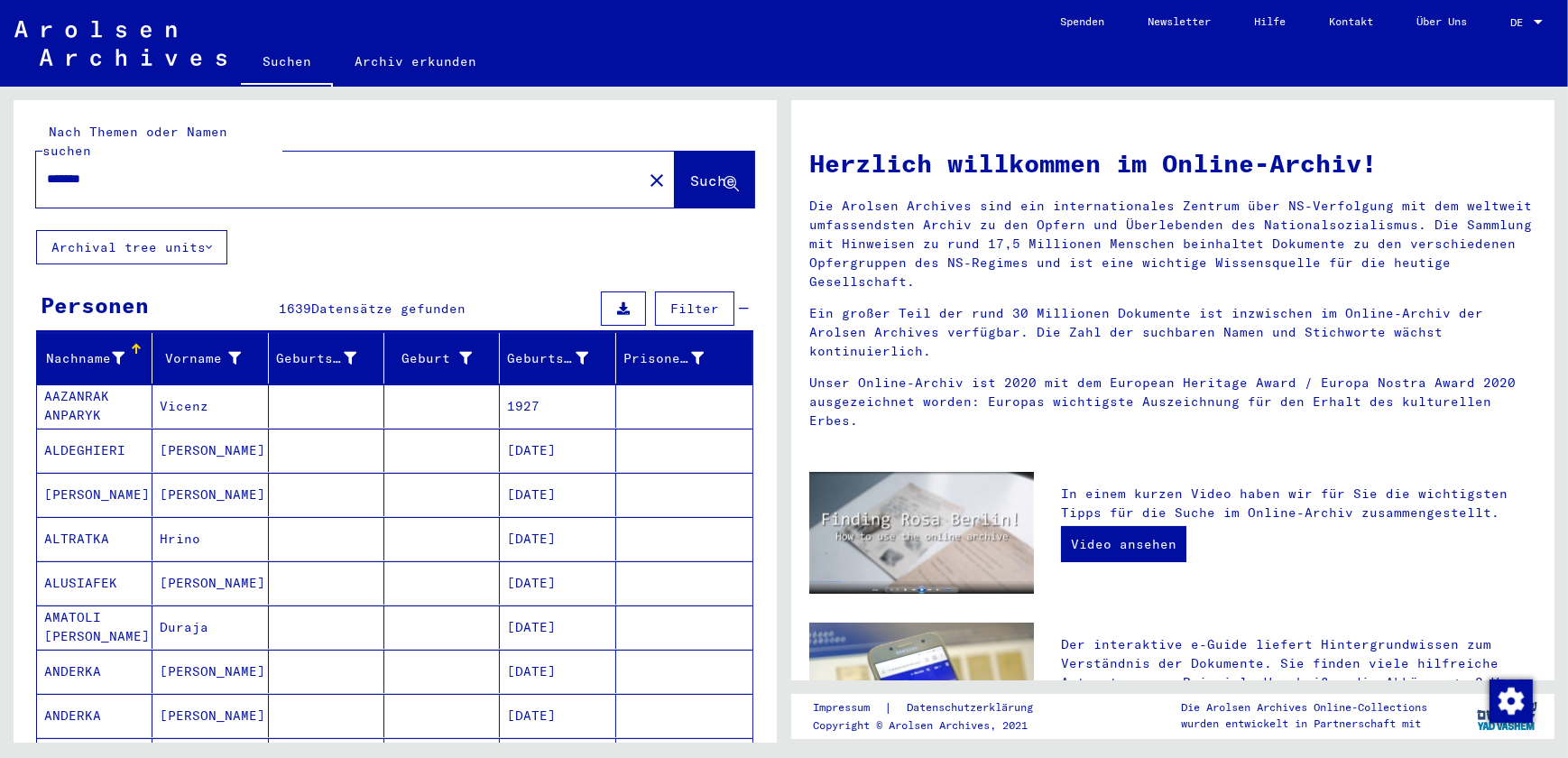
drag, startPoint x: 130, startPoint y: 152, endPoint x: -4, endPoint y: 184, distance: 137.8
click at [0, 184] on html "Suchen Archiv erkunden Spenden Newsletter Hilfe Kontakt Über Uns Suchen Archiv …" at bounding box center [784, 379] width 1568 height 758
type input "********"
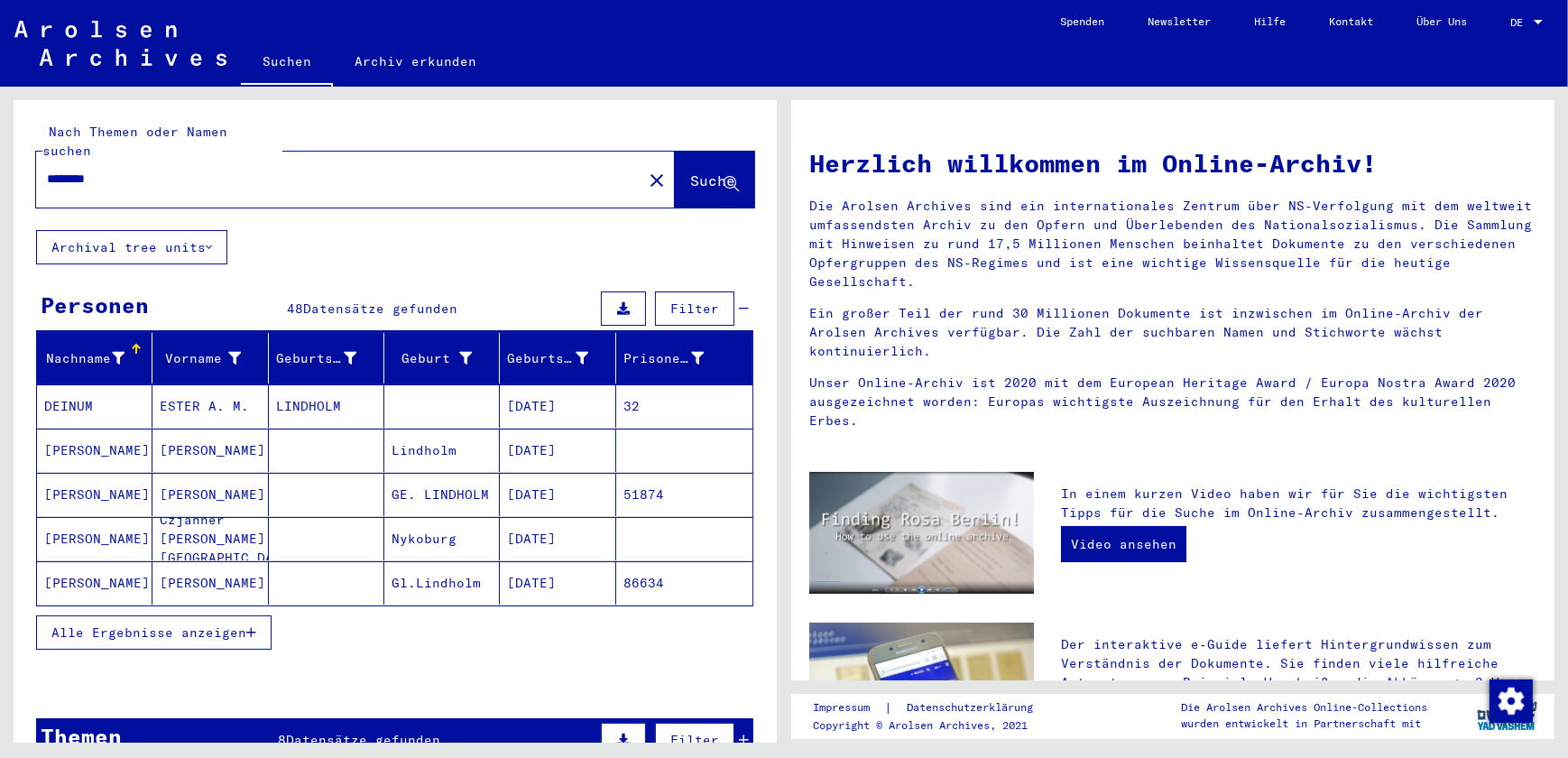
click at [379, 732] on span "Datensätze gefunden" at bounding box center [363, 740] width 154 height 16
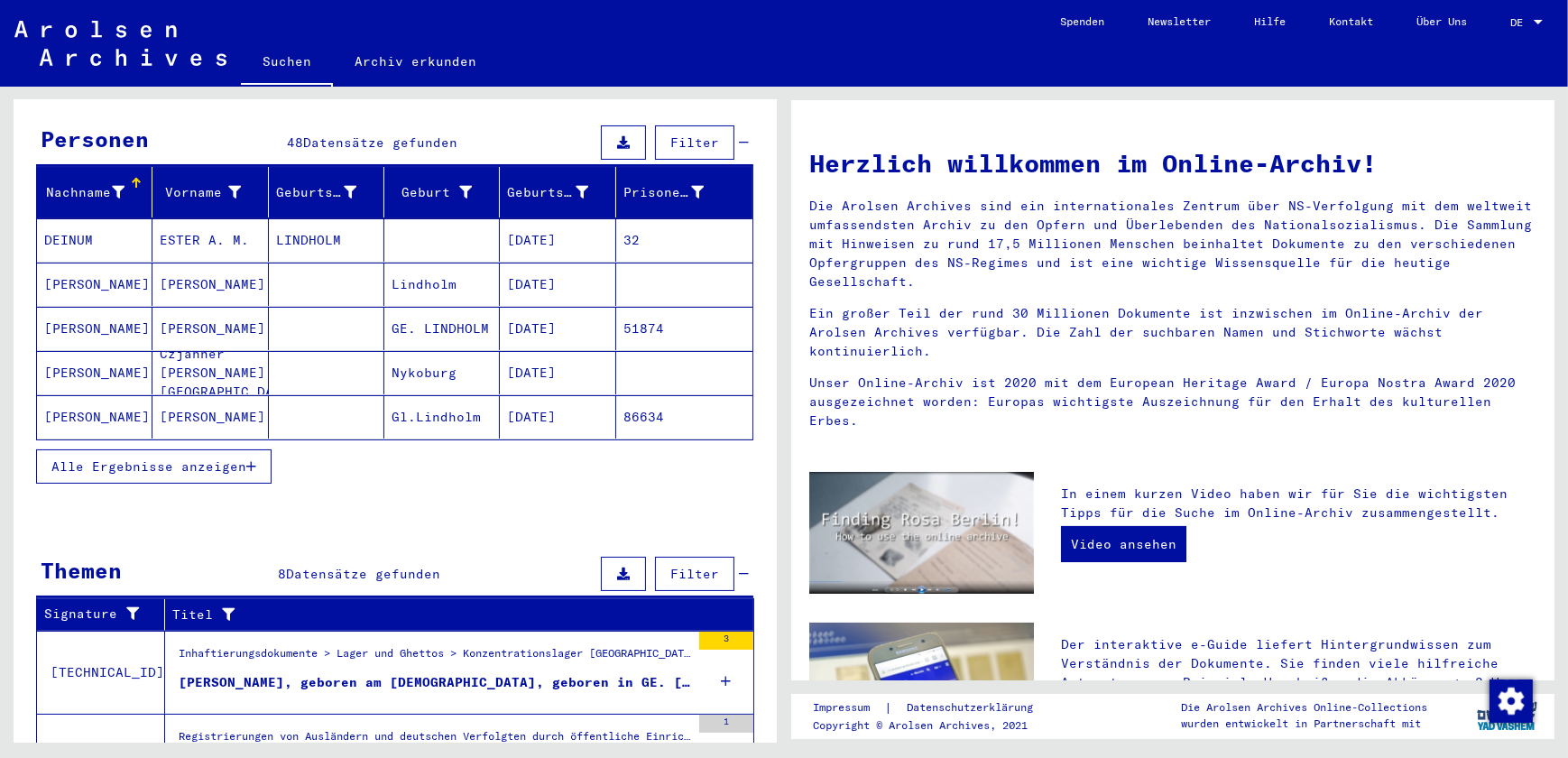
scroll to position [492, 0]
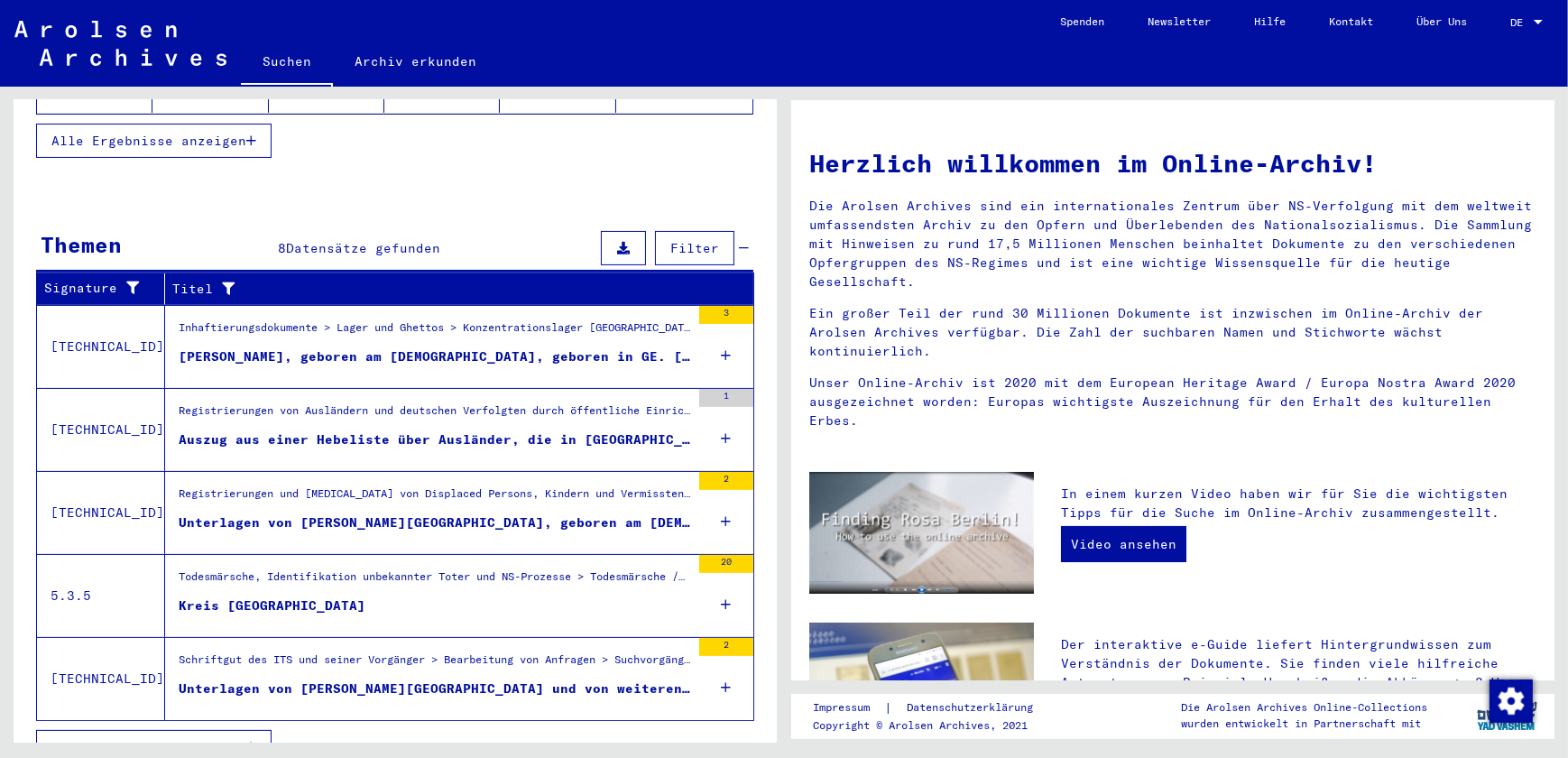
click at [307, 568] on div "Todesmärsche, Identifikation unbekannter Toter und NS-Prozesse > Todesmärsche /…" at bounding box center [434, 581] width 512 height 25
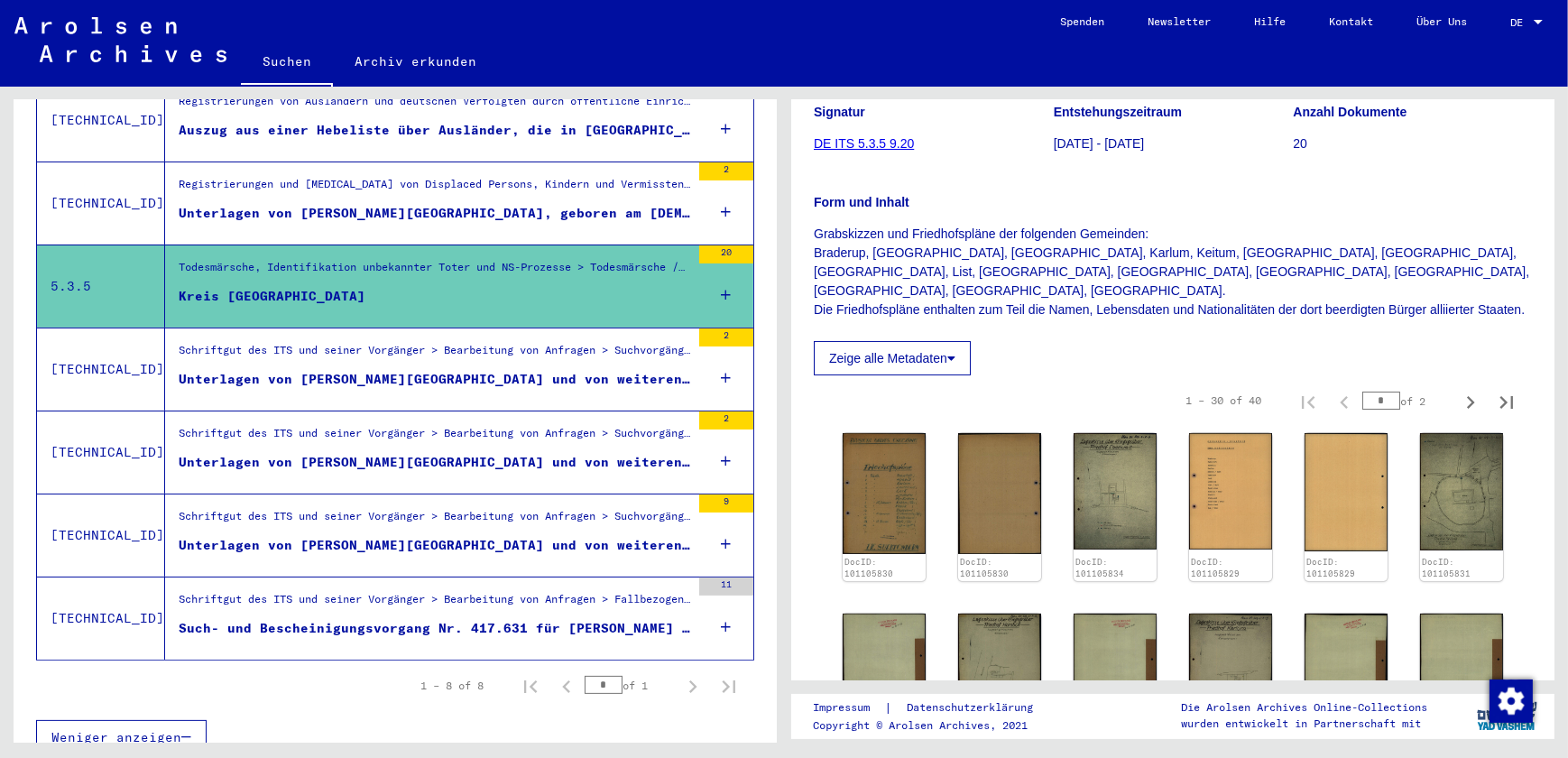
scroll to position [254, 0]
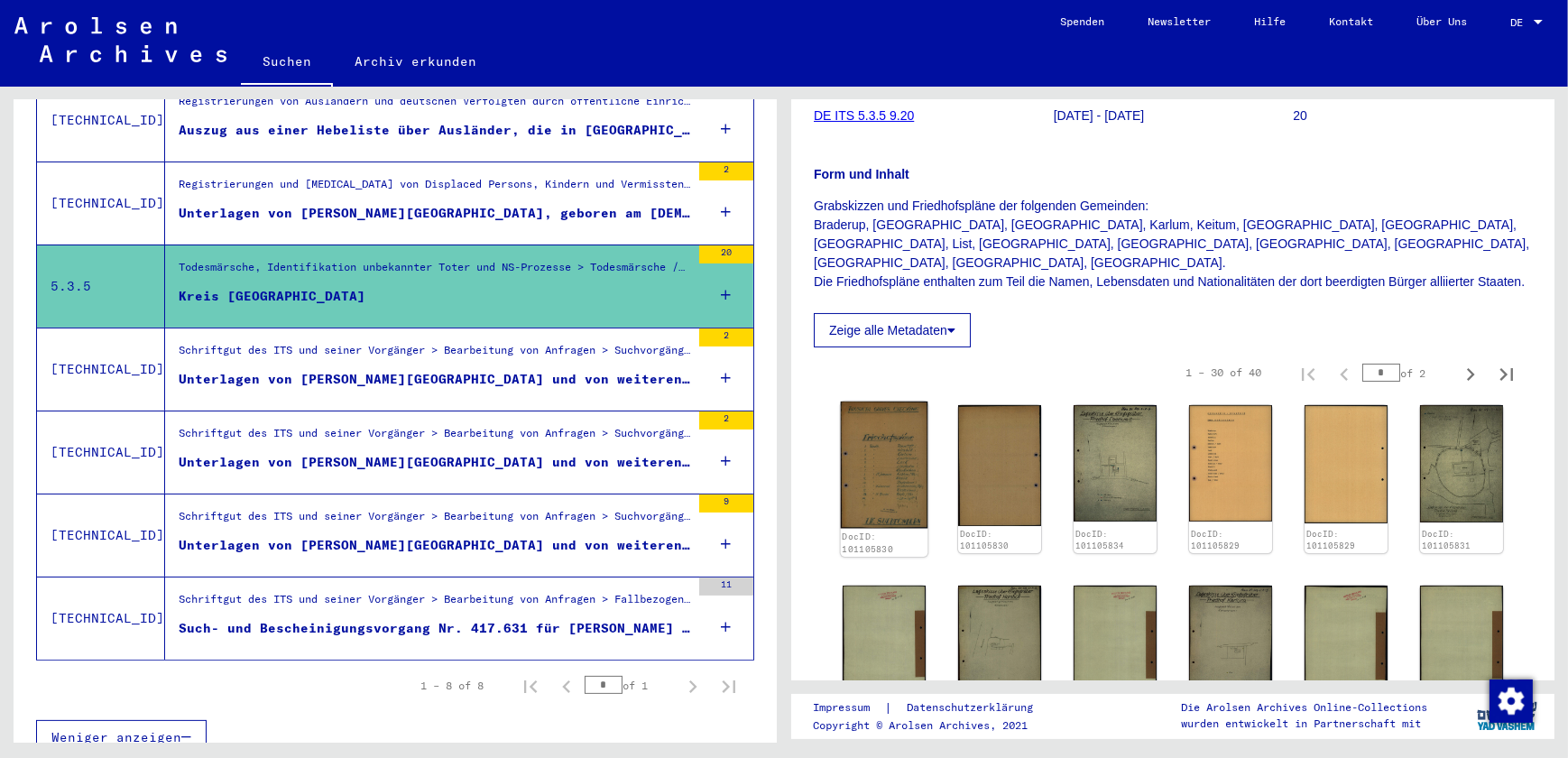
click at [863, 469] on img at bounding box center [884, 465] width 88 height 127
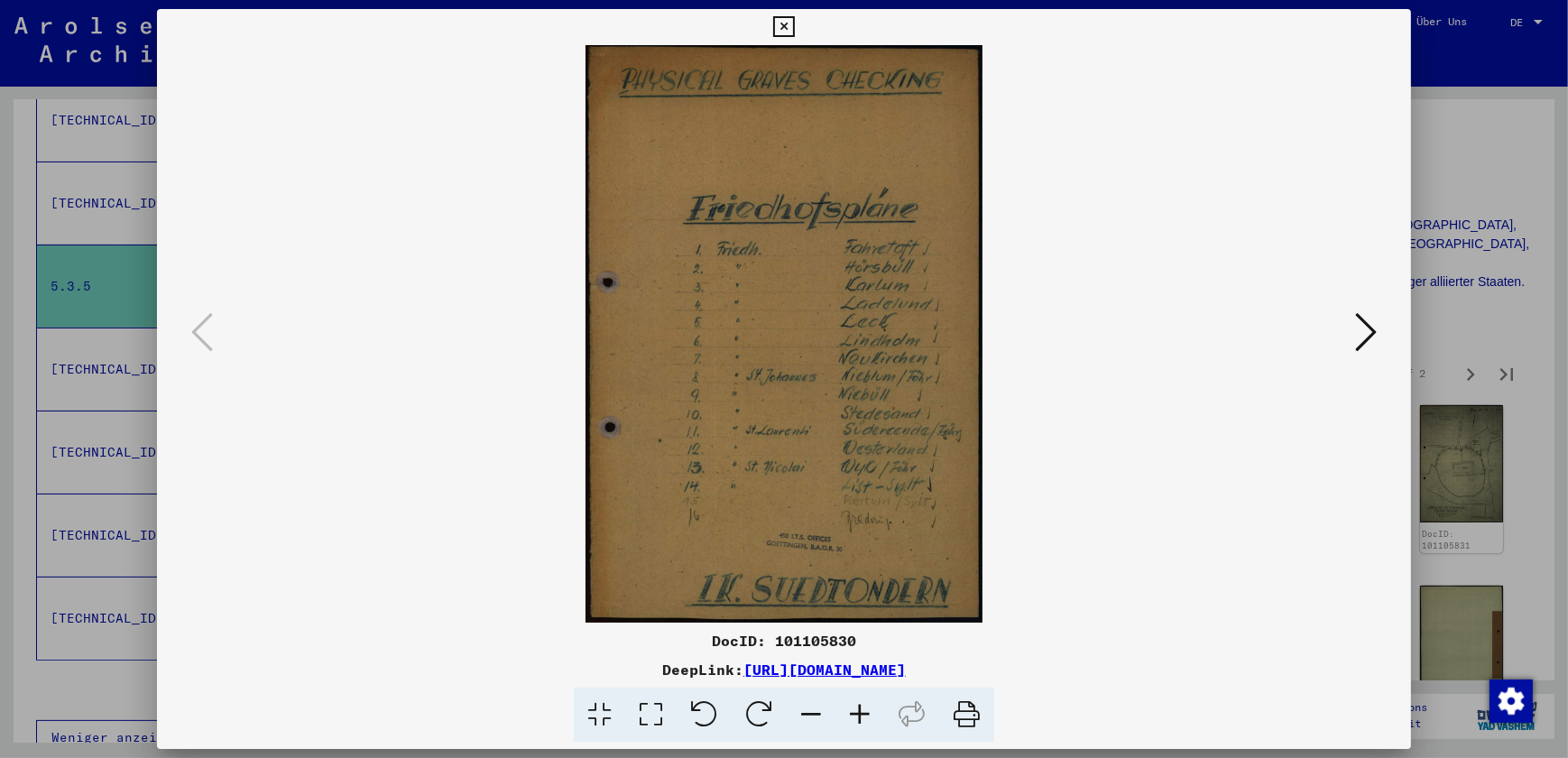
click at [1353, 338] on button at bounding box center [1366, 333] width 32 height 51
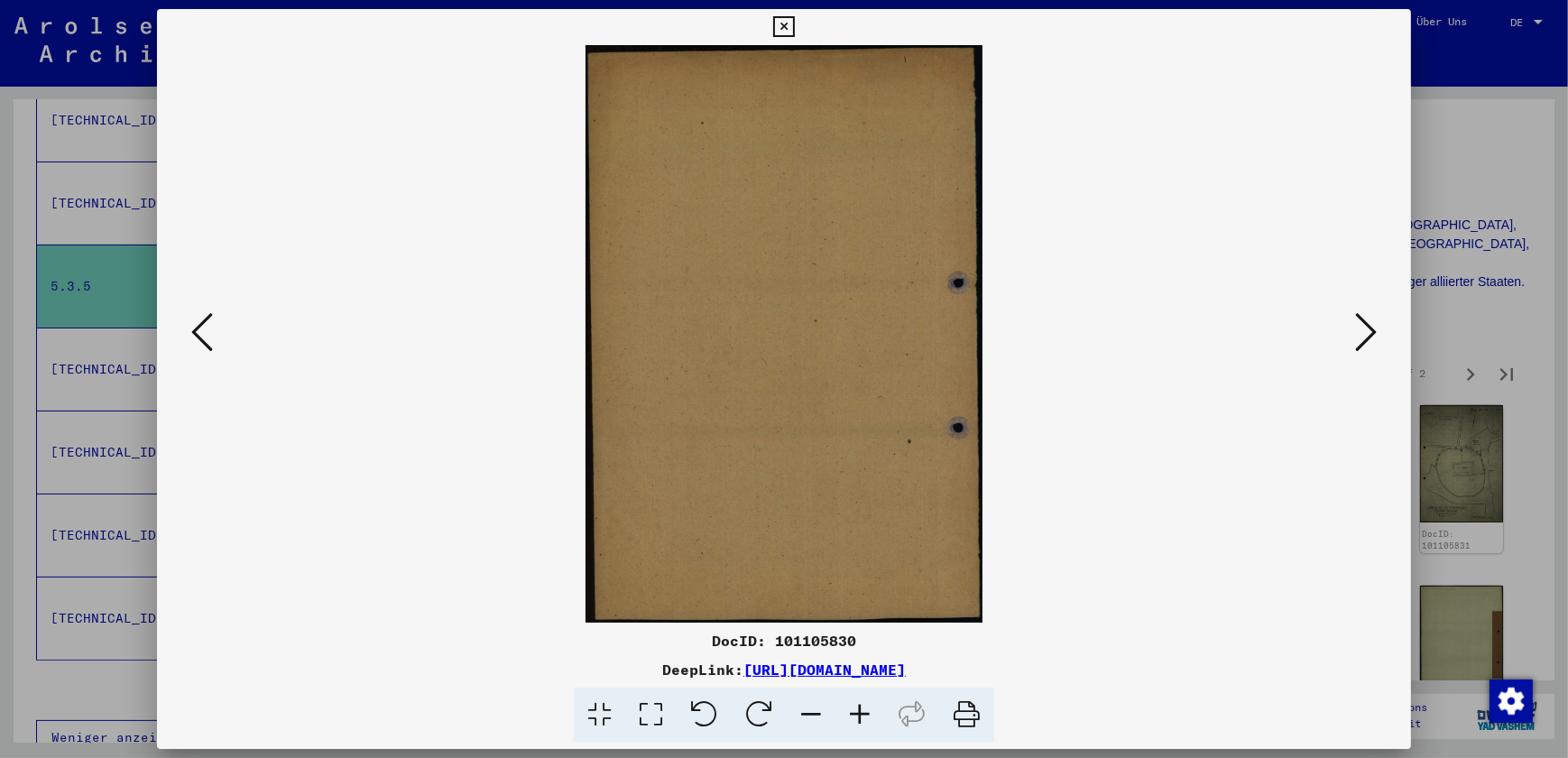
click at [1353, 338] on button at bounding box center [1366, 333] width 32 height 51
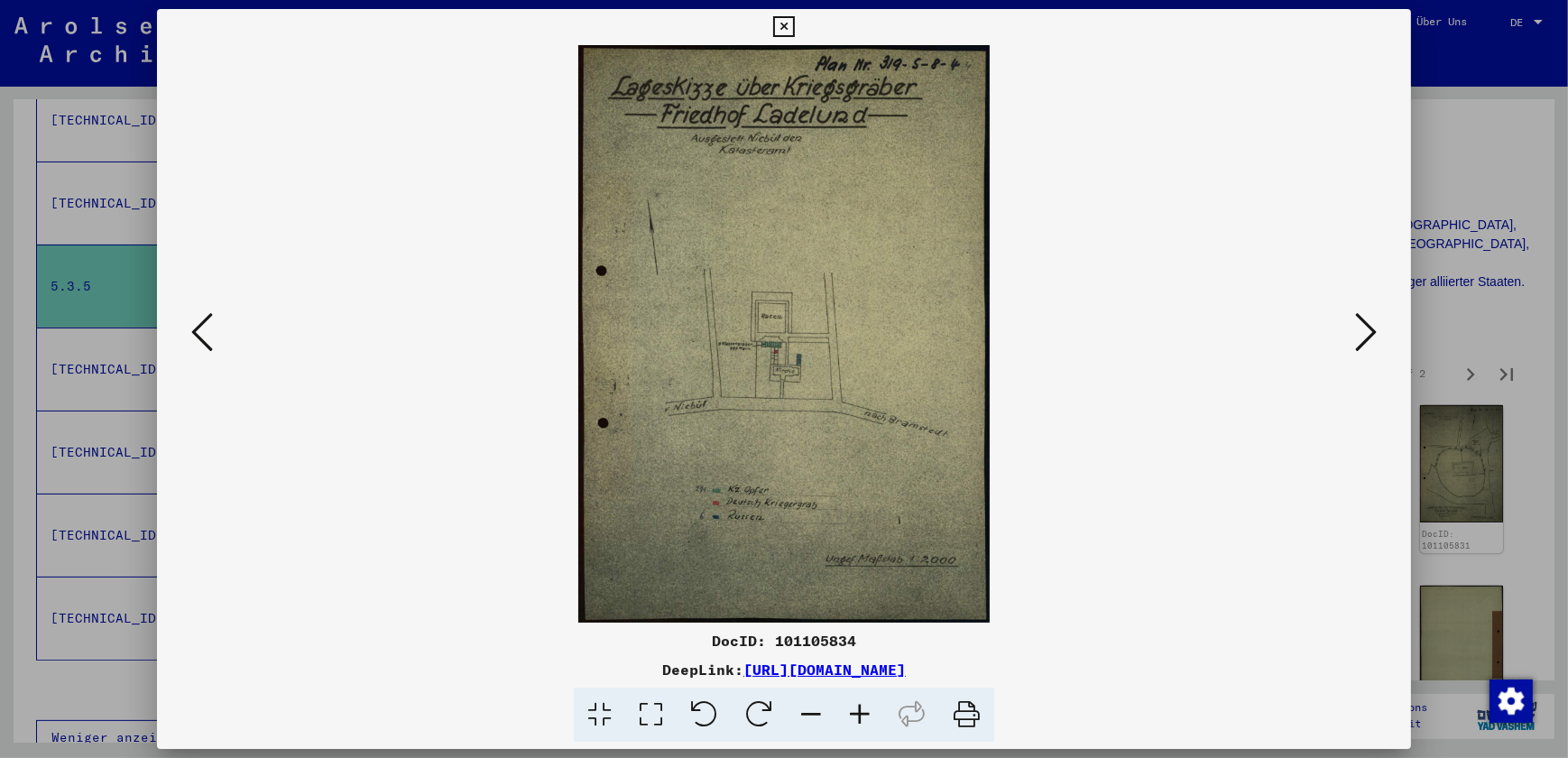
click at [1353, 338] on button at bounding box center [1366, 333] width 32 height 51
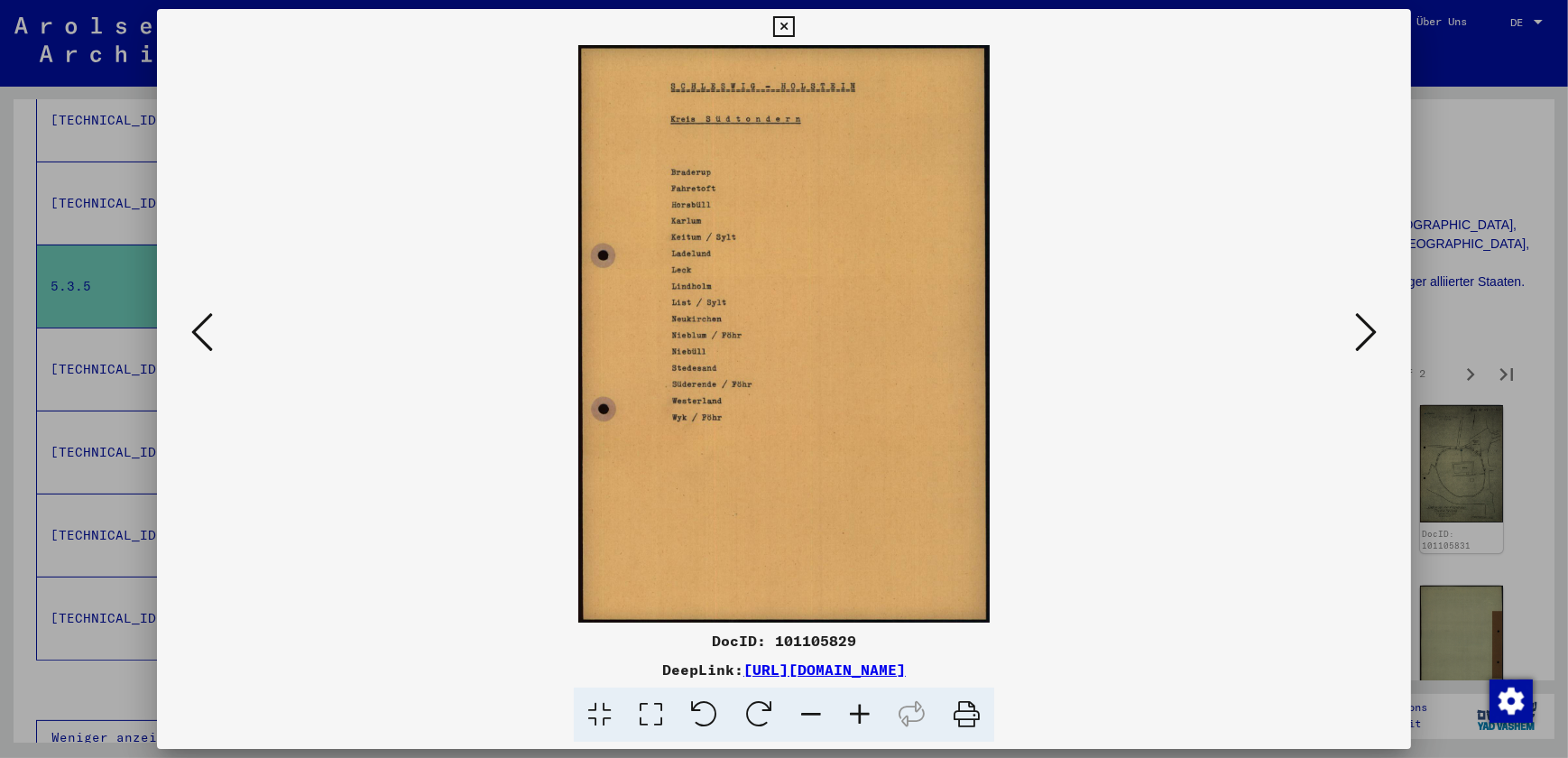
click at [1353, 338] on button at bounding box center [1366, 333] width 32 height 51
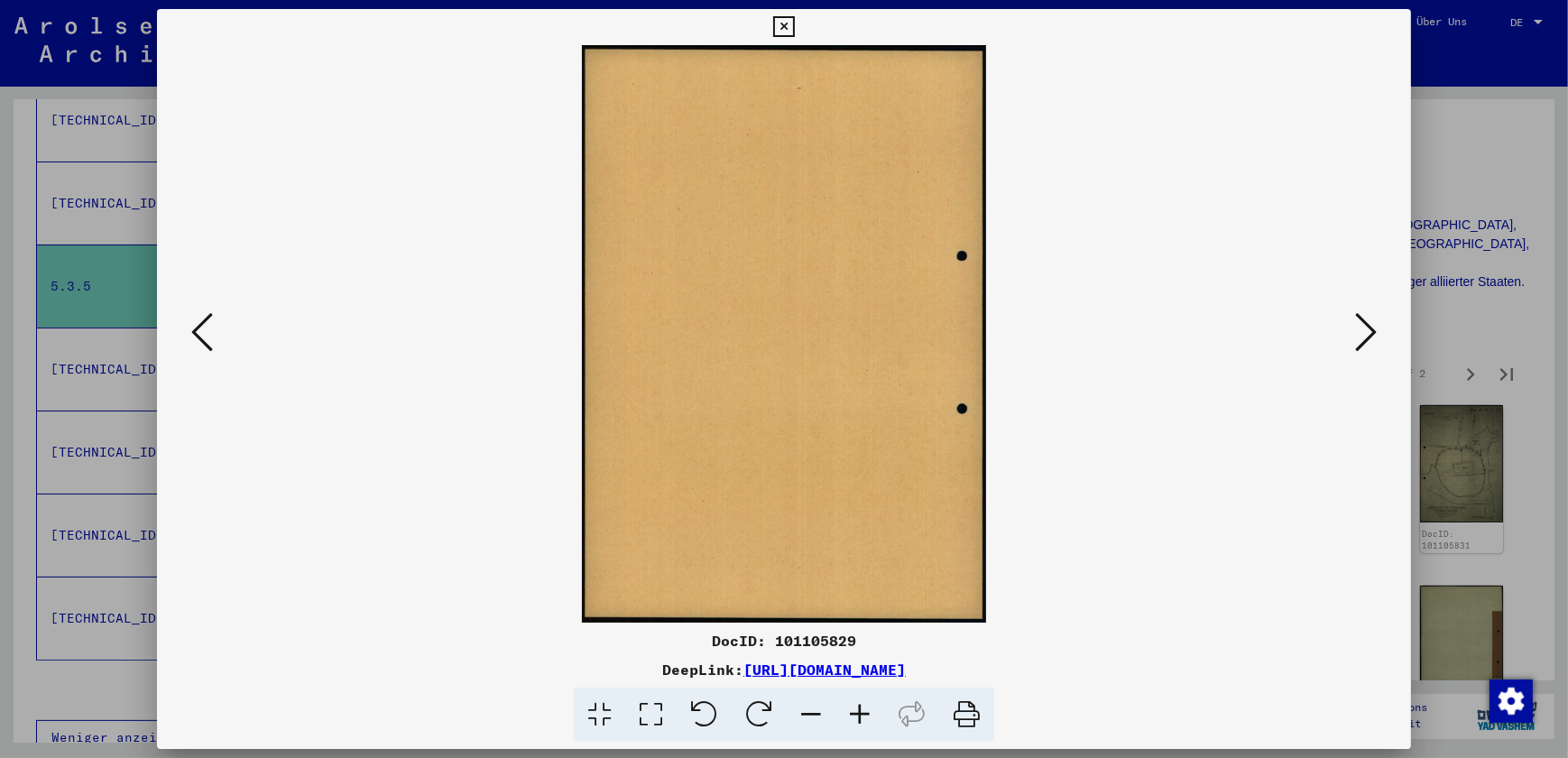
click at [1353, 338] on button at bounding box center [1366, 333] width 32 height 51
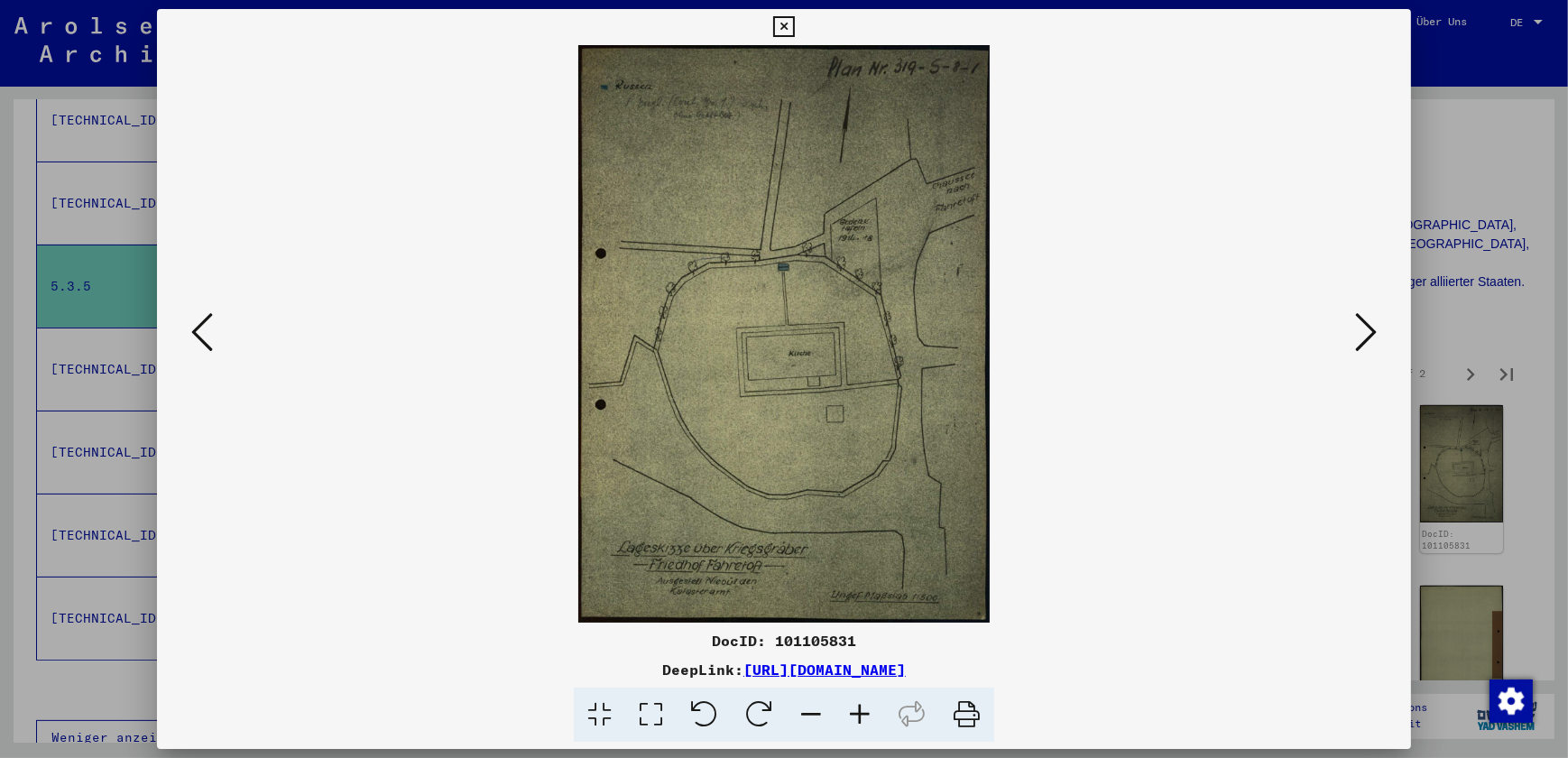
click at [1353, 338] on button at bounding box center [1366, 333] width 32 height 51
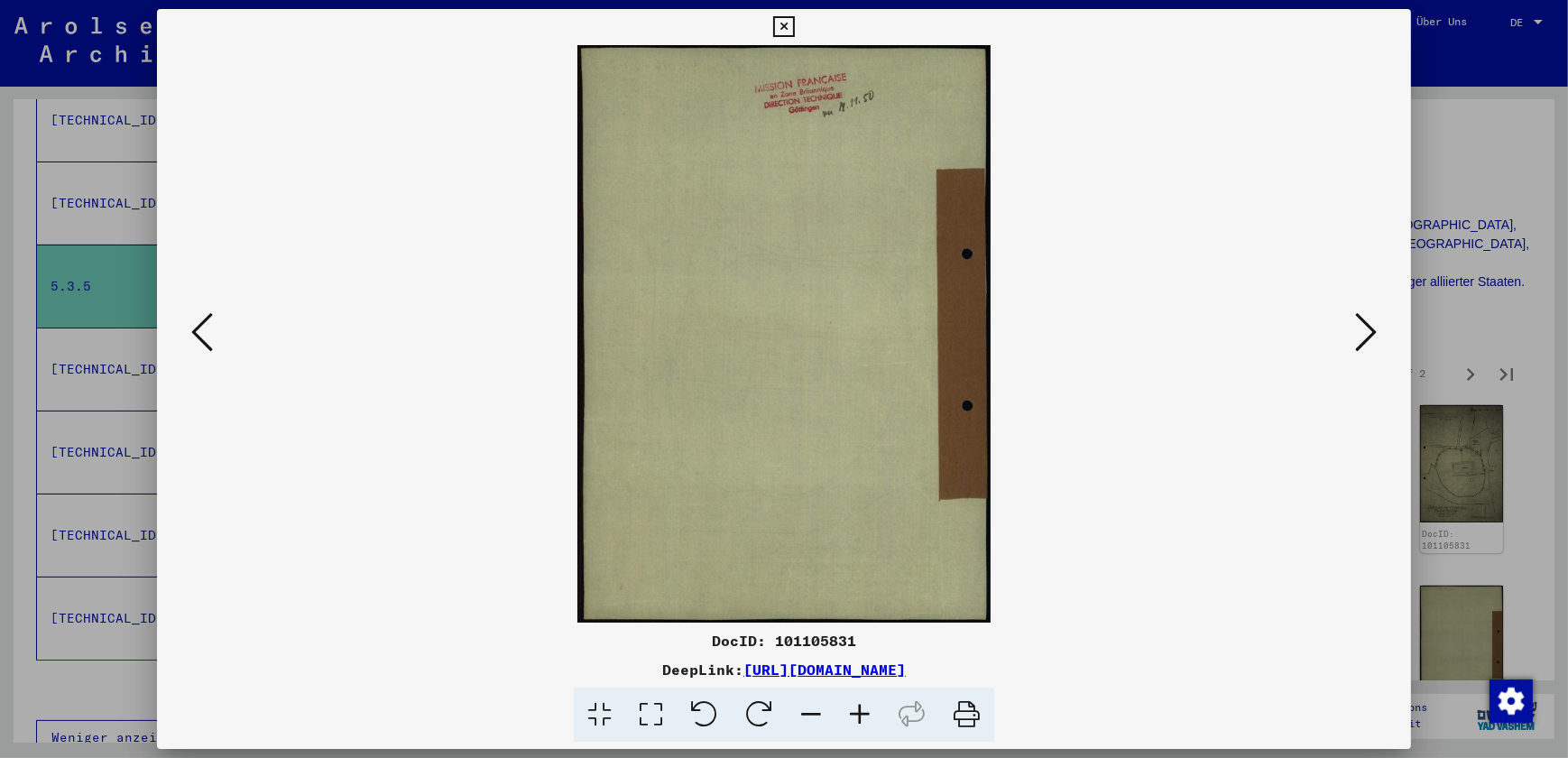
click at [1353, 338] on button at bounding box center [1366, 333] width 32 height 51
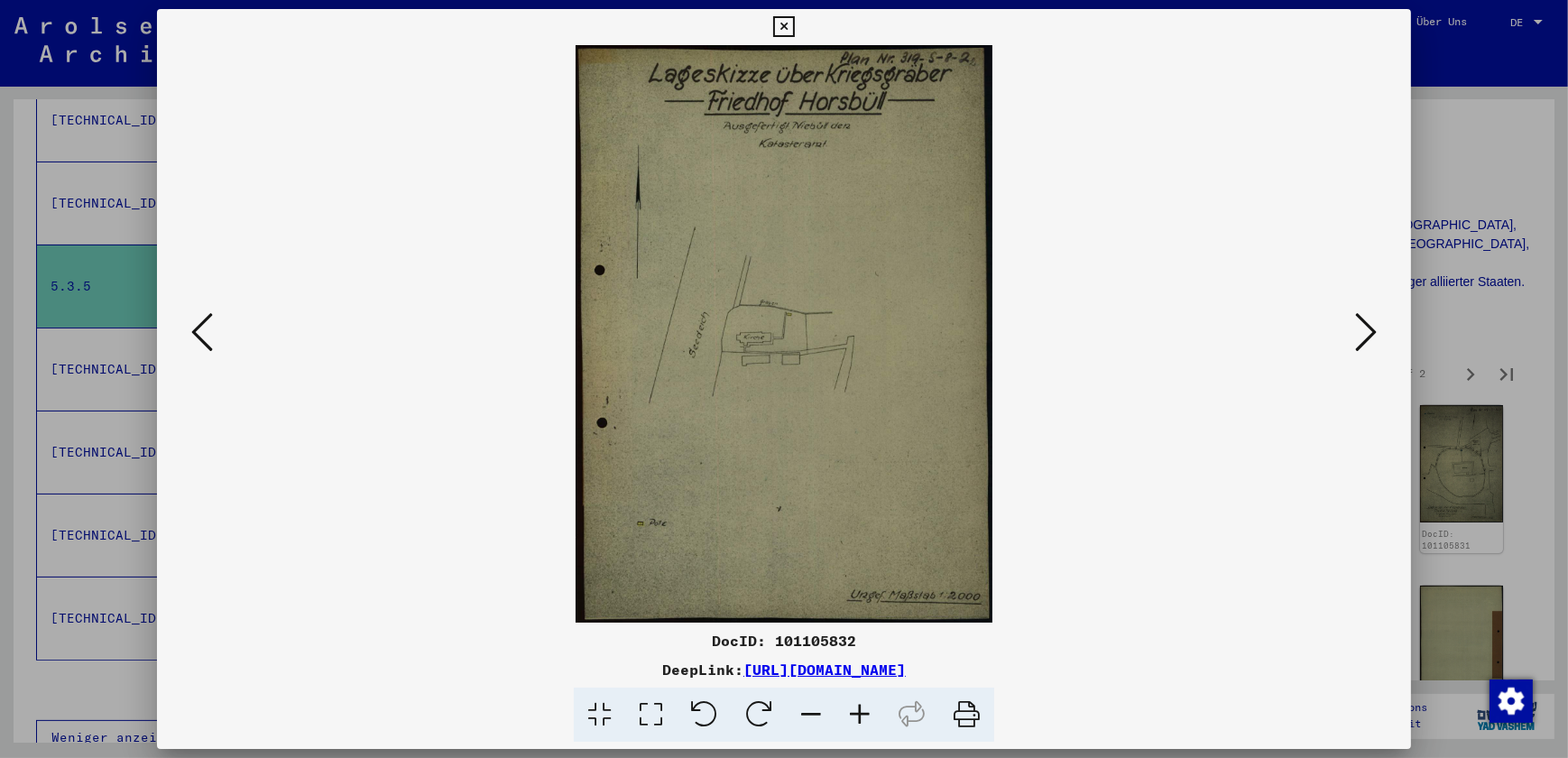
click at [1360, 334] on icon at bounding box center [1366, 332] width 22 height 43
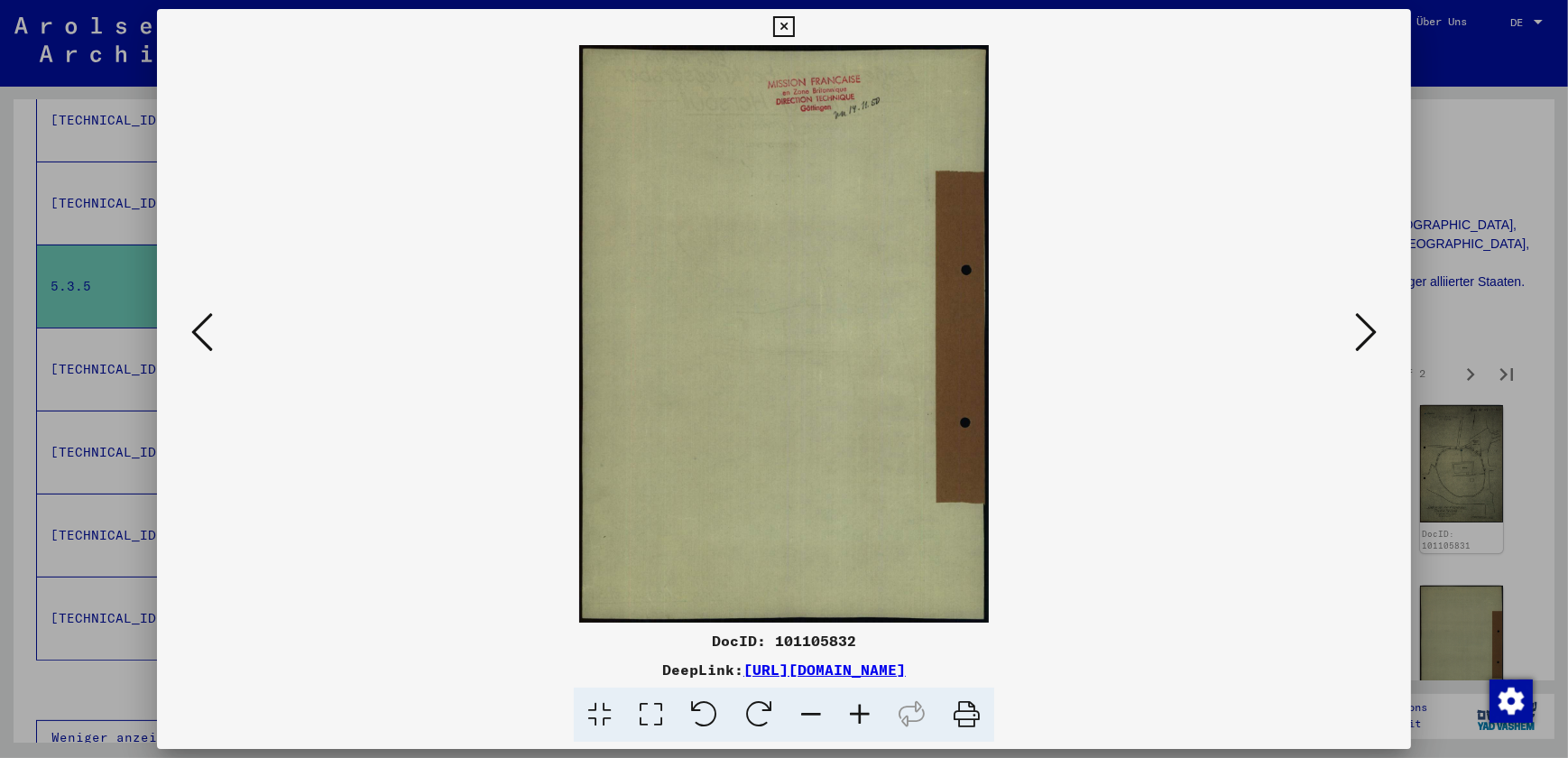
click at [1360, 334] on icon at bounding box center [1366, 332] width 22 height 43
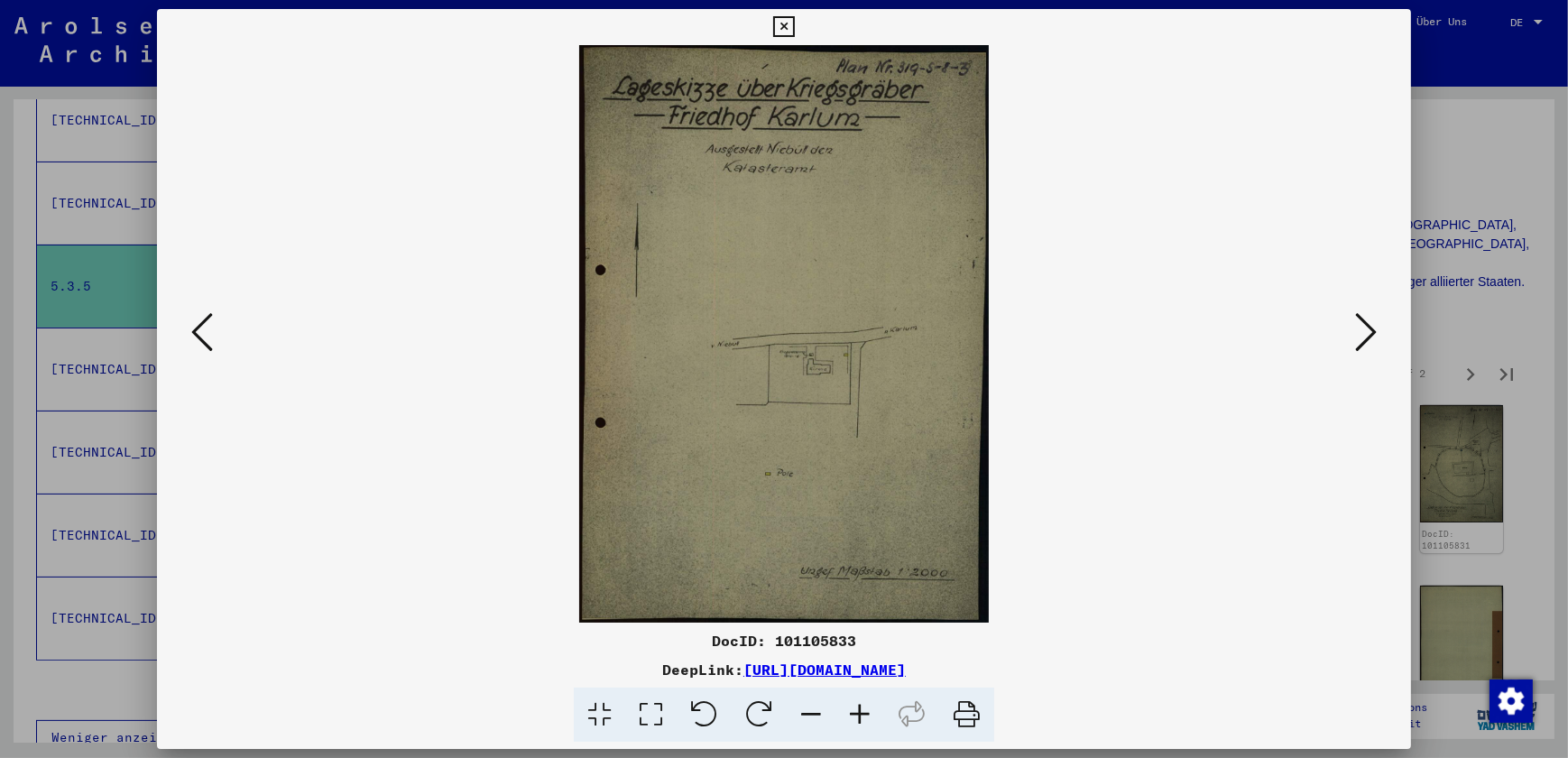
click at [1360, 334] on icon at bounding box center [1366, 332] width 22 height 43
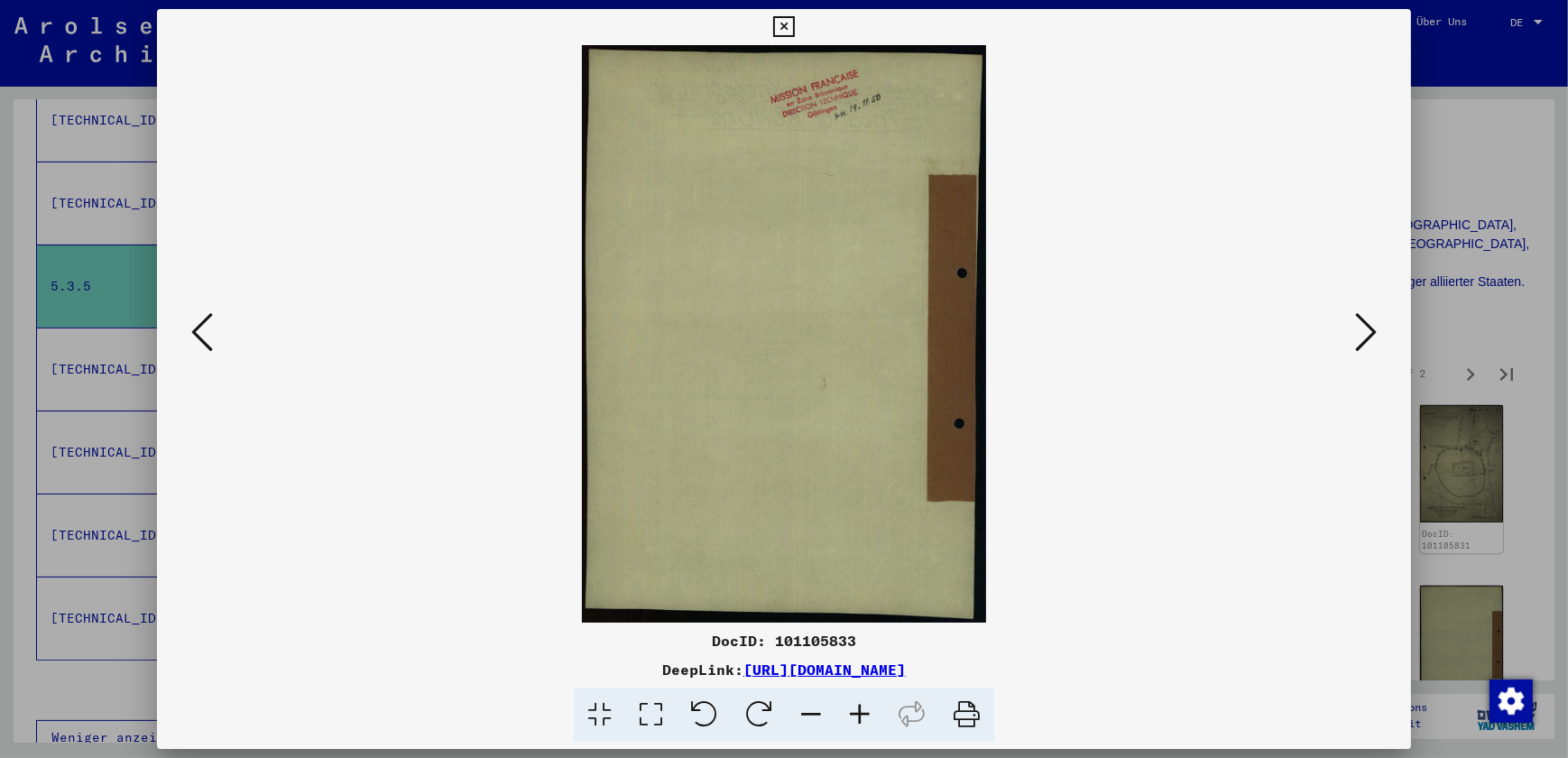
click at [1360, 334] on icon at bounding box center [1366, 332] width 22 height 43
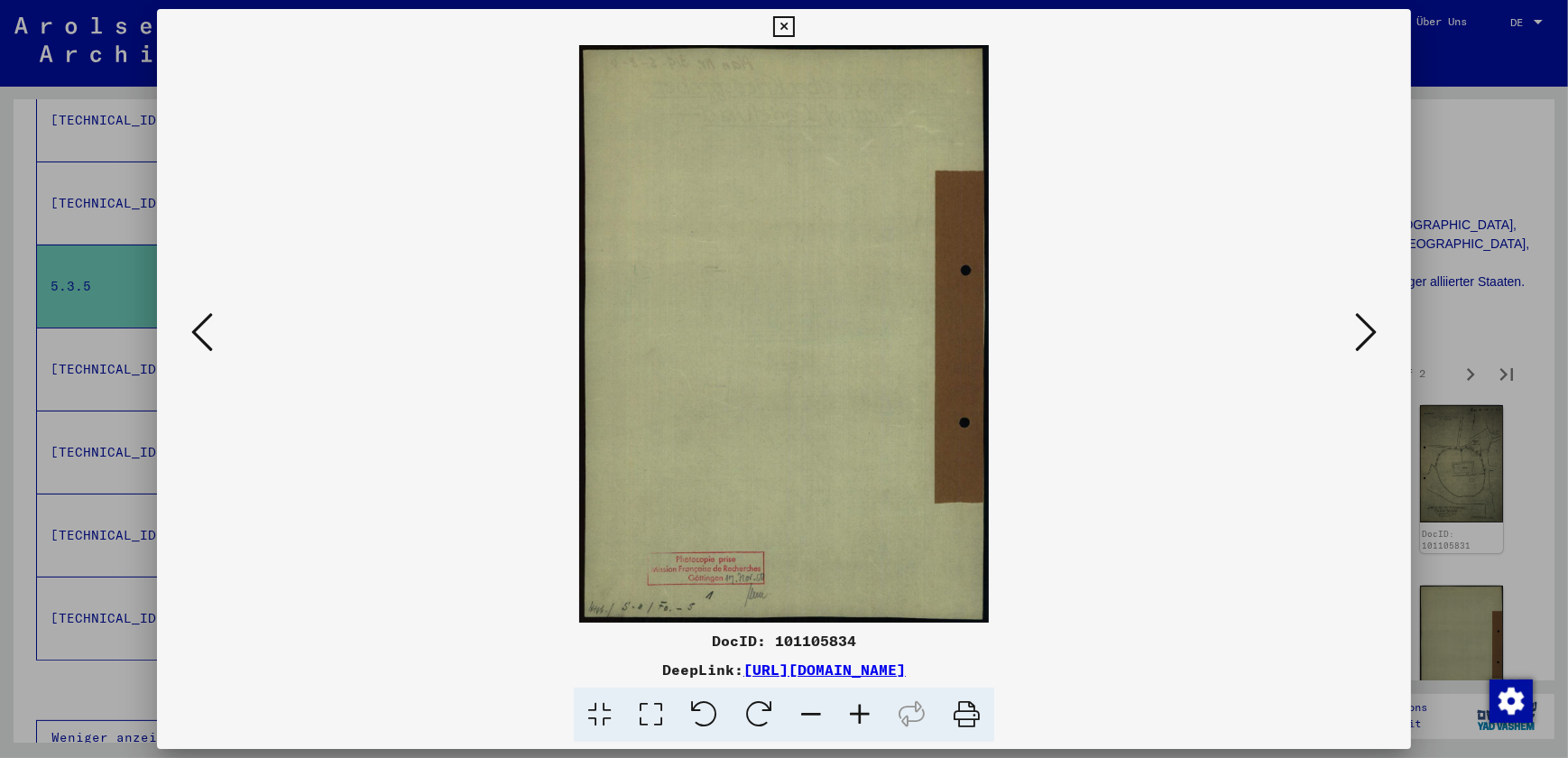
click at [1360, 334] on icon at bounding box center [1366, 332] width 22 height 43
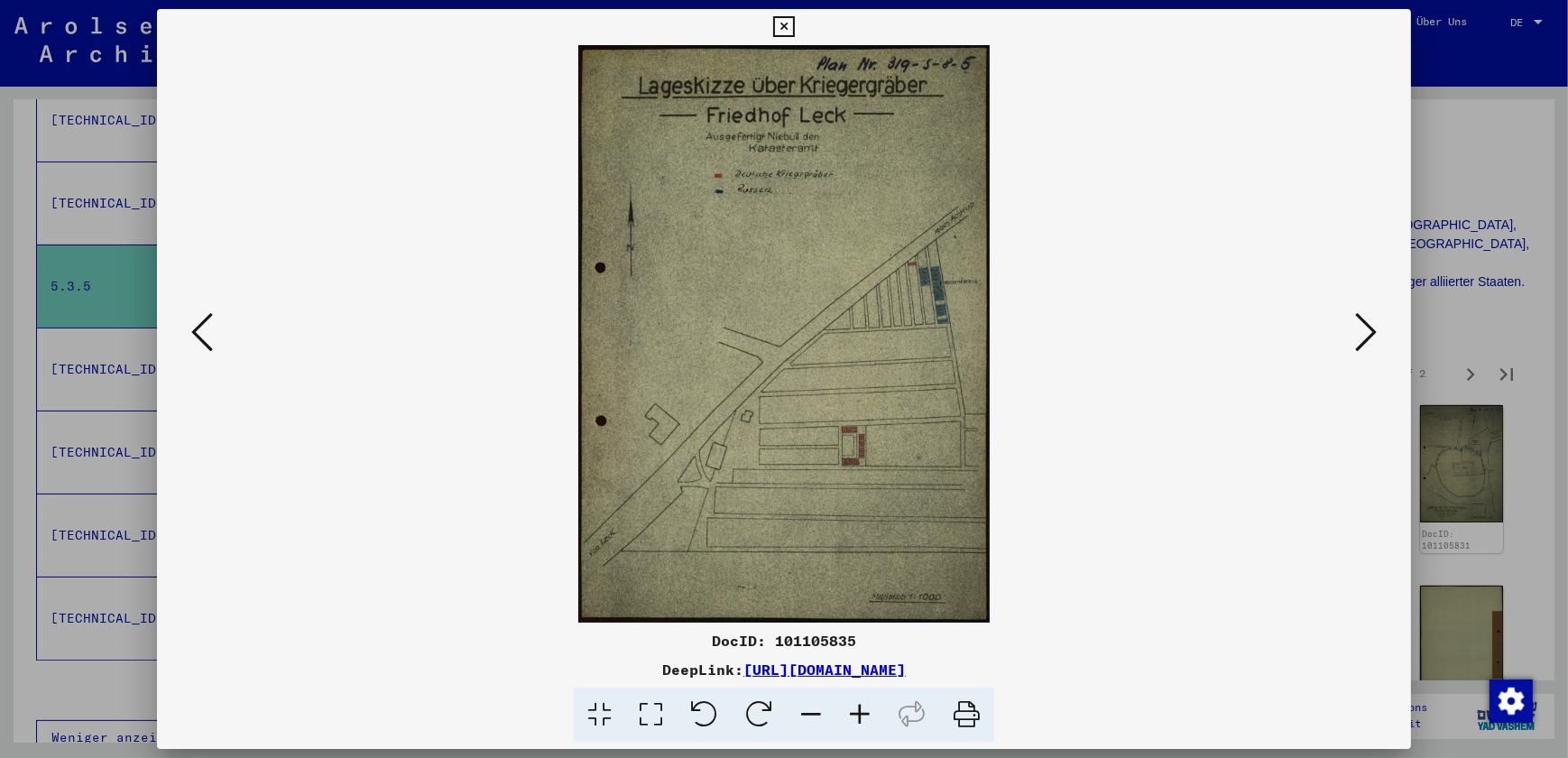
click at [1360, 334] on icon at bounding box center [1366, 332] width 22 height 43
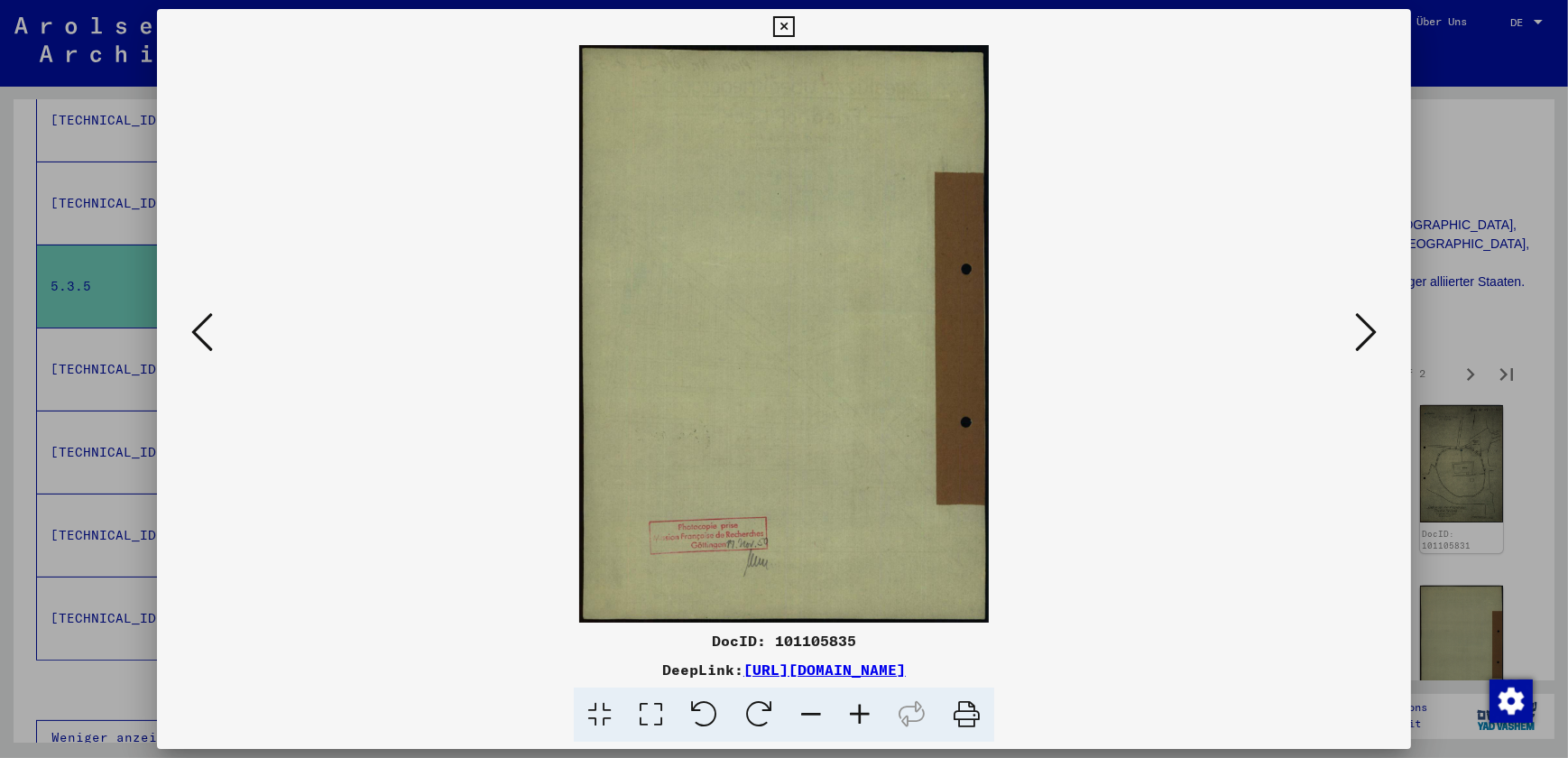
click at [1360, 334] on icon at bounding box center [1366, 332] width 22 height 43
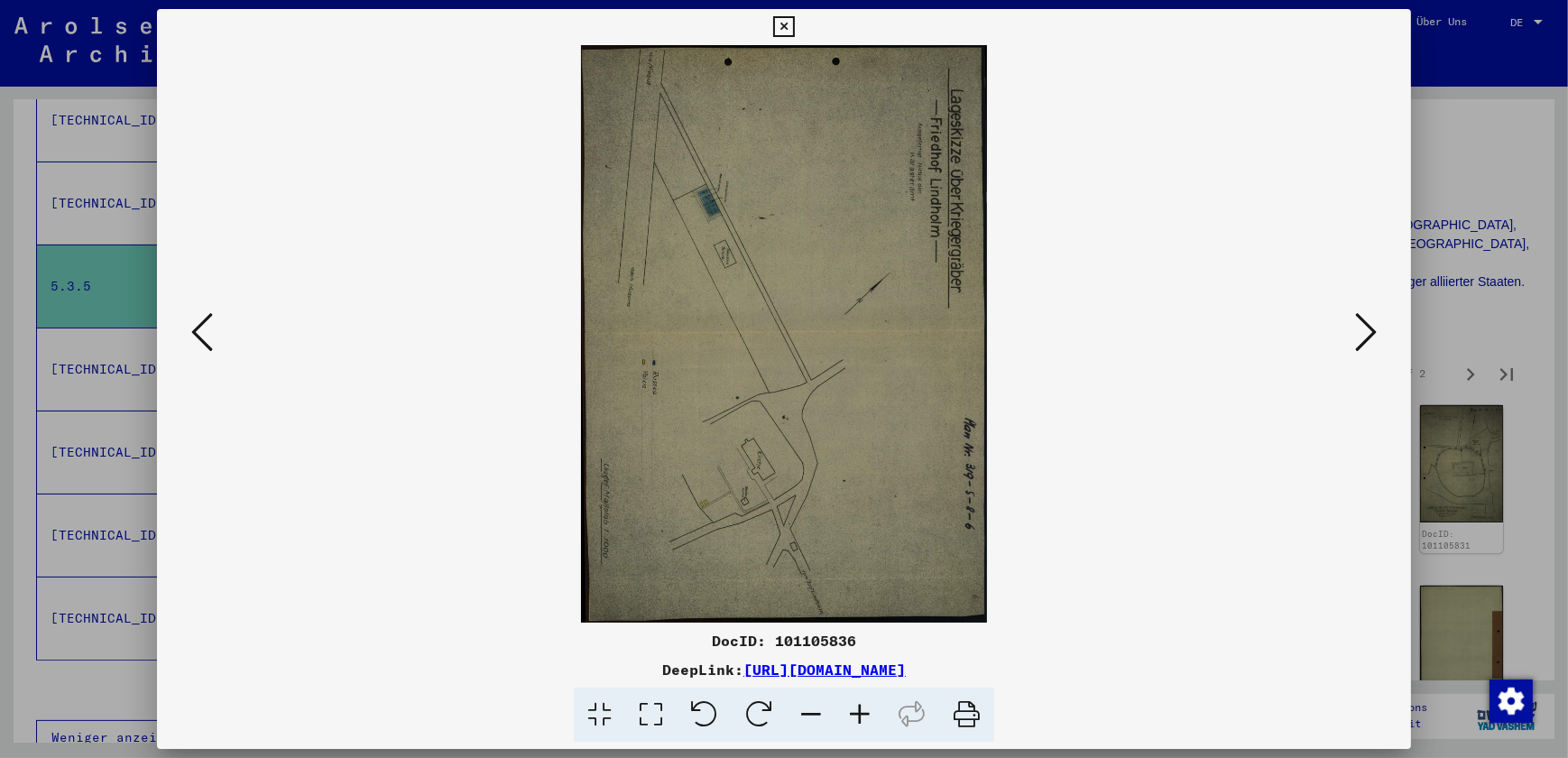
click at [1360, 334] on icon at bounding box center [1366, 332] width 22 height 43
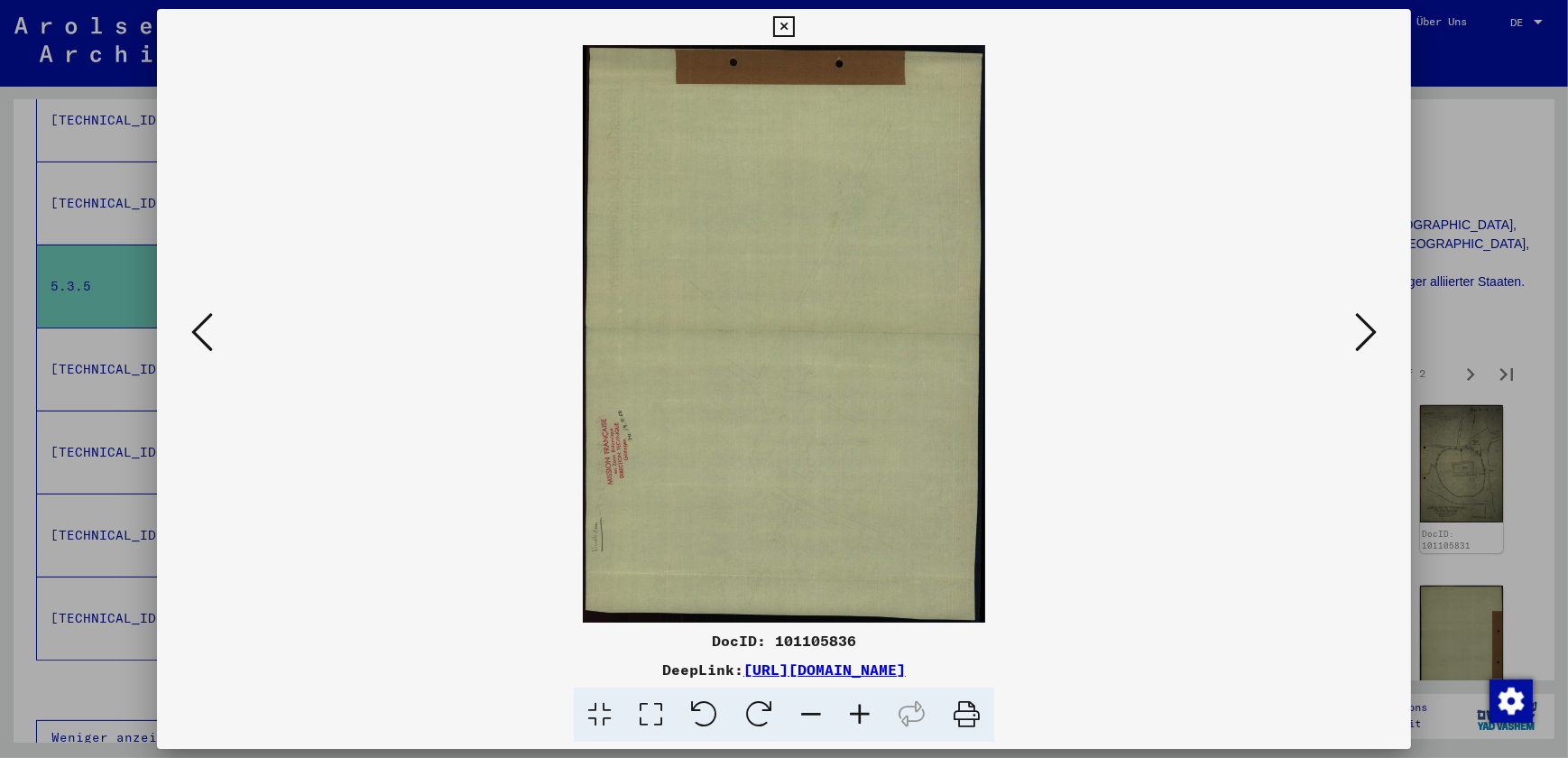
click at [1360, 334] on icon at bounding box center [1366, 332] width 22 height 43
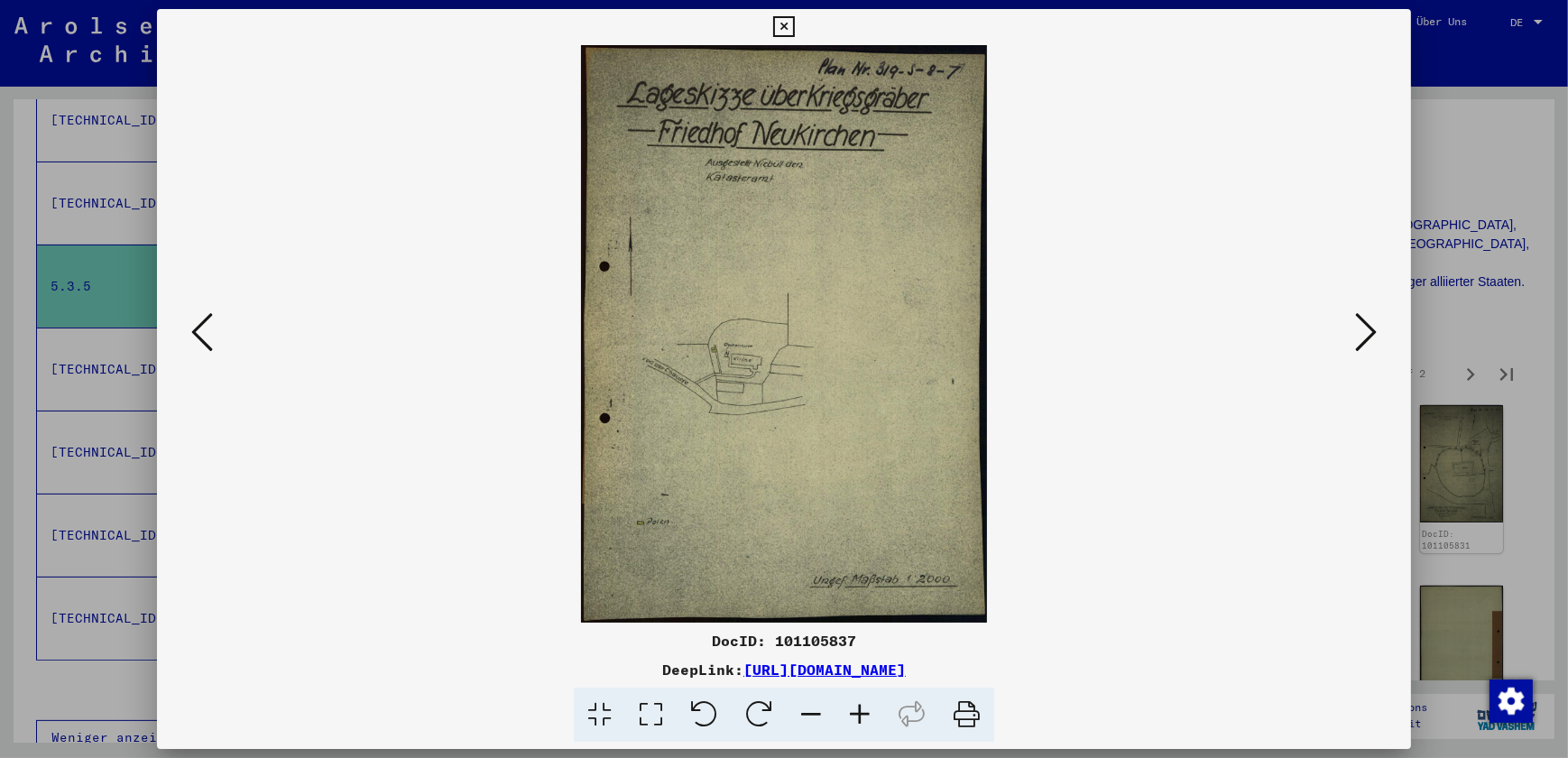
click at [1360, 334] on icon at bounding box center [1366, 332] width 22 height 43
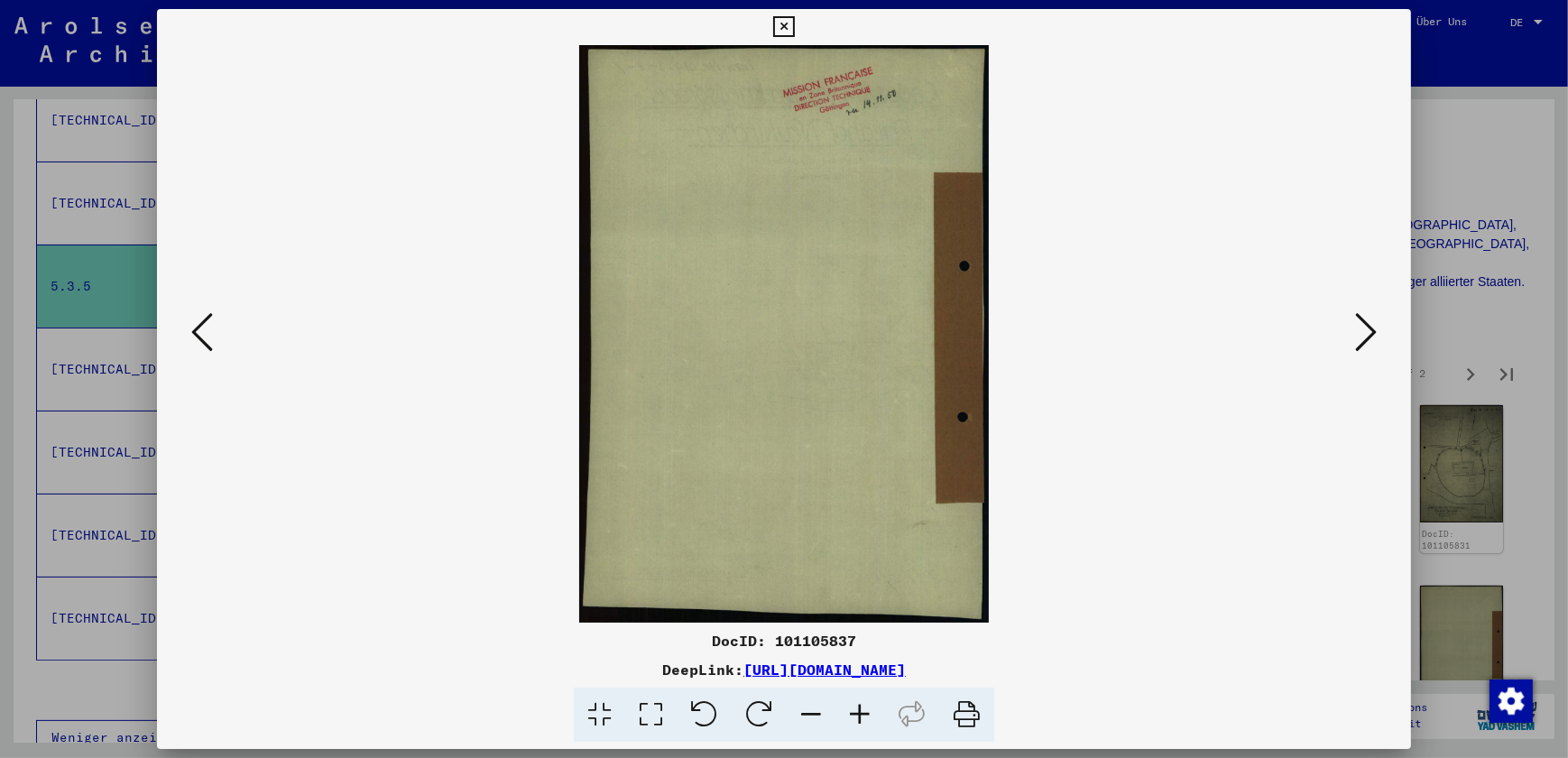
click at [1360, 334] on icon at bounding box center [1366, 332] width 22 height 43
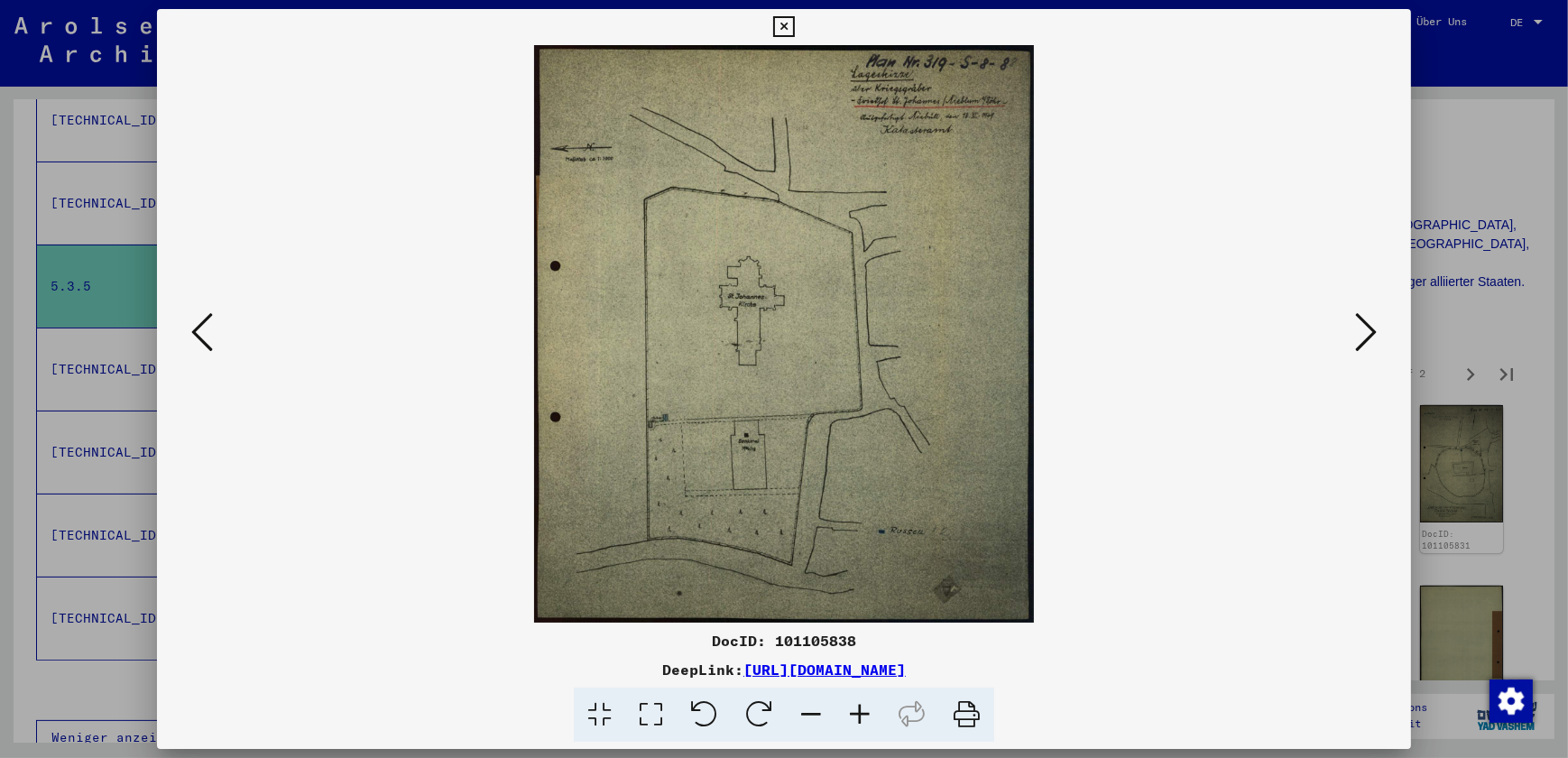
click at [1360, 334] on icon at bounding box center [1366, 332] width 22 height 43
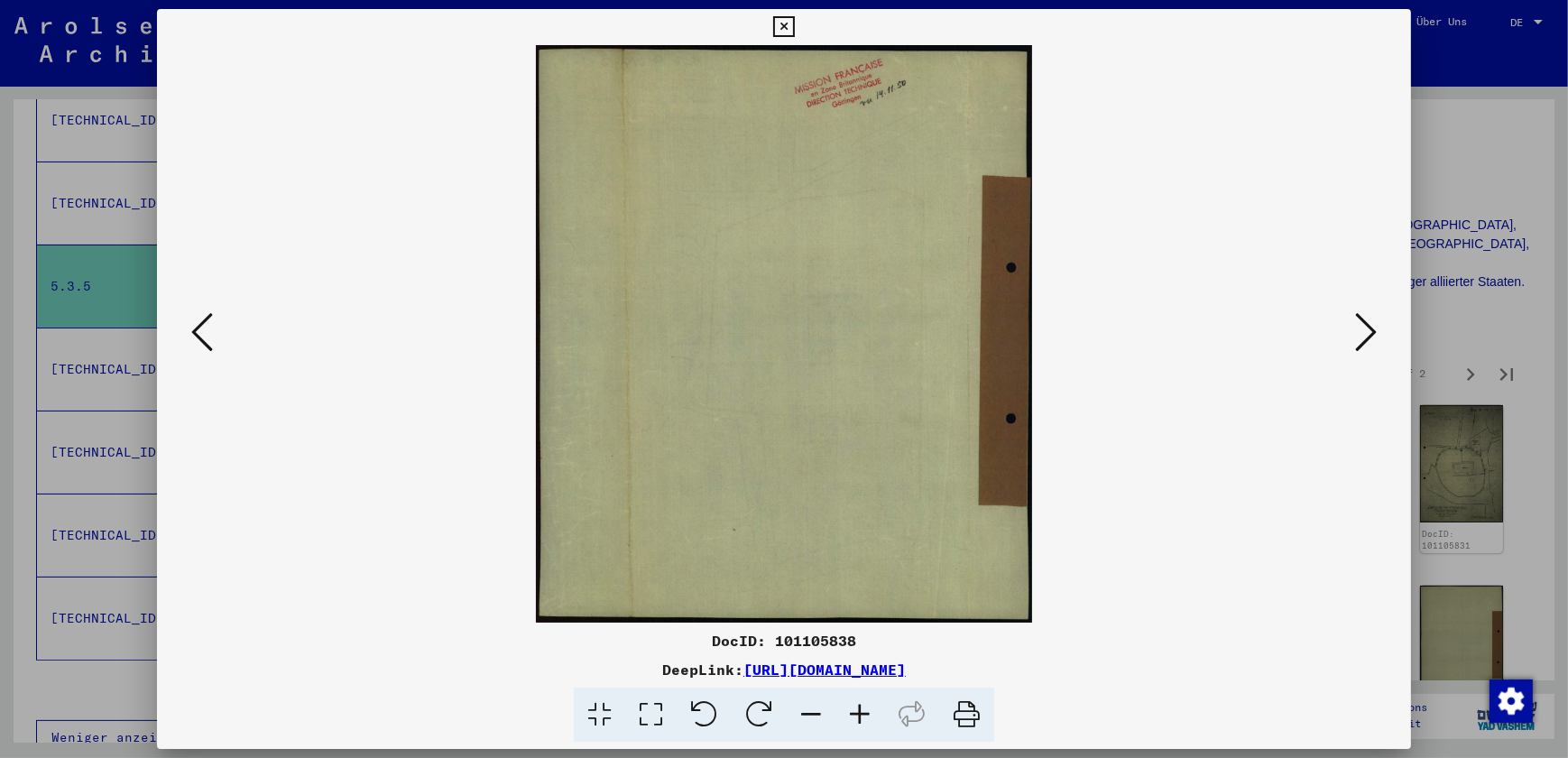
click at [1360, 334] on icon at bounding box center [1366, 332] width 22 height 43
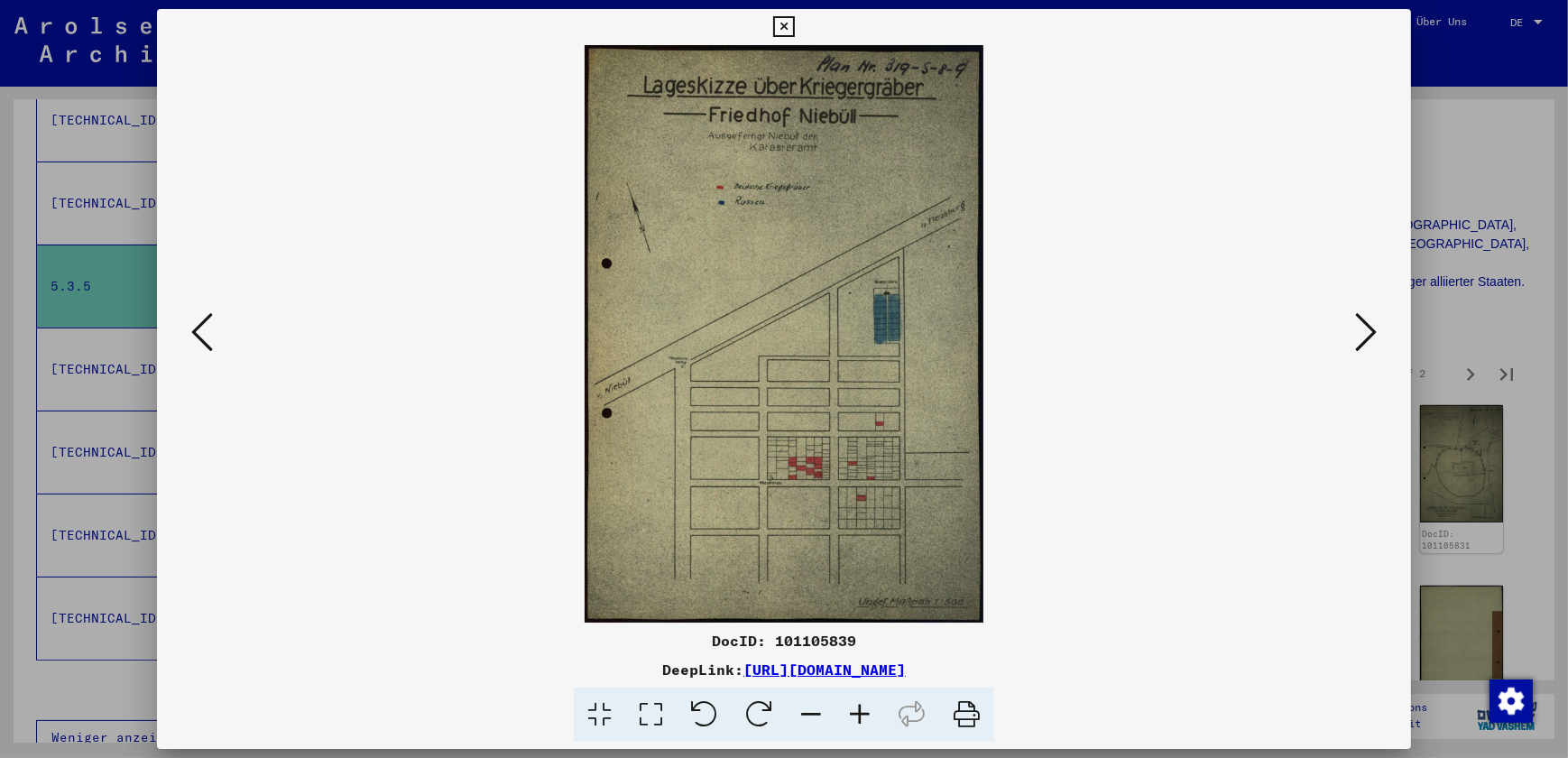
click at [1360, 334] on icon at bounding box center [1366, 332] width 22 height 43
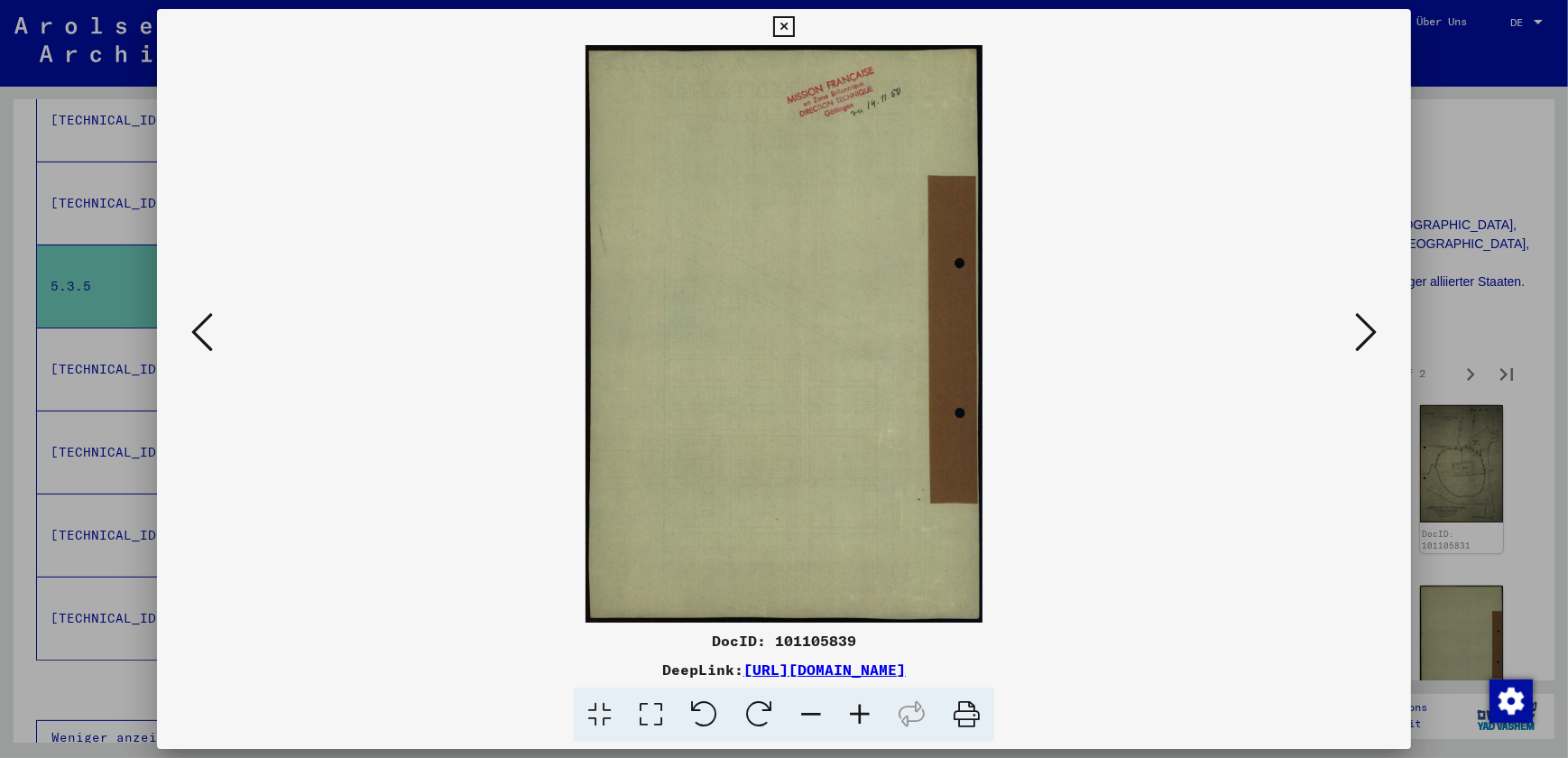
click at [1360, 334] on icon at bounding box center [1366, 332] width 22 height 43
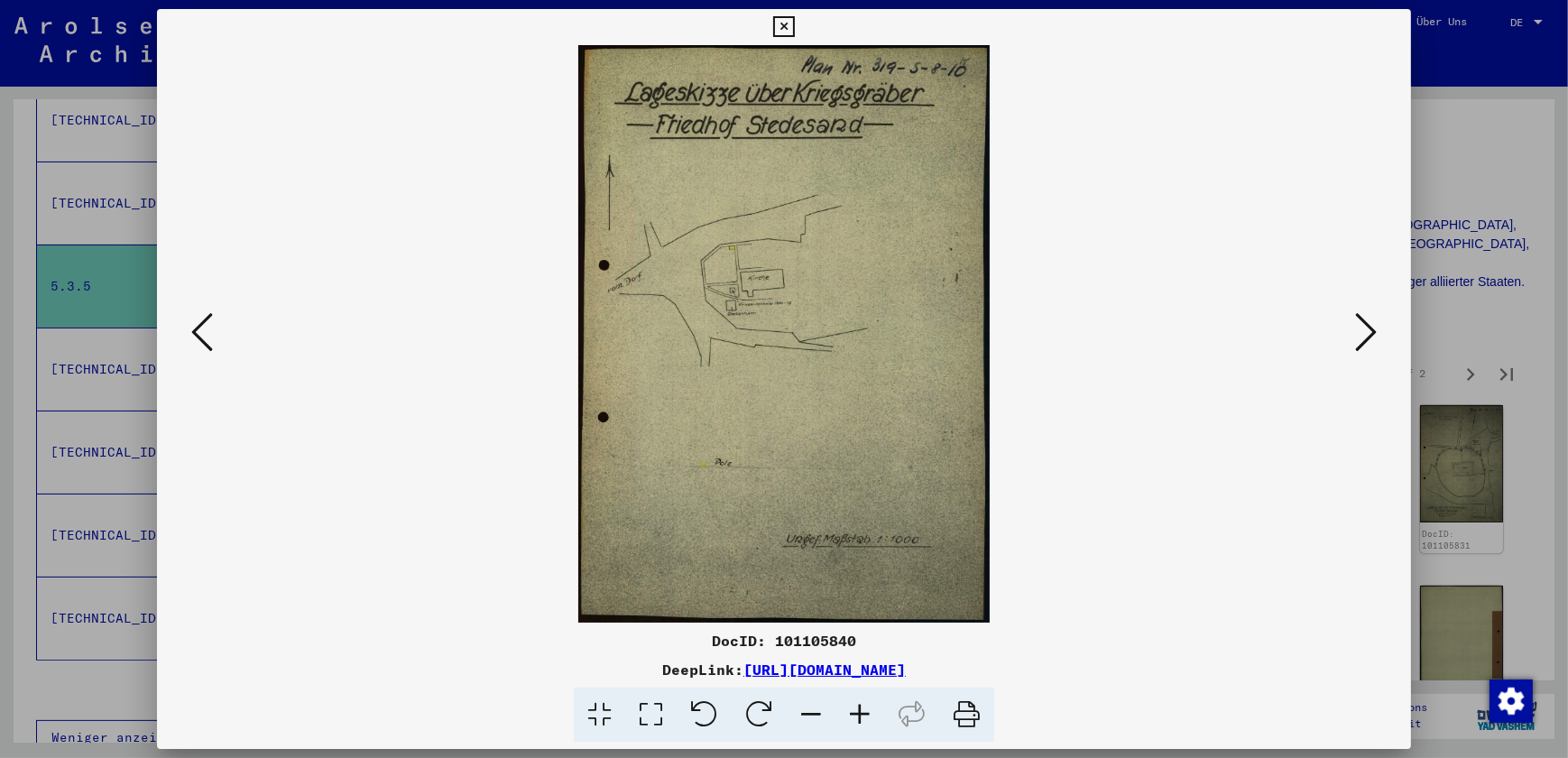
click at [1360, 334] on icon at bounding box center [1366, 332] width 22 height 43
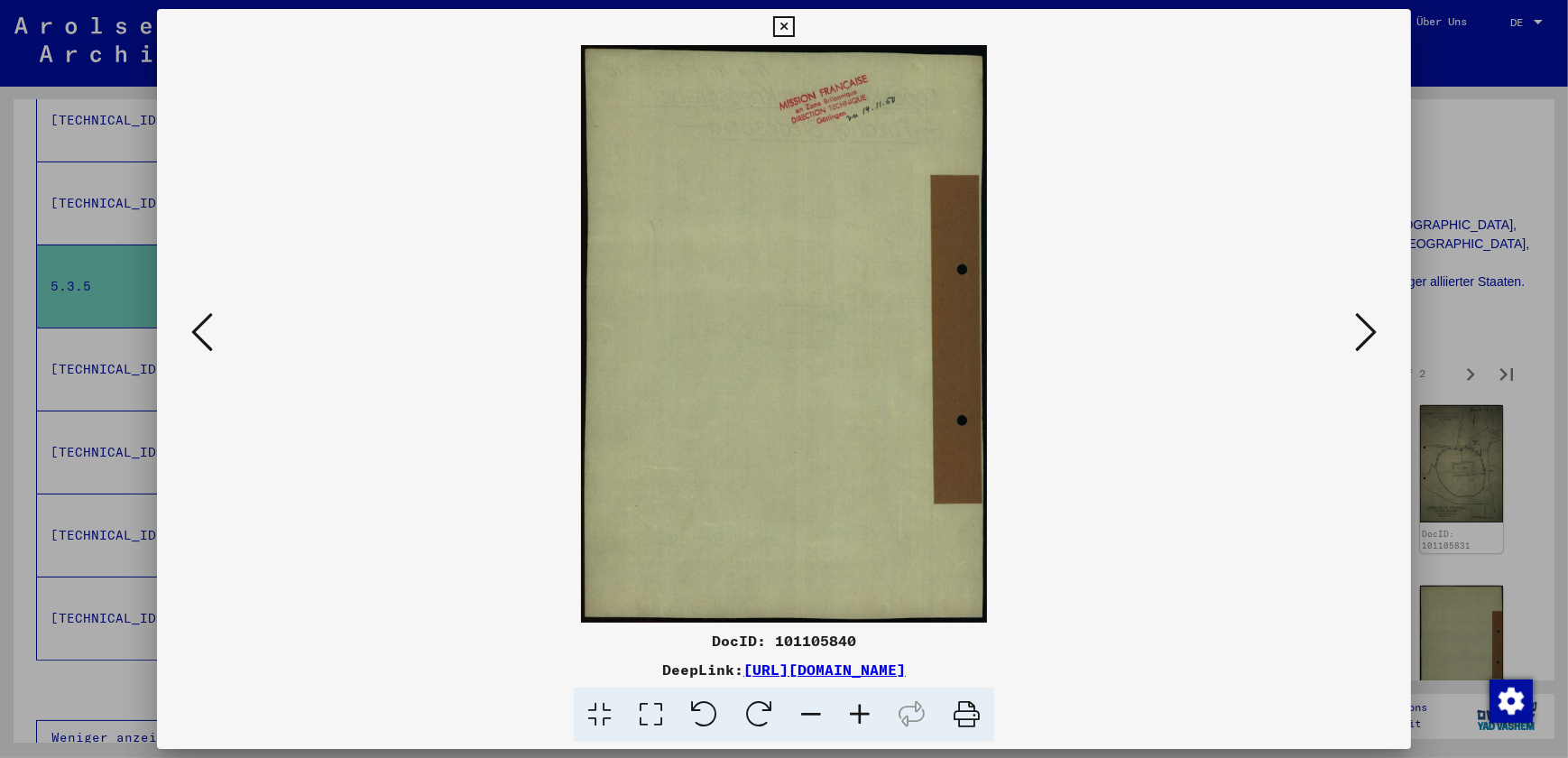
click at [1360, 334] on icon at bounding box center [1366, 332] width 22 height 43
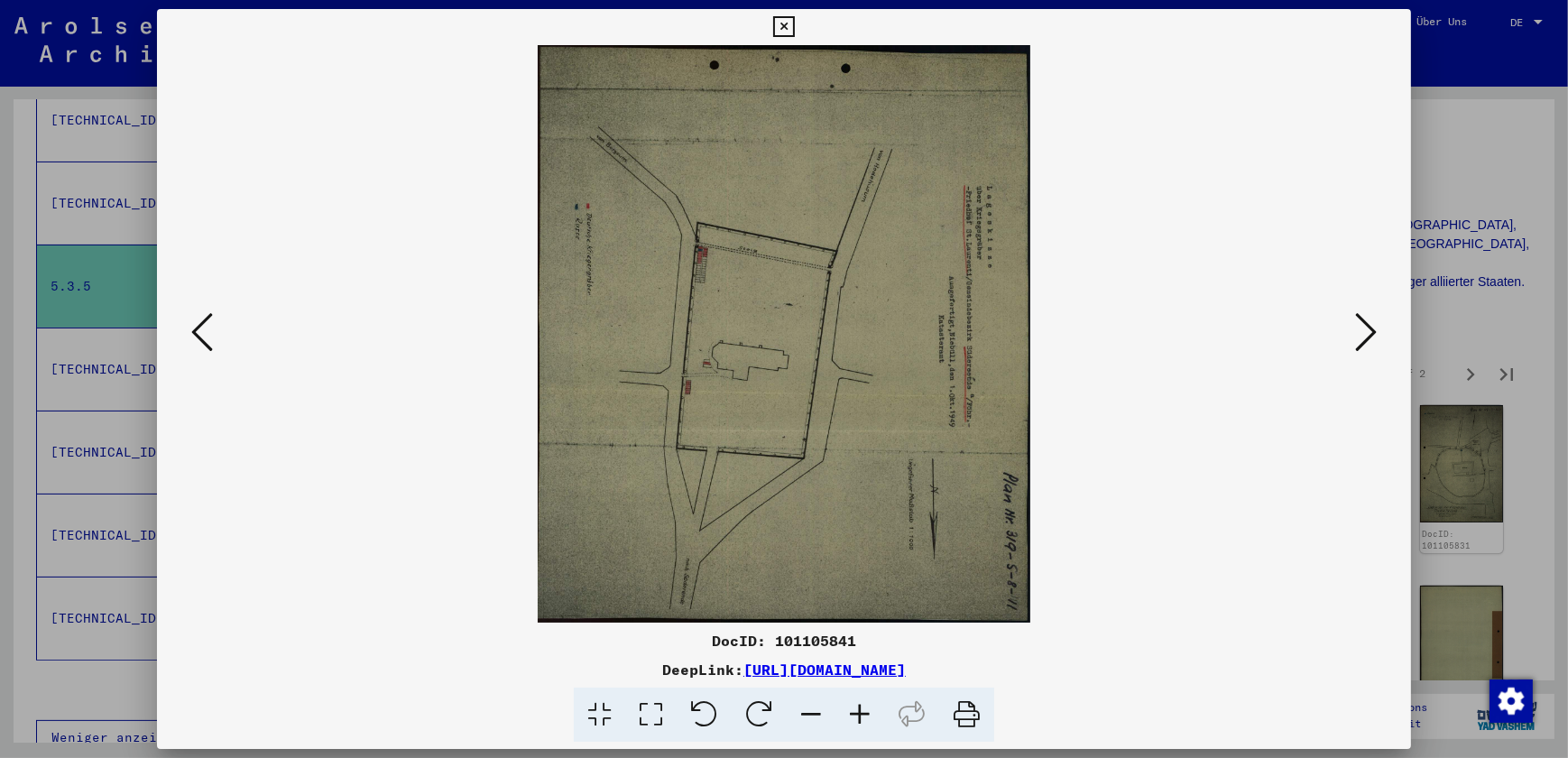
click at [1360, 334] on icon at bounding box center [1366, 332] width 22 height 43
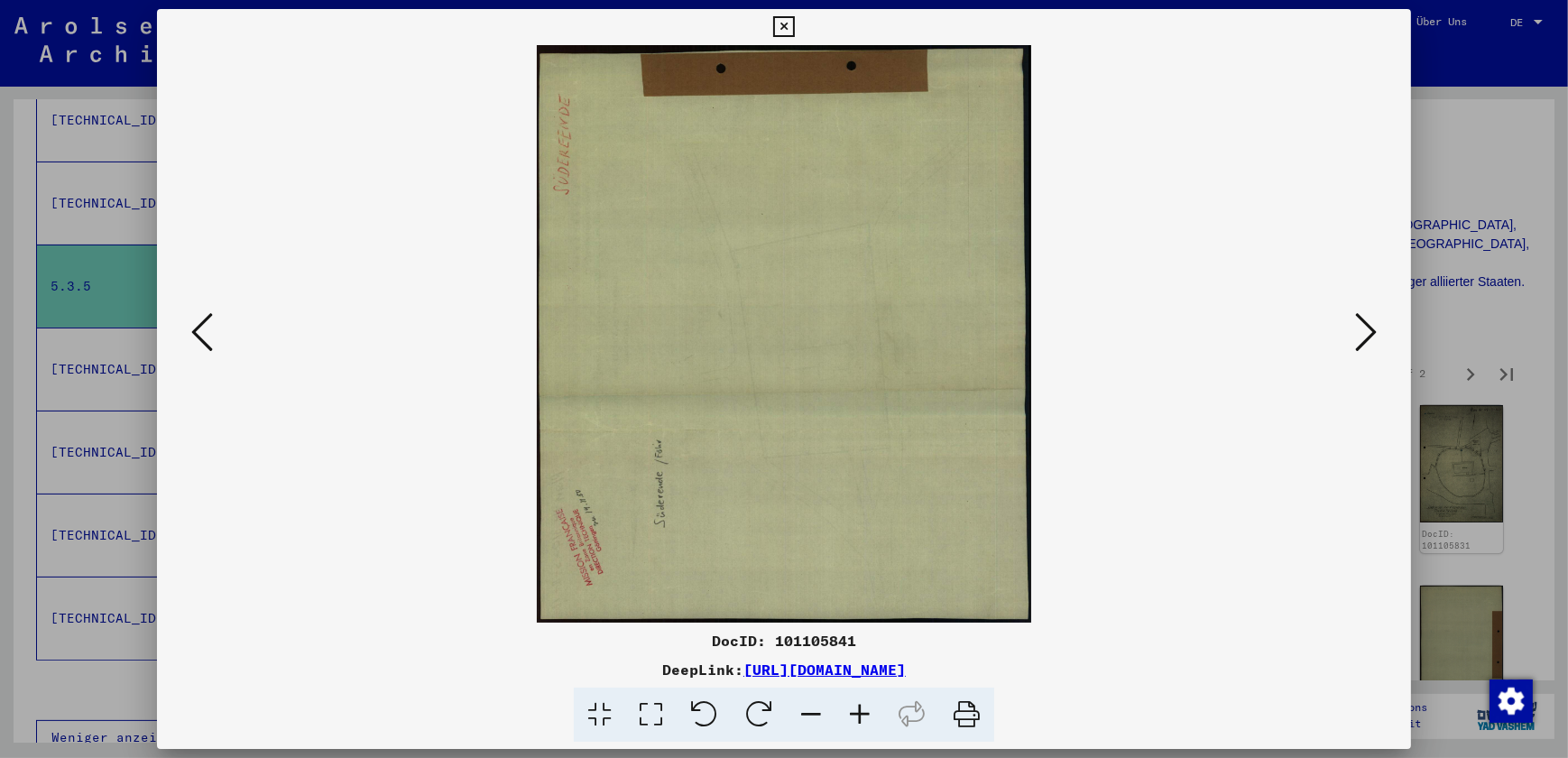
click at [1360, 334] on icon at bounding box center [1366, 332] width 22 height 43
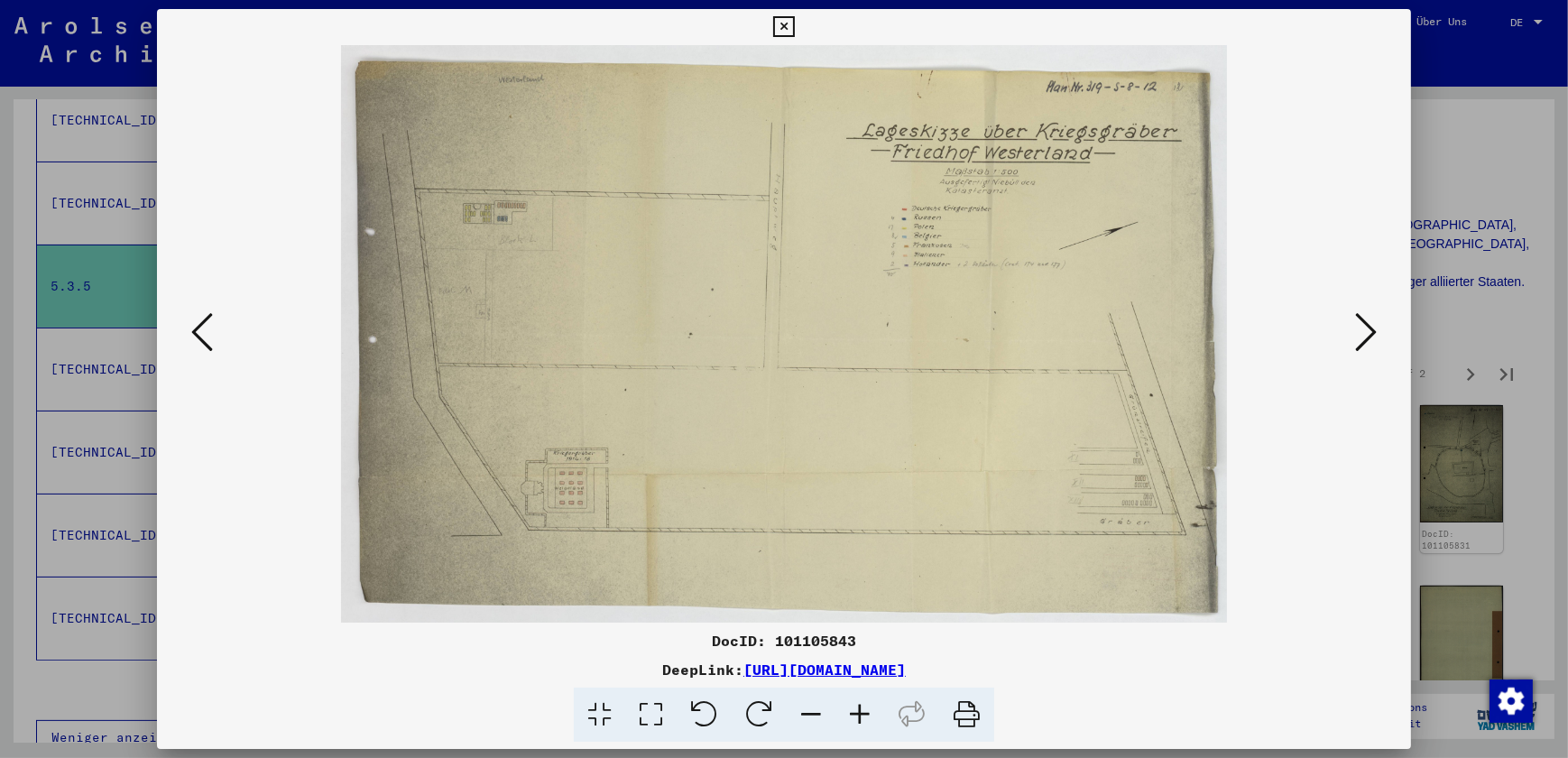
click at [1360, 334] on icon at bounding box center [1366, 332] width 22 height 43
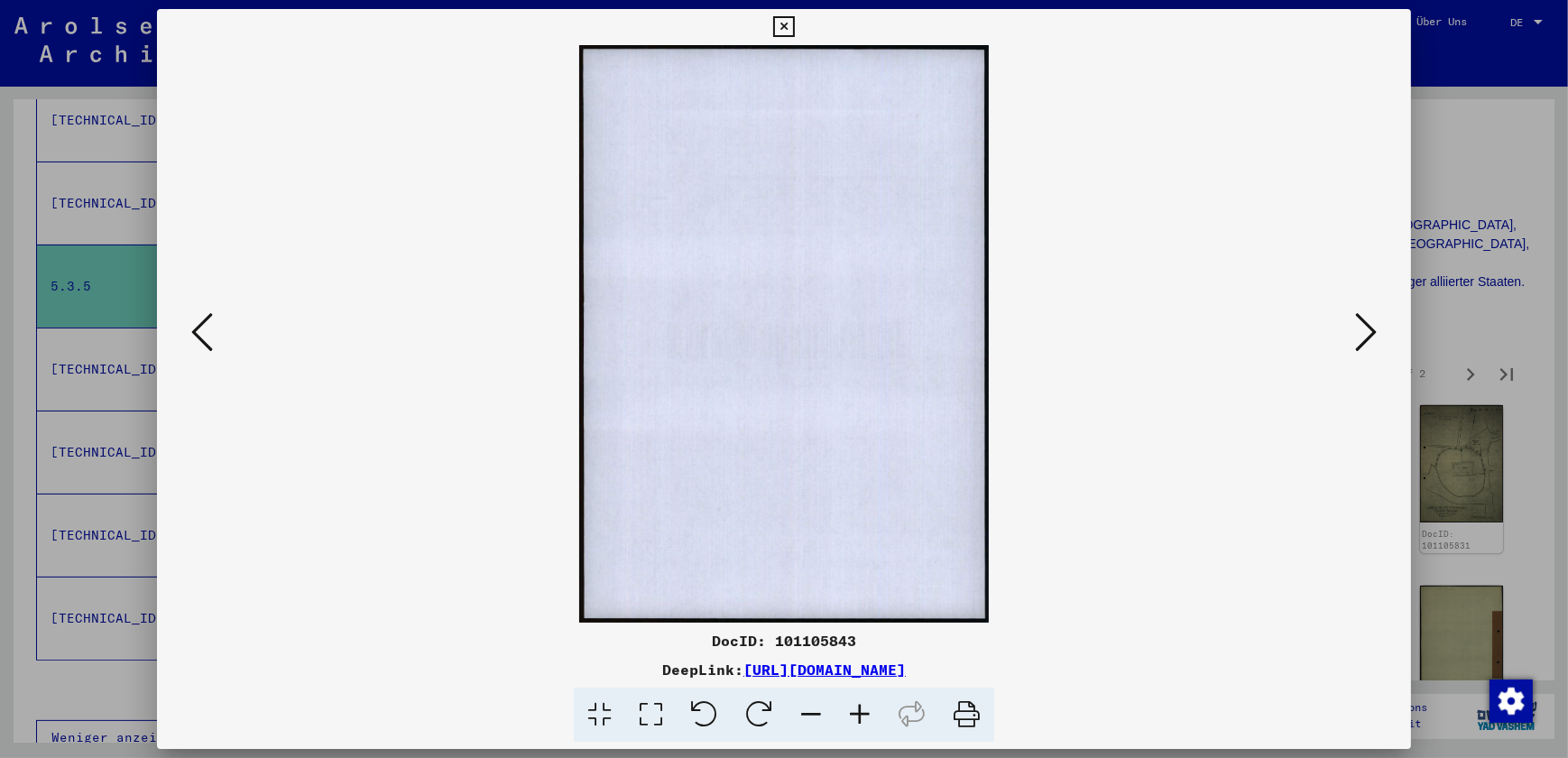
click at [1360, 334] on icon at bounding box center [1366, 332] width 22 height 43
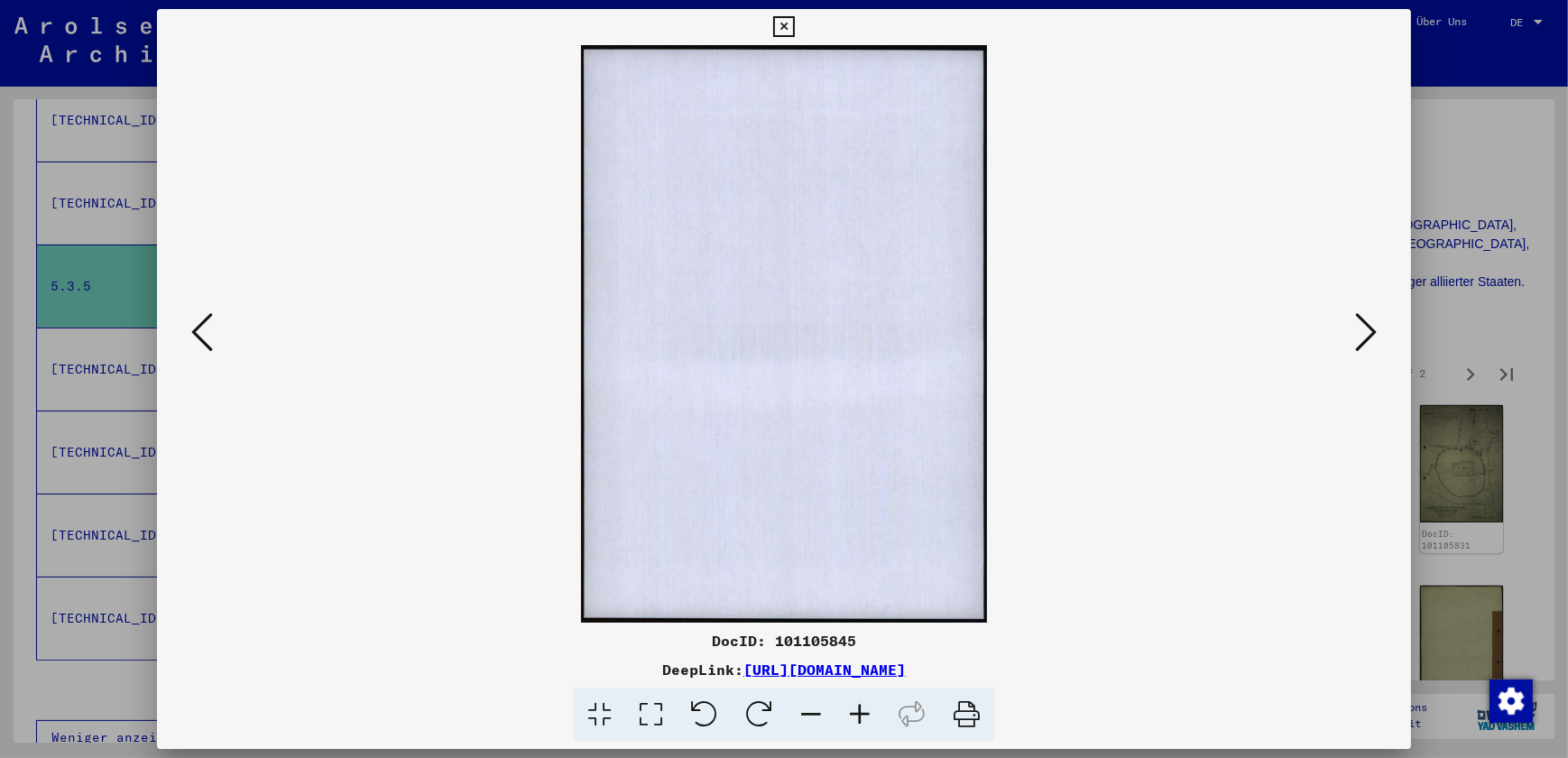
click at [1368, 319] on icon at bounding box center [1366, 332] width 22 height 43
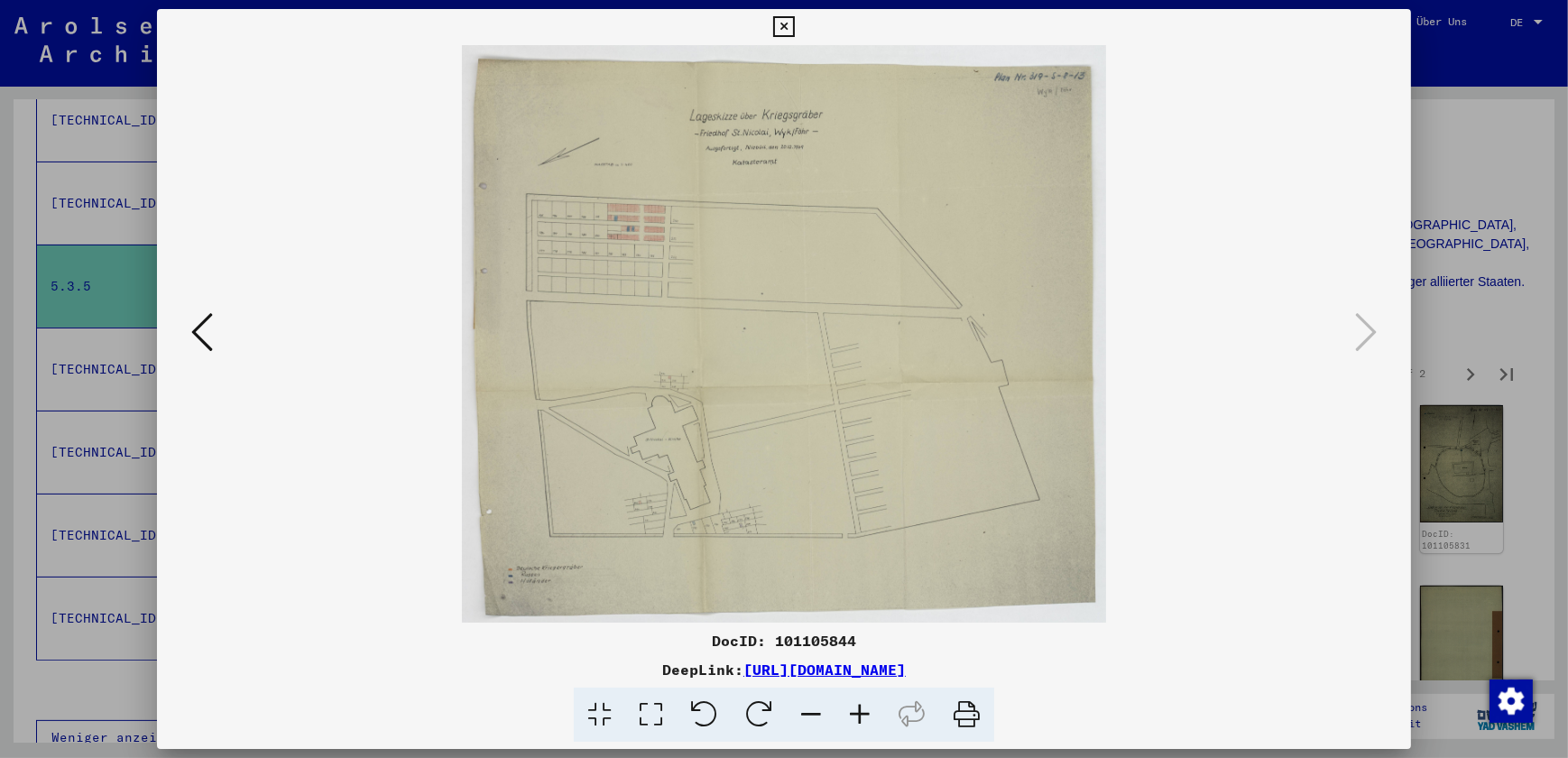
click at [775, 18] on icon at bounding box center [783, 27] width 21 height 22
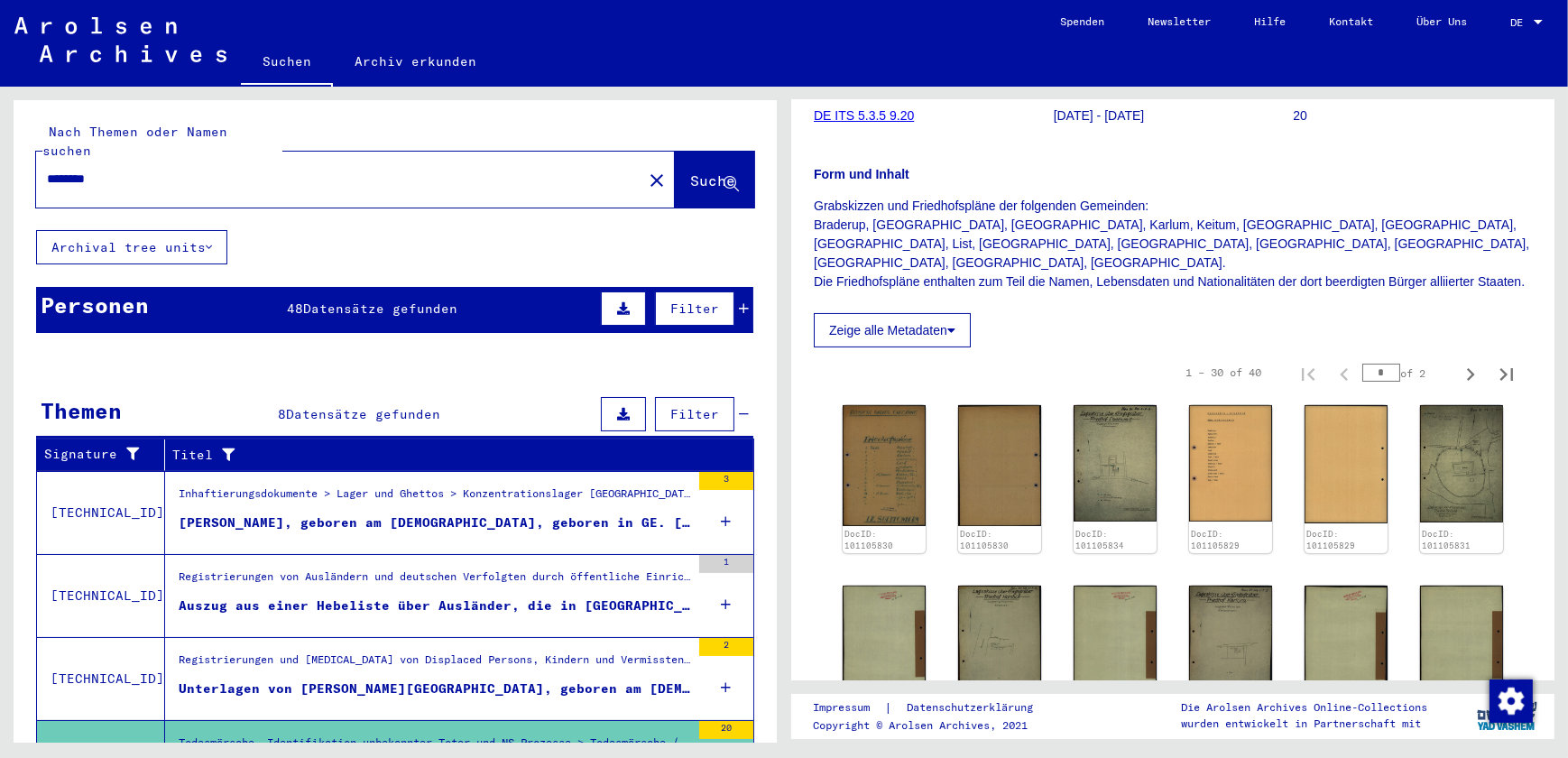
scroll to position [0, 0]
drag, startPoint x: 134, startPoint y: 159, endPoint x: -4, endPoint y: 156, distance: 138.0
click at [0, 156] on html "Suchen Archiv erkunden Spenden Newsletter Hilfe Kontakt Über Uns Suchen Archiv …" at bounding box center [784, 379] width 1568 height 758
type input "*****"
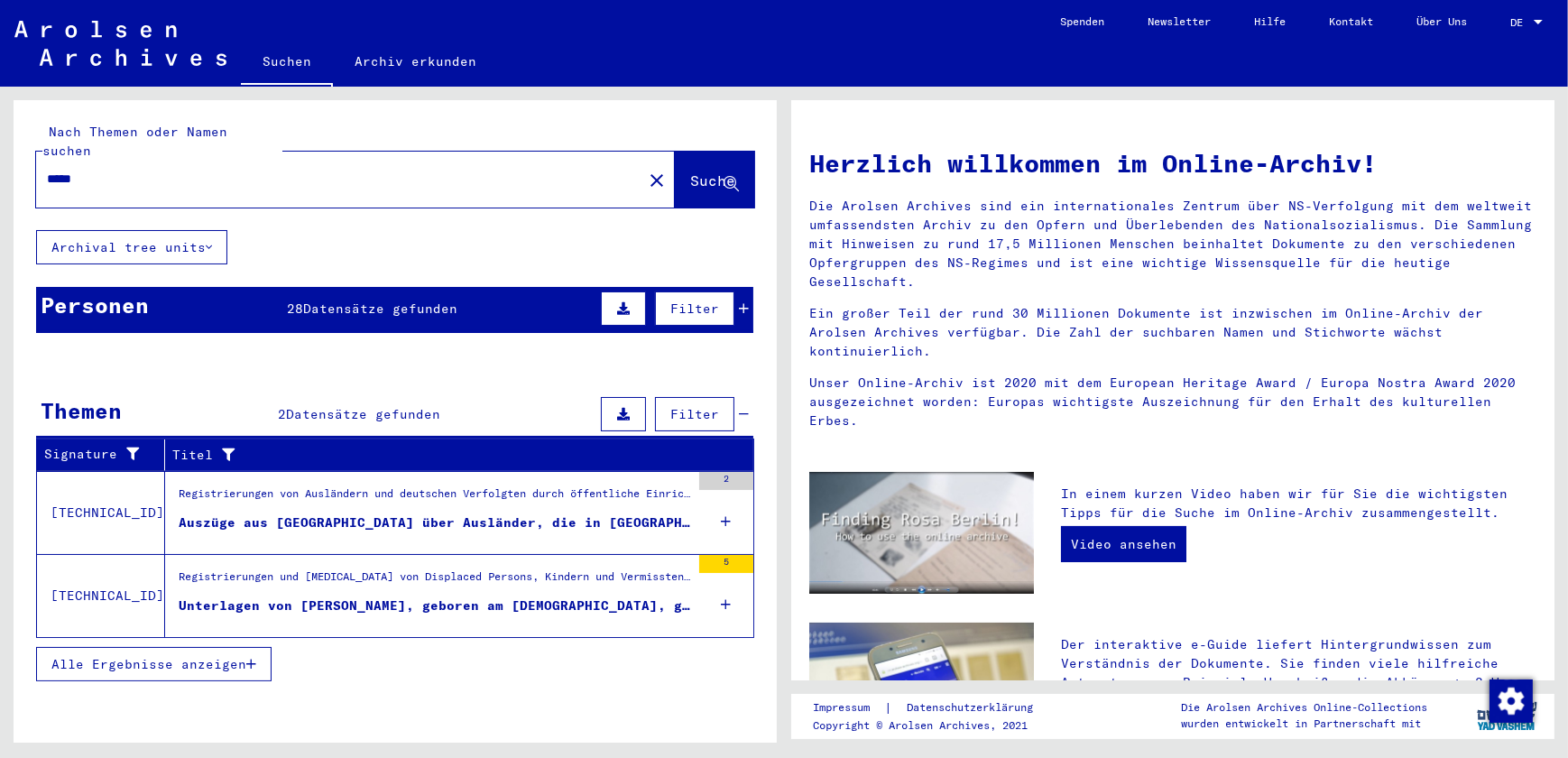
click at [328, 513] on div "Auszüge aus [GEOGRAPHIC_DATA] über Ausländer, die in [GEOGRAPHIC_DATA] beschäft…" at bounding box center [434, 522] width 512 height 19
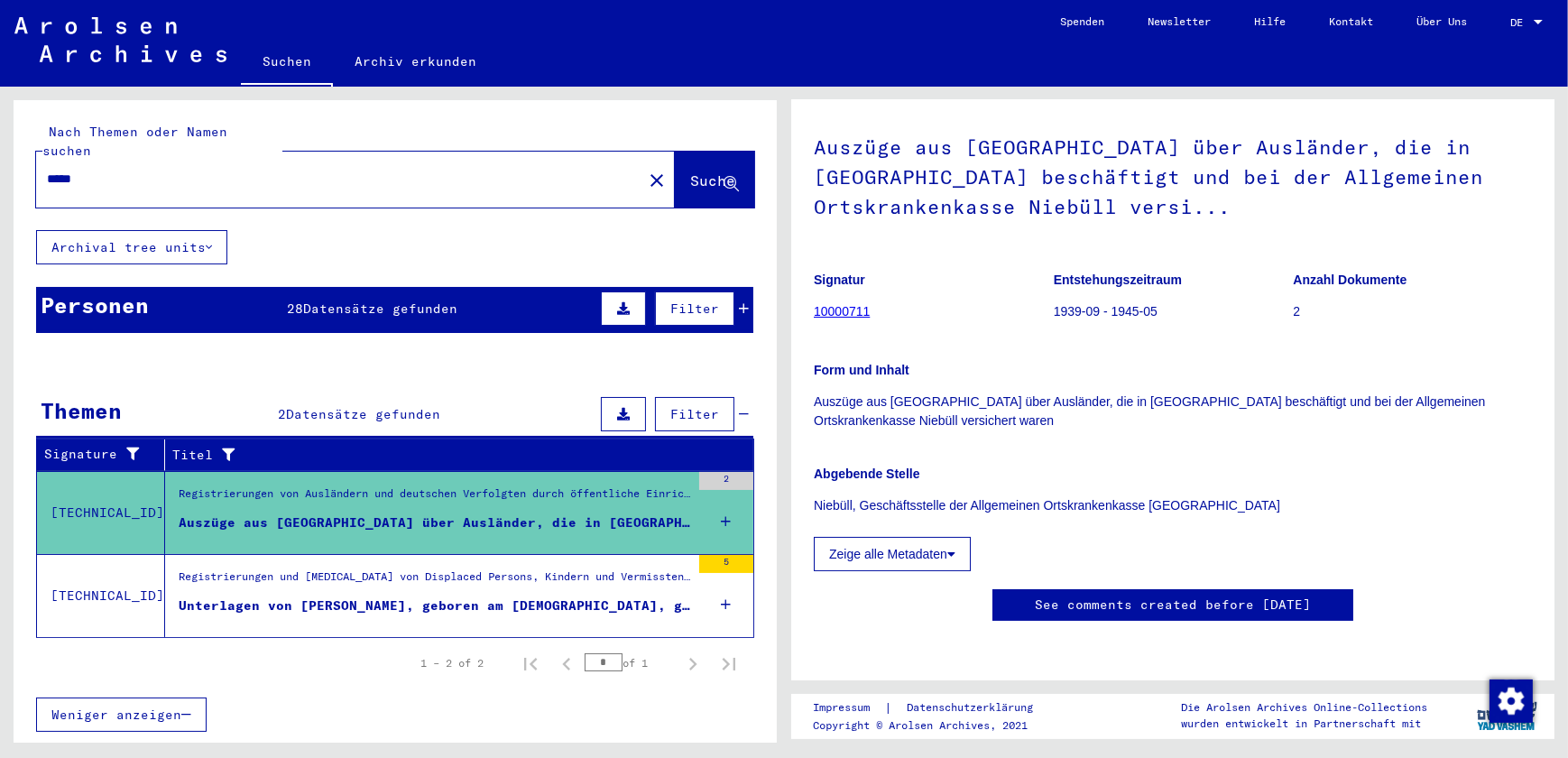
scroll to position [280, 0]
click at [468, 640] on div "Alle Ergebnisse anzeigen" at bounding box center [394, 637] width 717 height 52
drag, startPoint x: 153, startPoint y: 162, endPoint x: -4, endPoint y: 151, distance: 157.4
click at [0, 151] on html "Suchen Archiv erkunden Spenden Newsletter Hilfe Kontakt Über Uns Suchen Archiv …" at bounding box center [784, 379] width 1568 height 758
type input "**********"
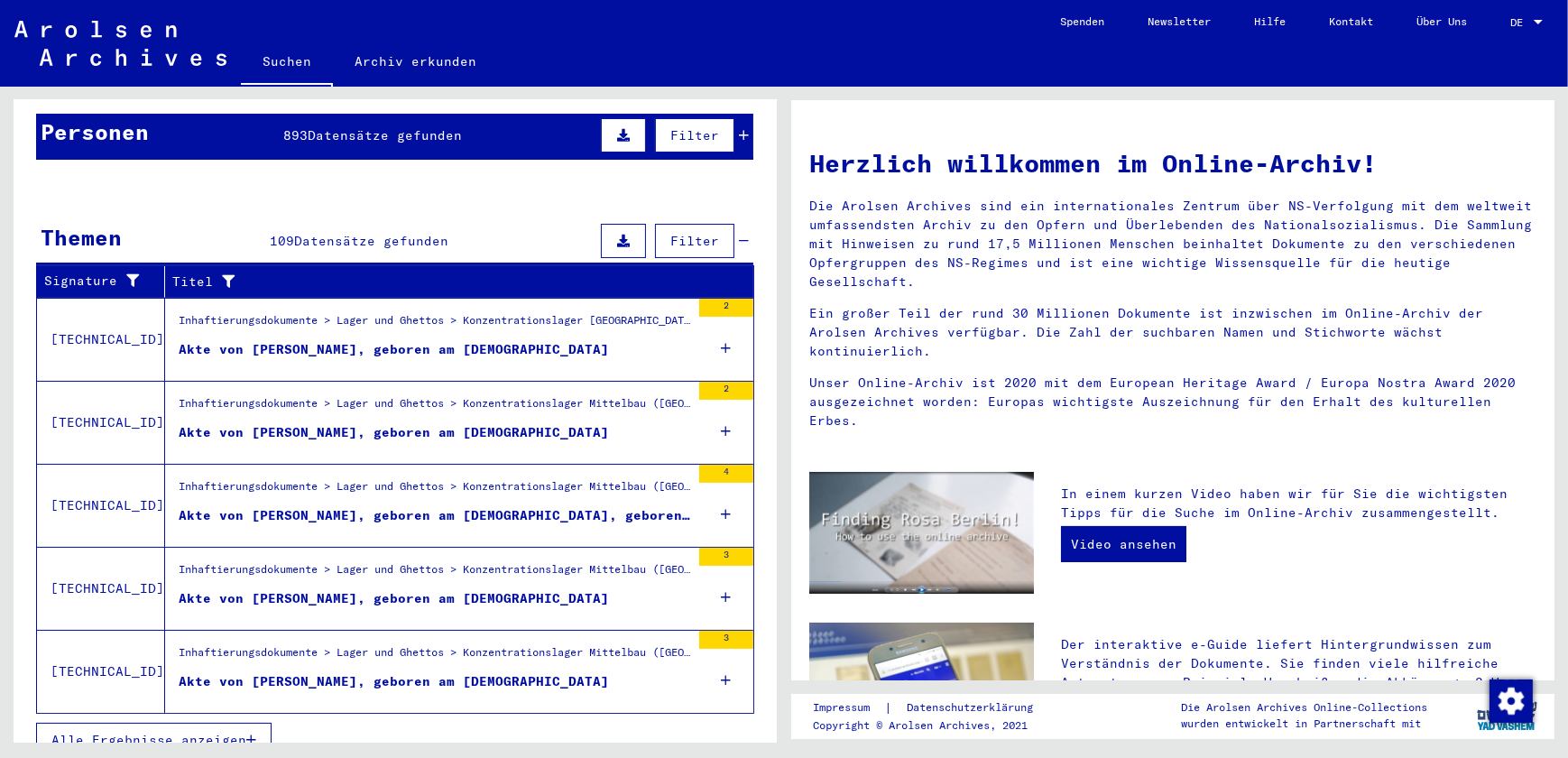
scroll to position [176, 0]
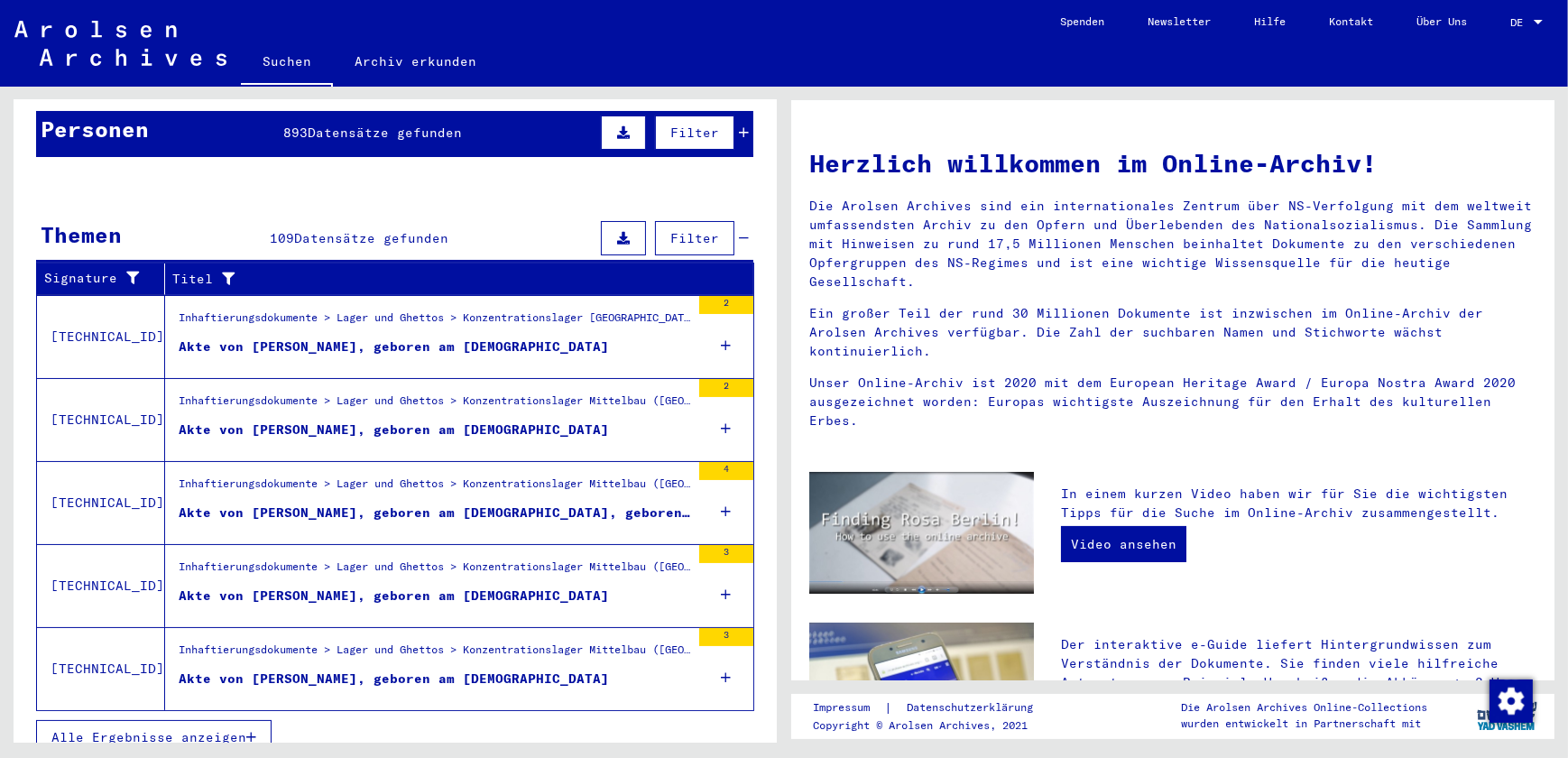
click at [131, 729] on span "Alle Ergebnisse anzeigen" at bounding box center [149, 737] width 195 height 16
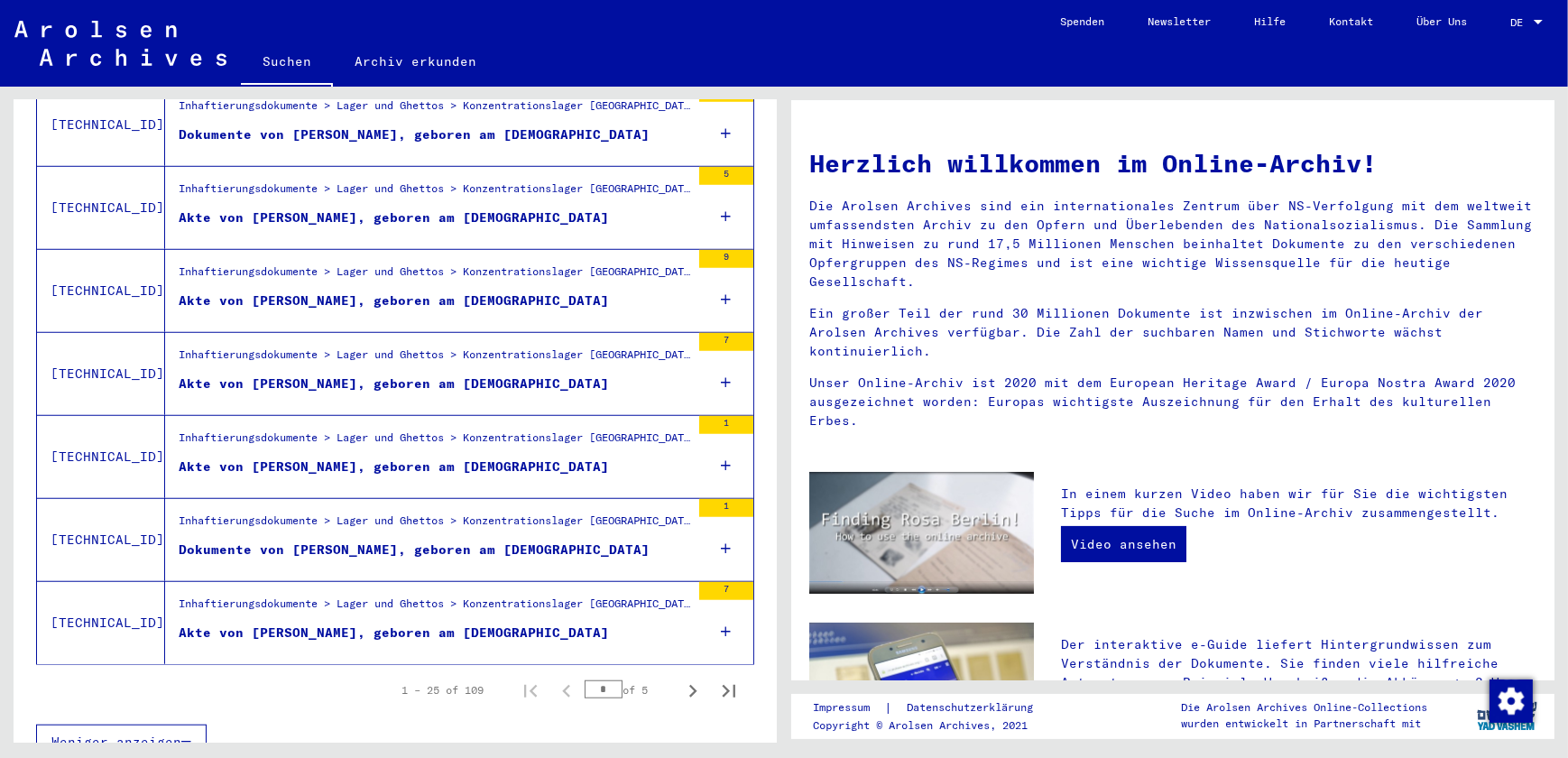
scroll to position [1884, 0]
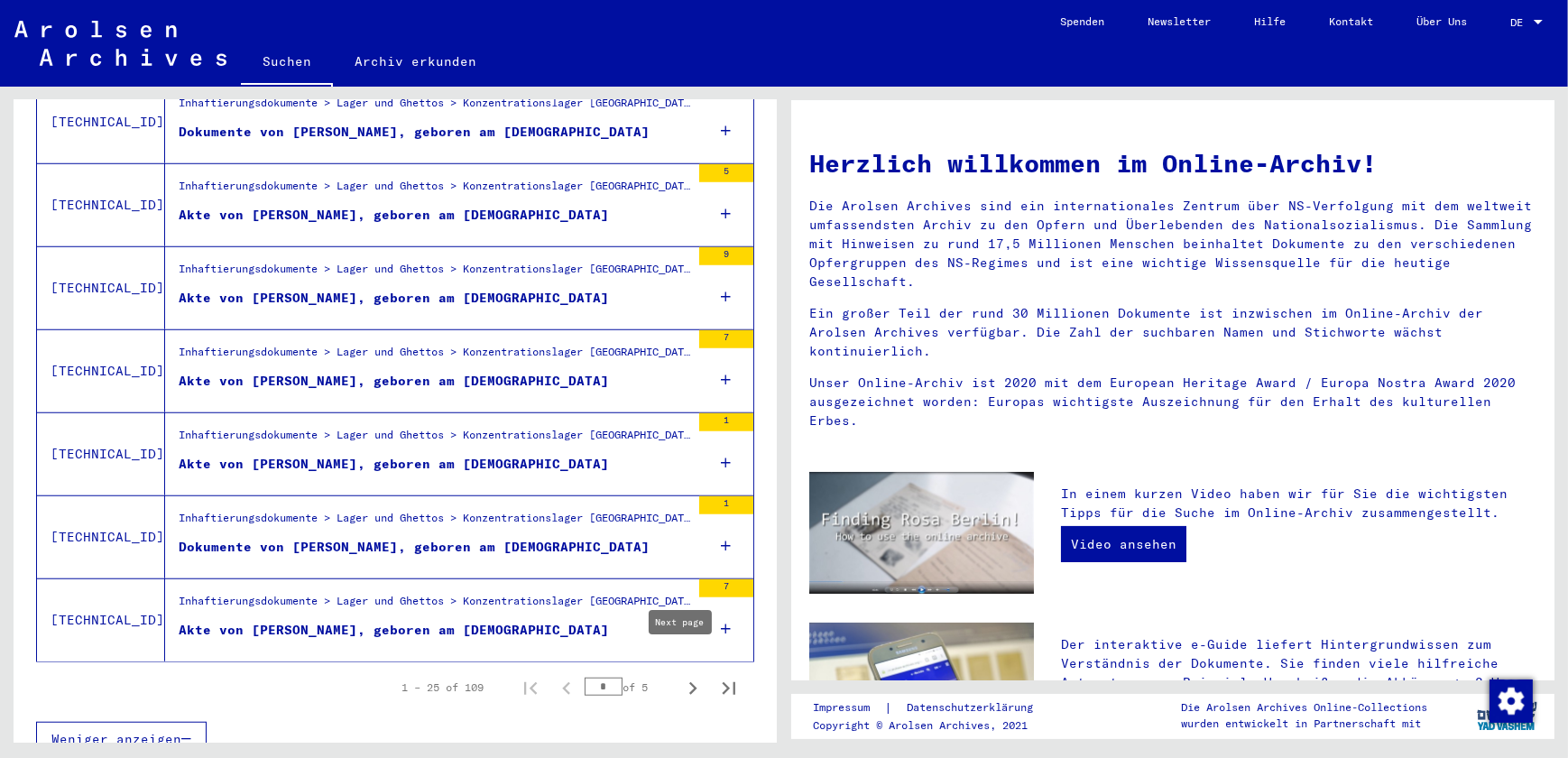
click at [689, 682] on icon "Next page" at bounding box center [693, 689] width 8 height 13
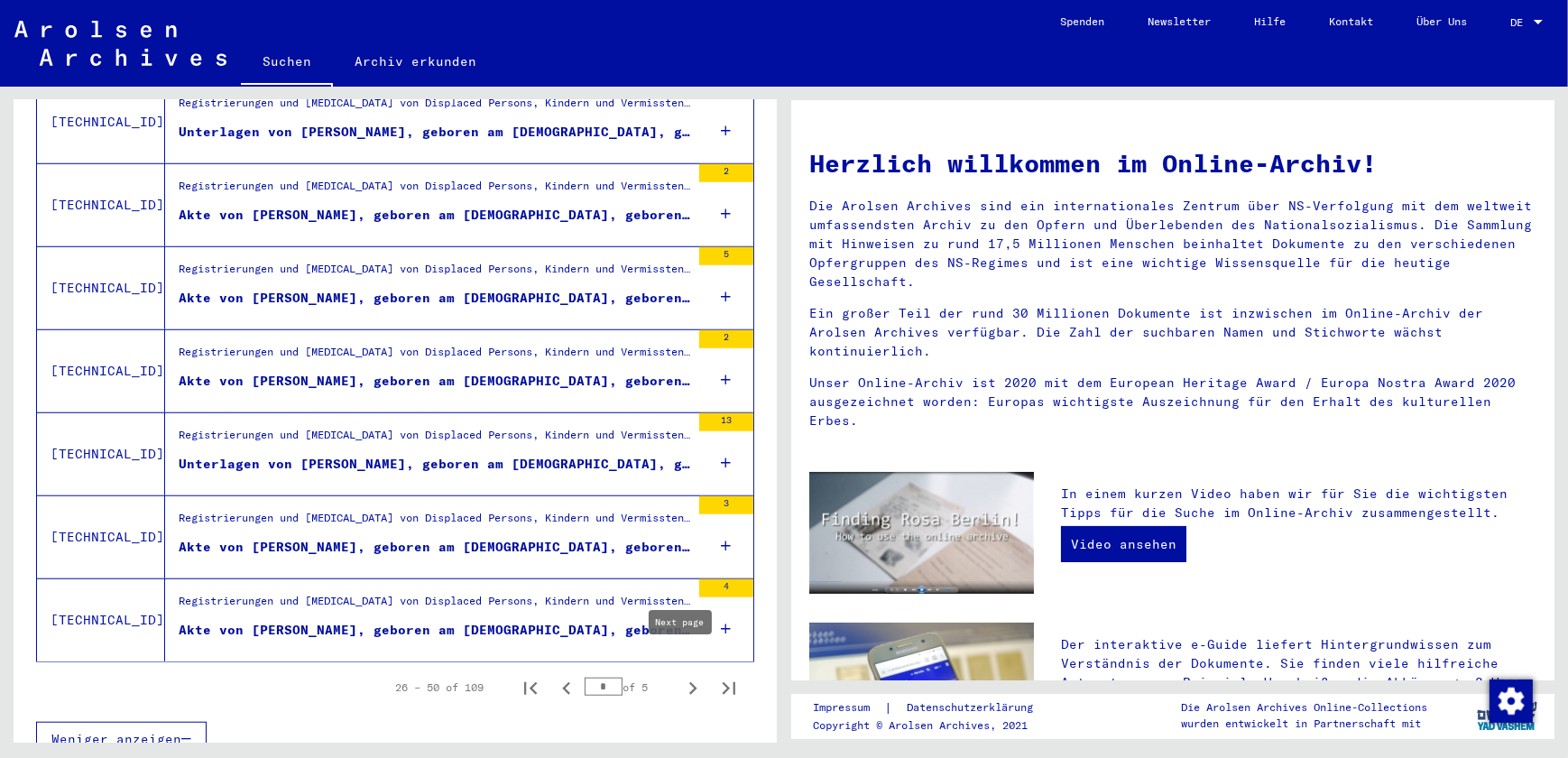
click at [689, 682] on icon "Next page" at bounding box center [693, 689] width 8 height 13
type input "*"
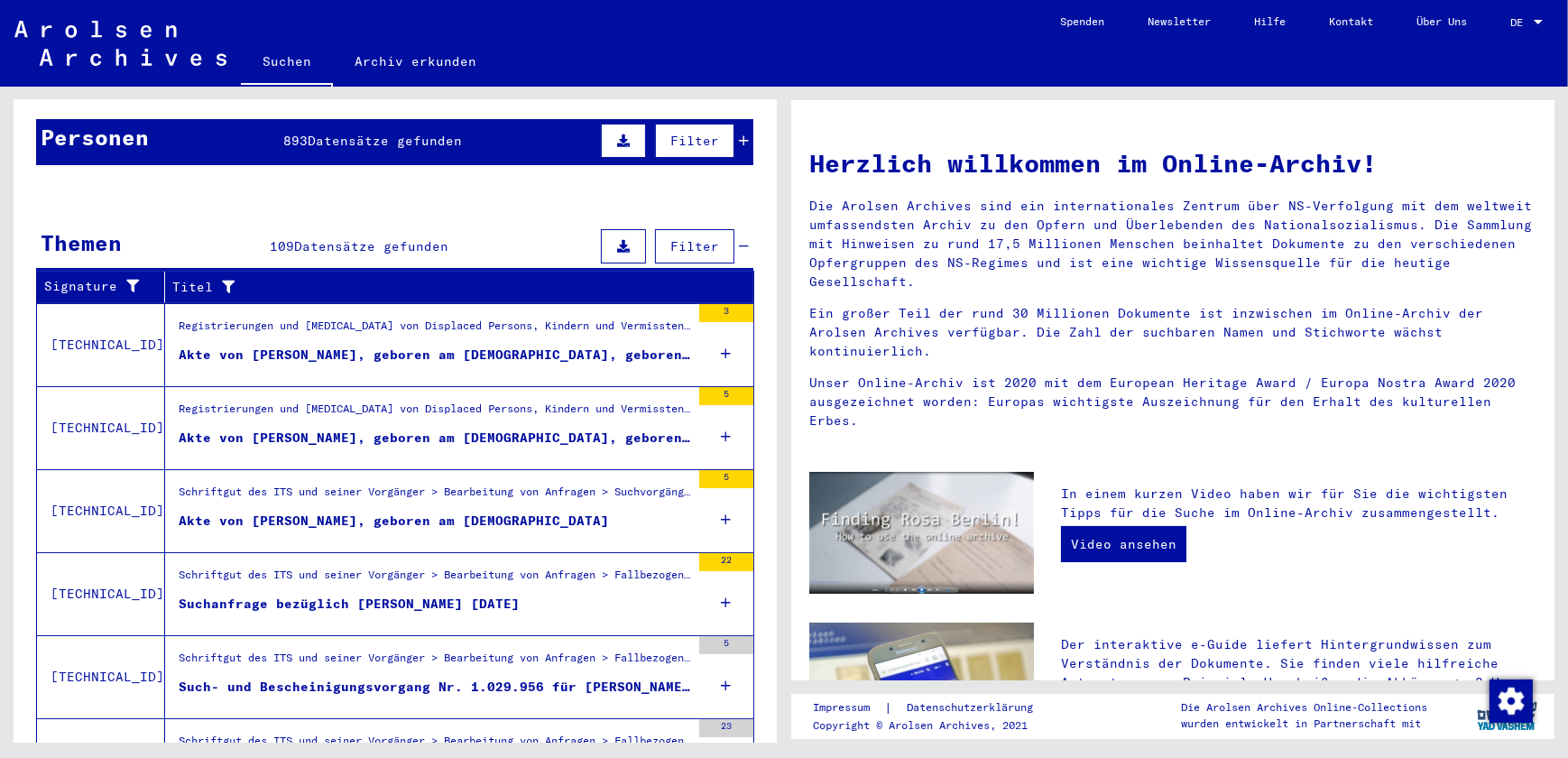
scroll to position [162, 0]
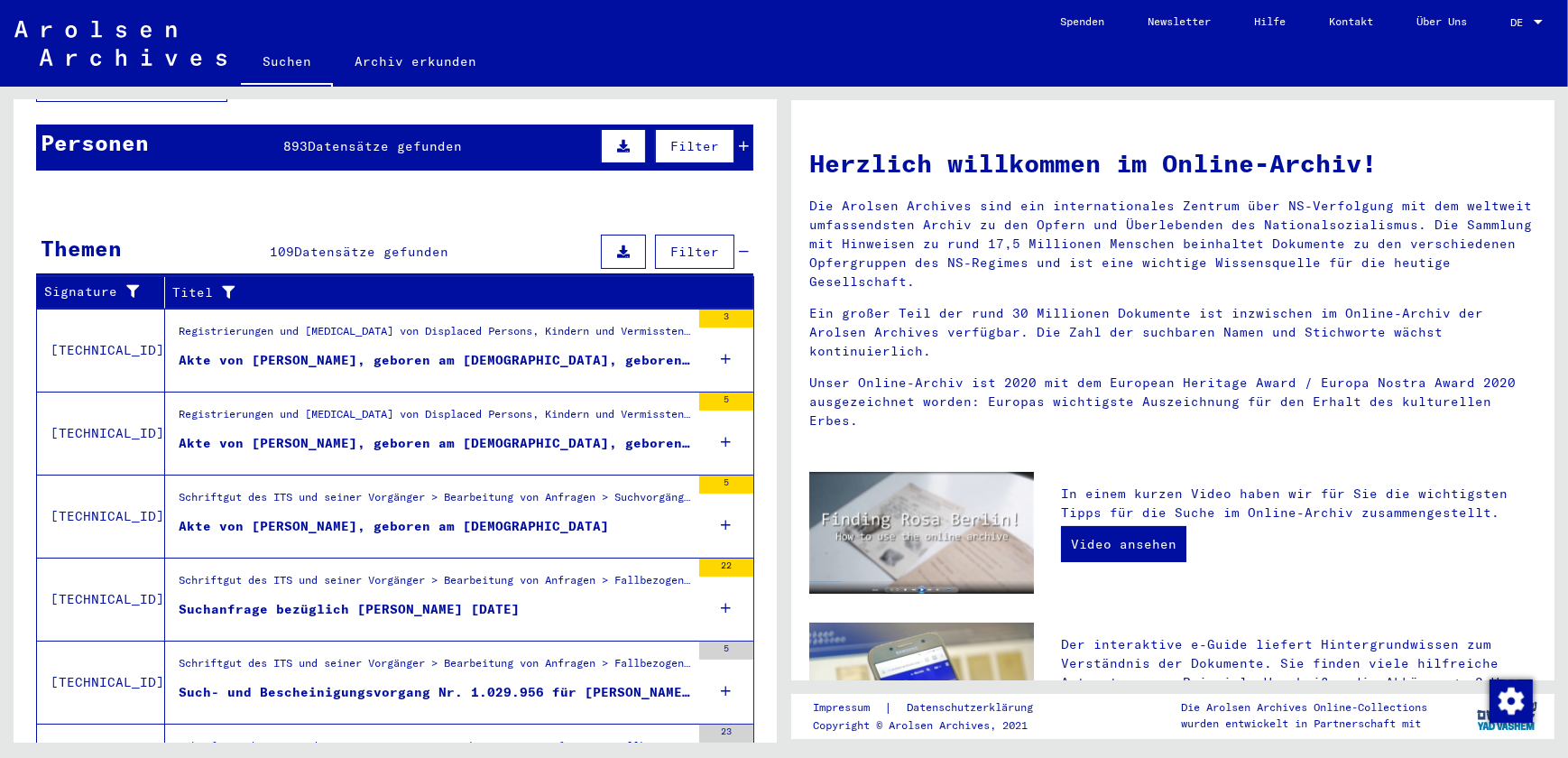
click at [678, 244] on span "Filter" at bounding box center [695, 252] width 49 height 16
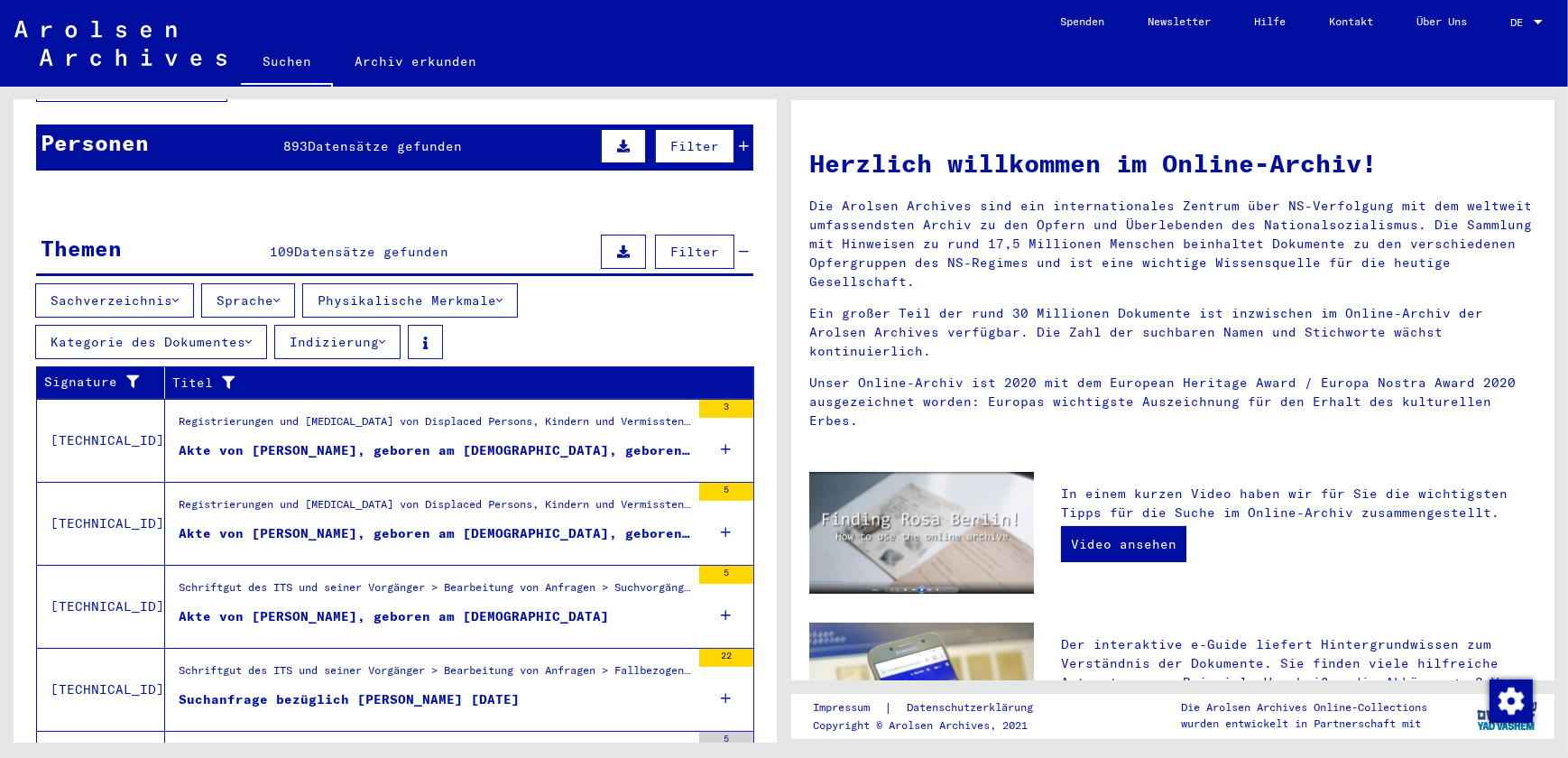
click at [350, 325] on button "Indizierung" at bounding box center [337, 342] width 126 height 34
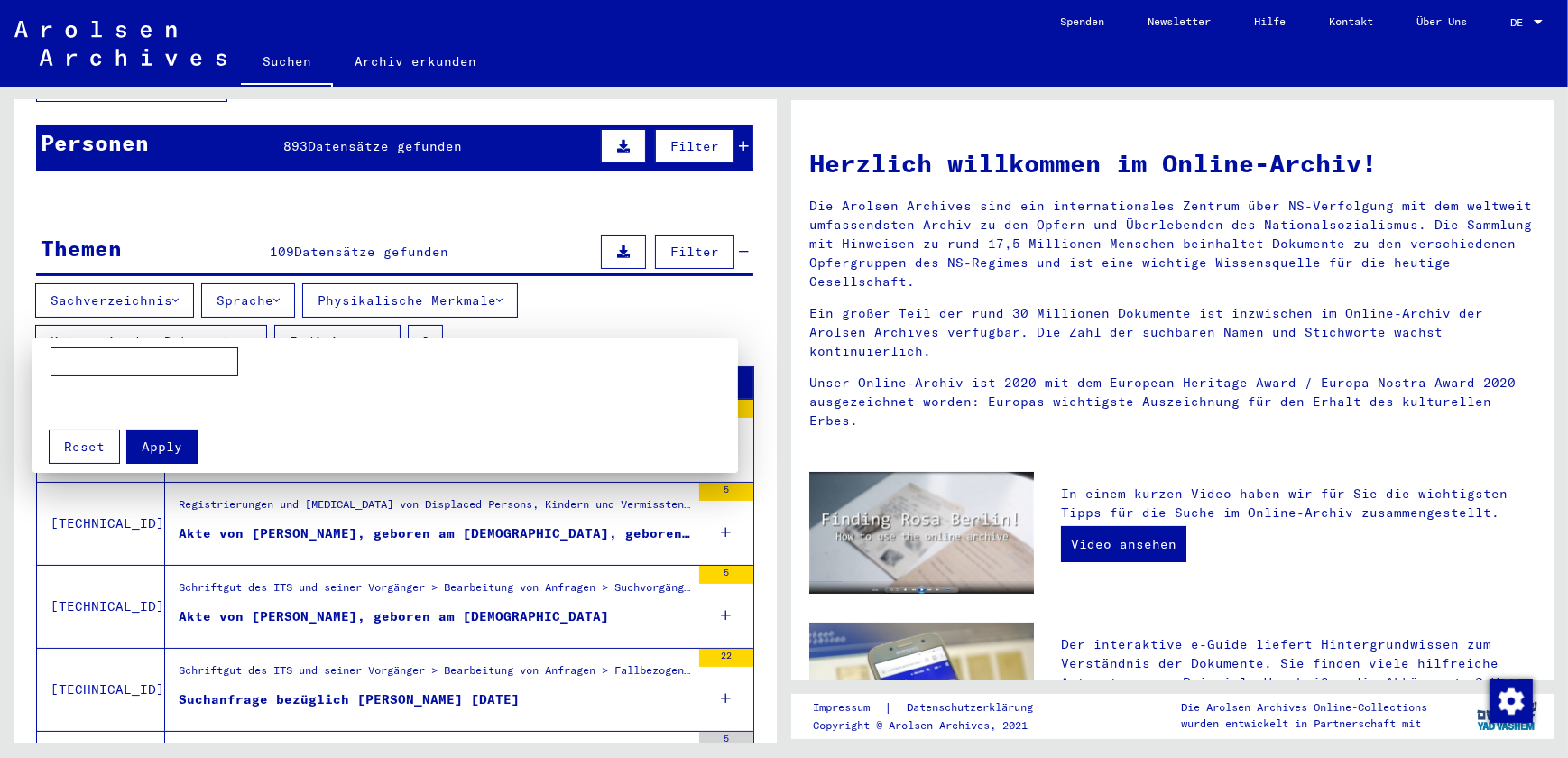
click at [350, 323] on div at bounding box center [784, 379] width 1568 height 758
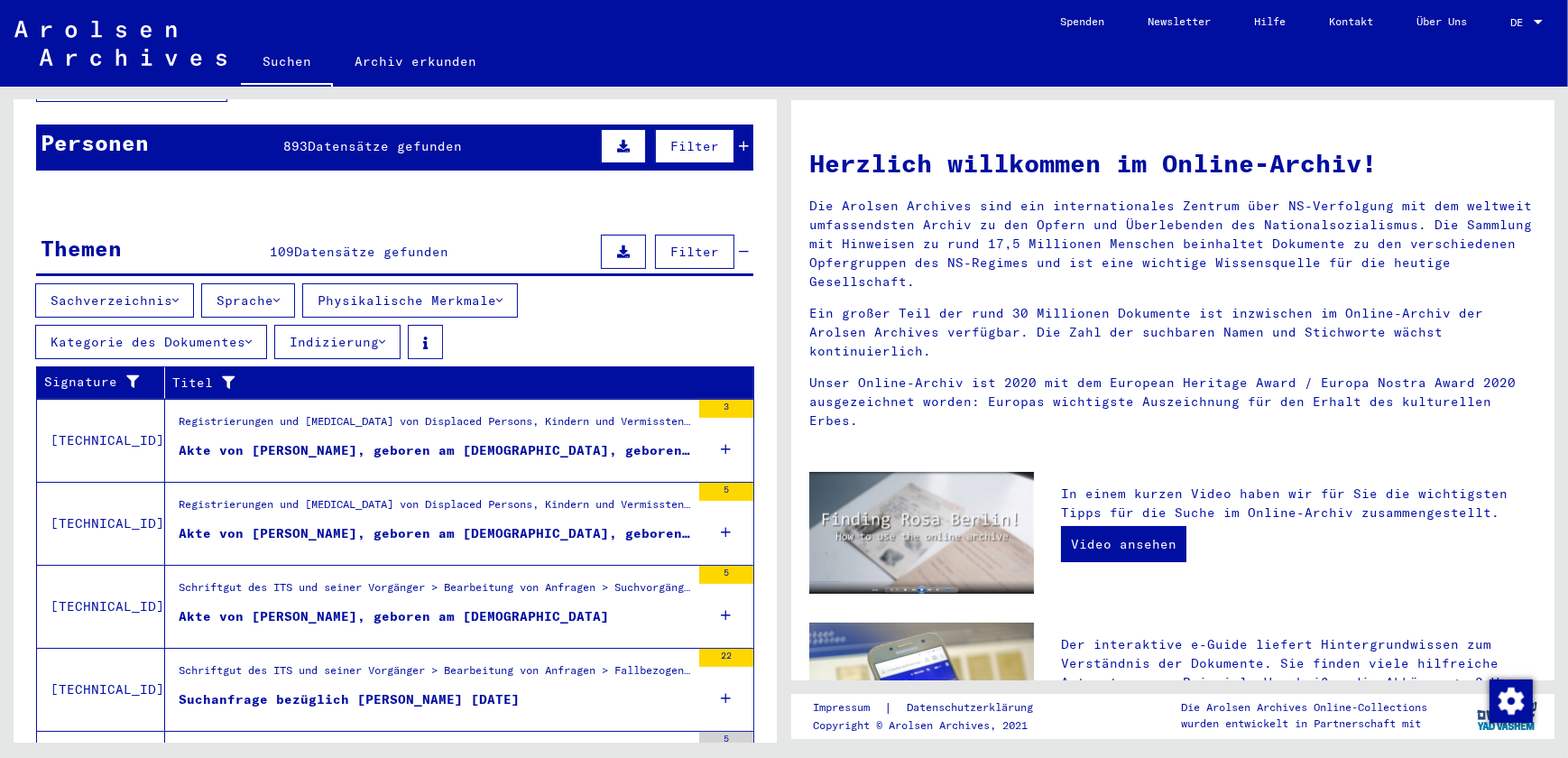
click at [104, 283] on button "Sachverzeichnis" at bounding box center [115, 300] width 159 height 34
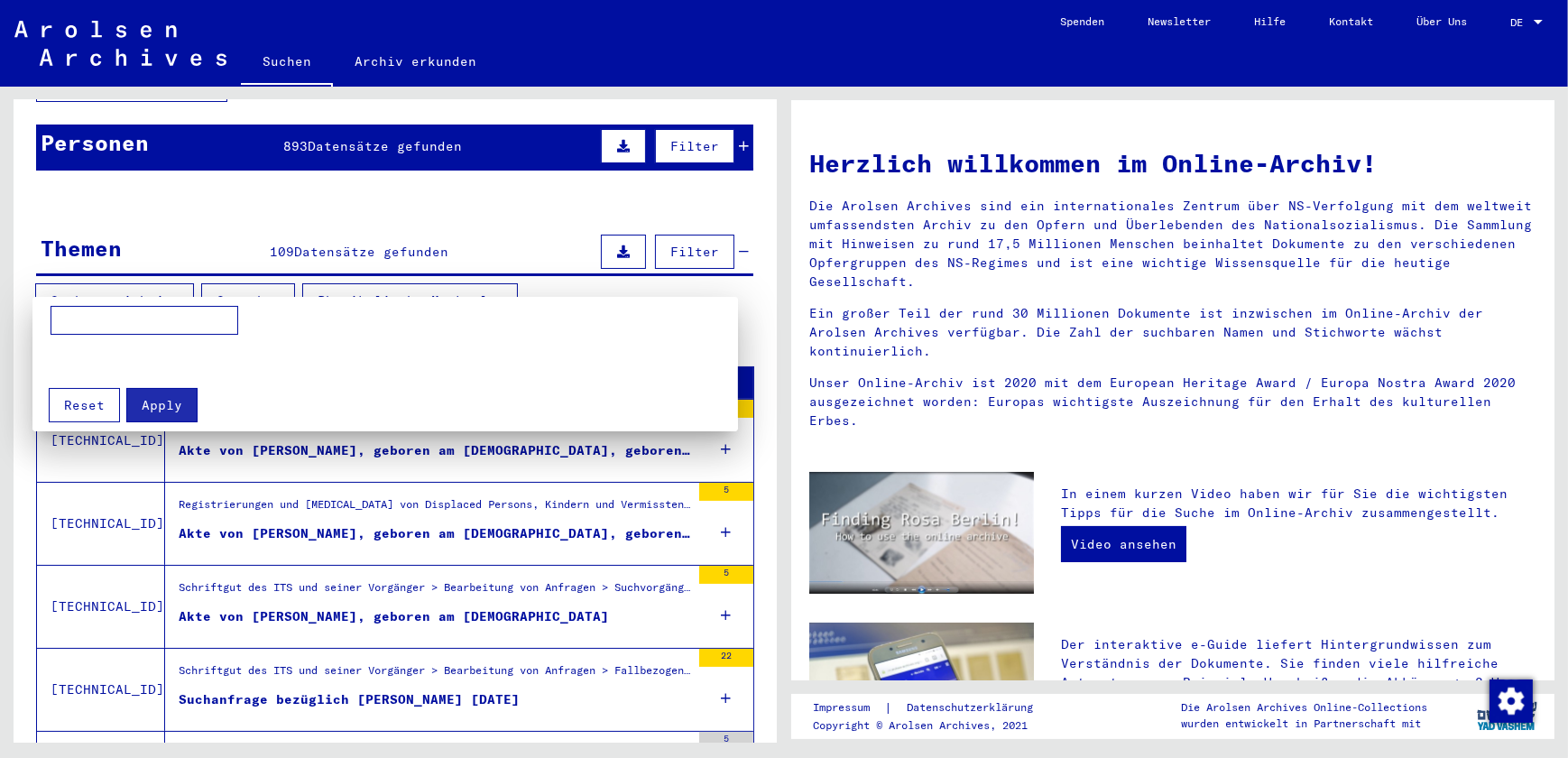
click at [104, 280] on div at bounding box center [784, 379] width 1568 height 758
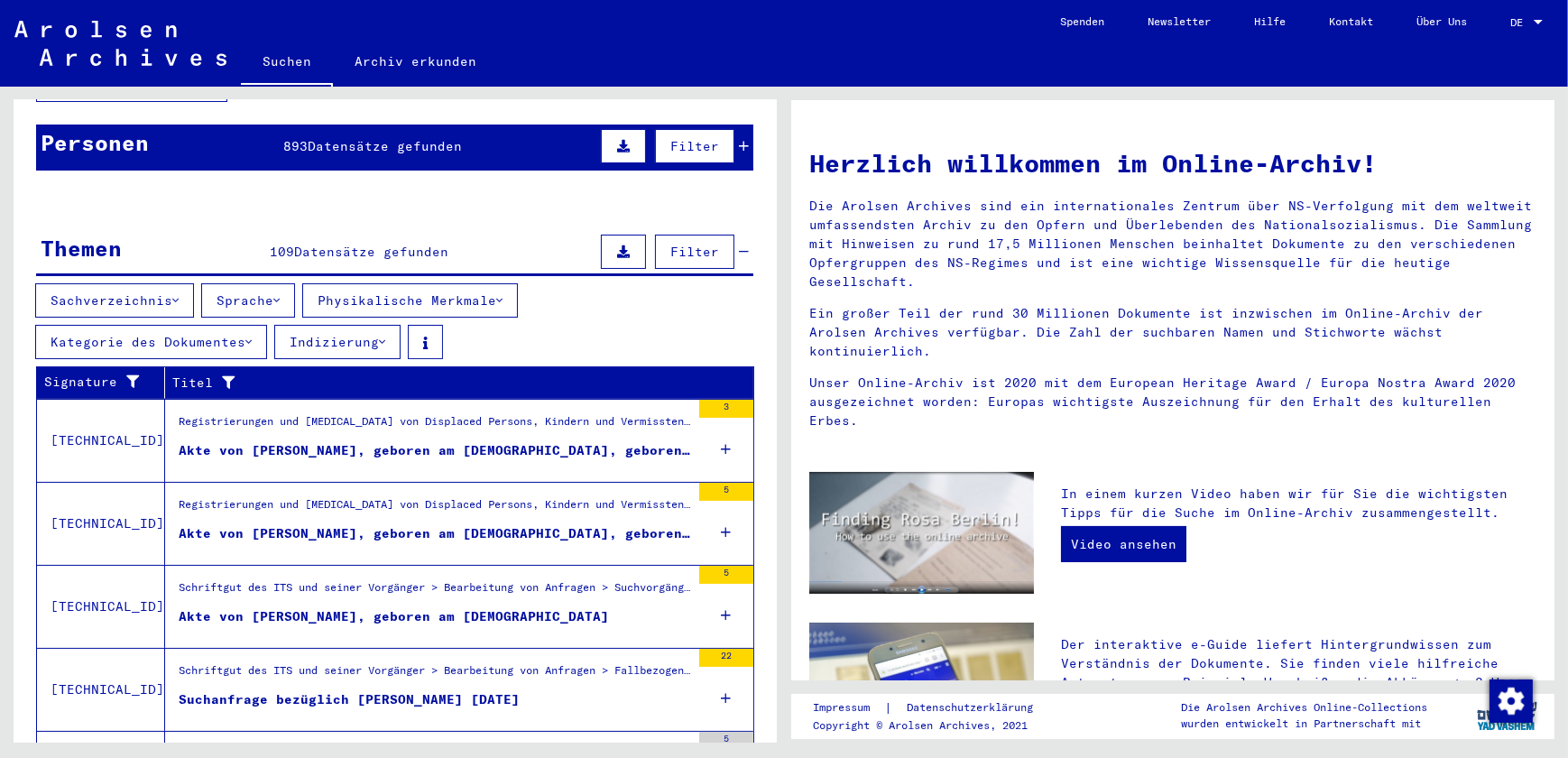
click at [459, 283] on button "Physikalische Merkmale" at bounding box center [410, 300] width 216 height 34
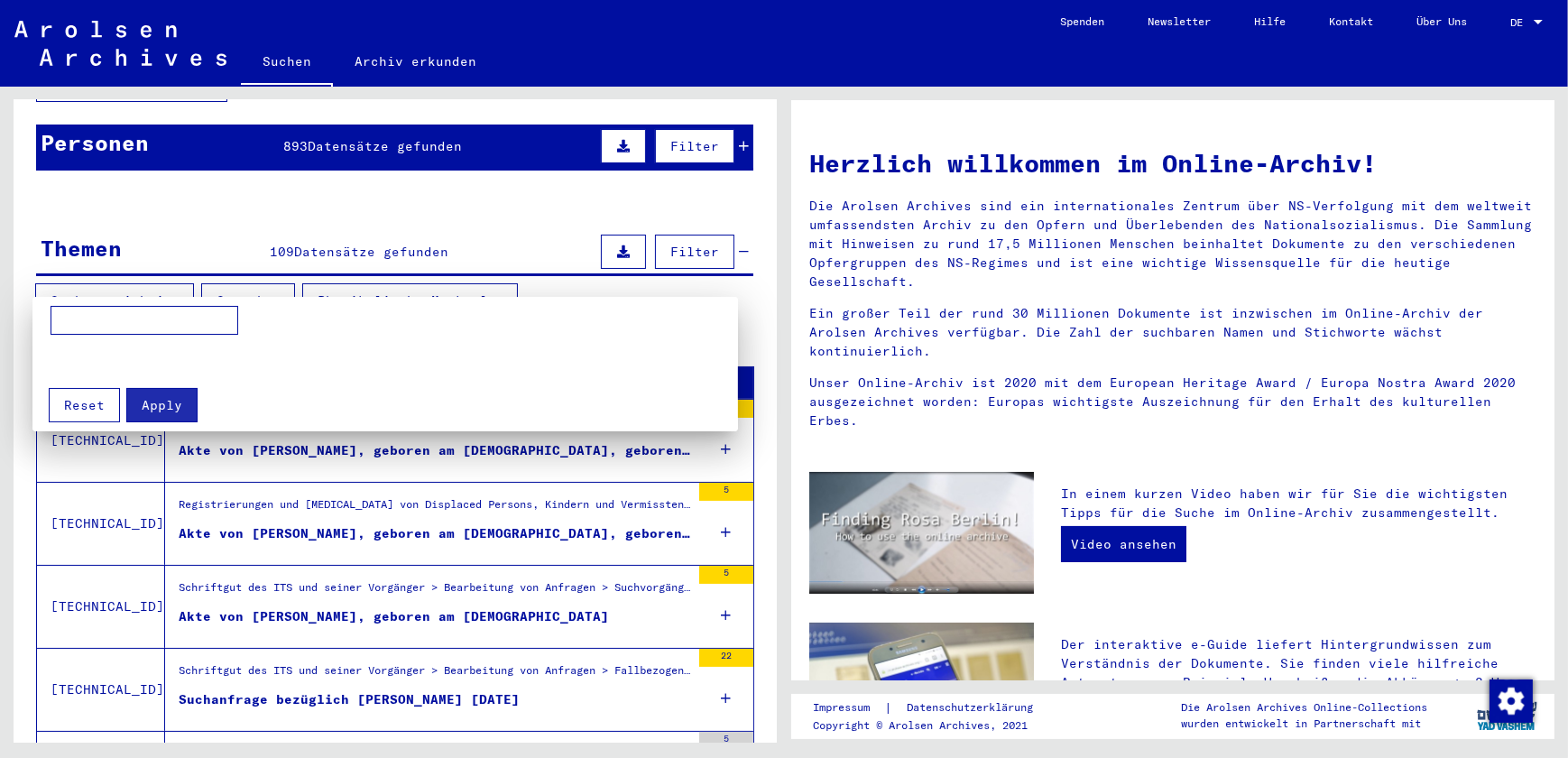
click at [459, 282] on div at bounding box center [784, 379] width 1568 height 758
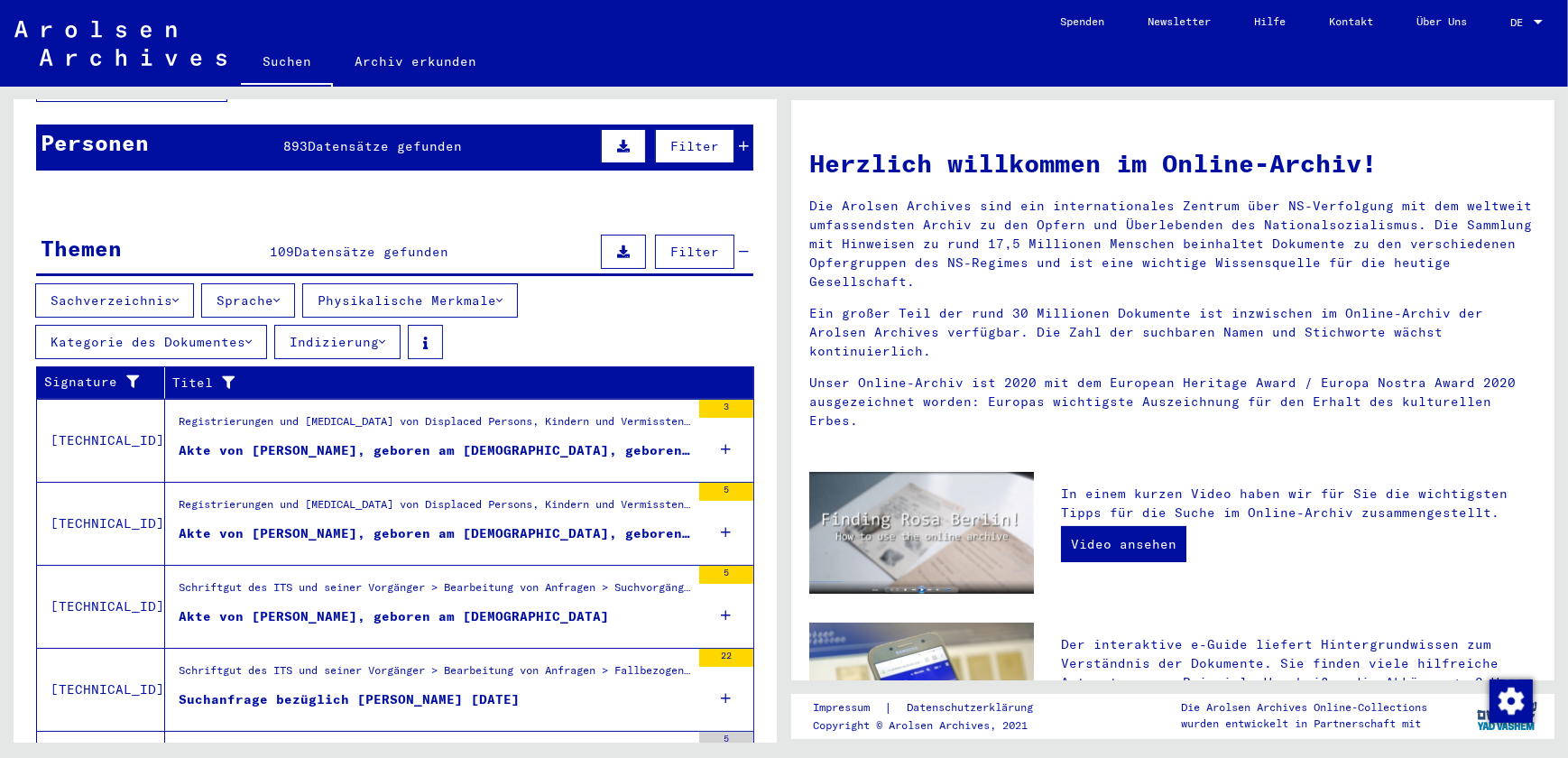
click at [246, 336] on icon at bounding box center [248, 342] width 6 height 13
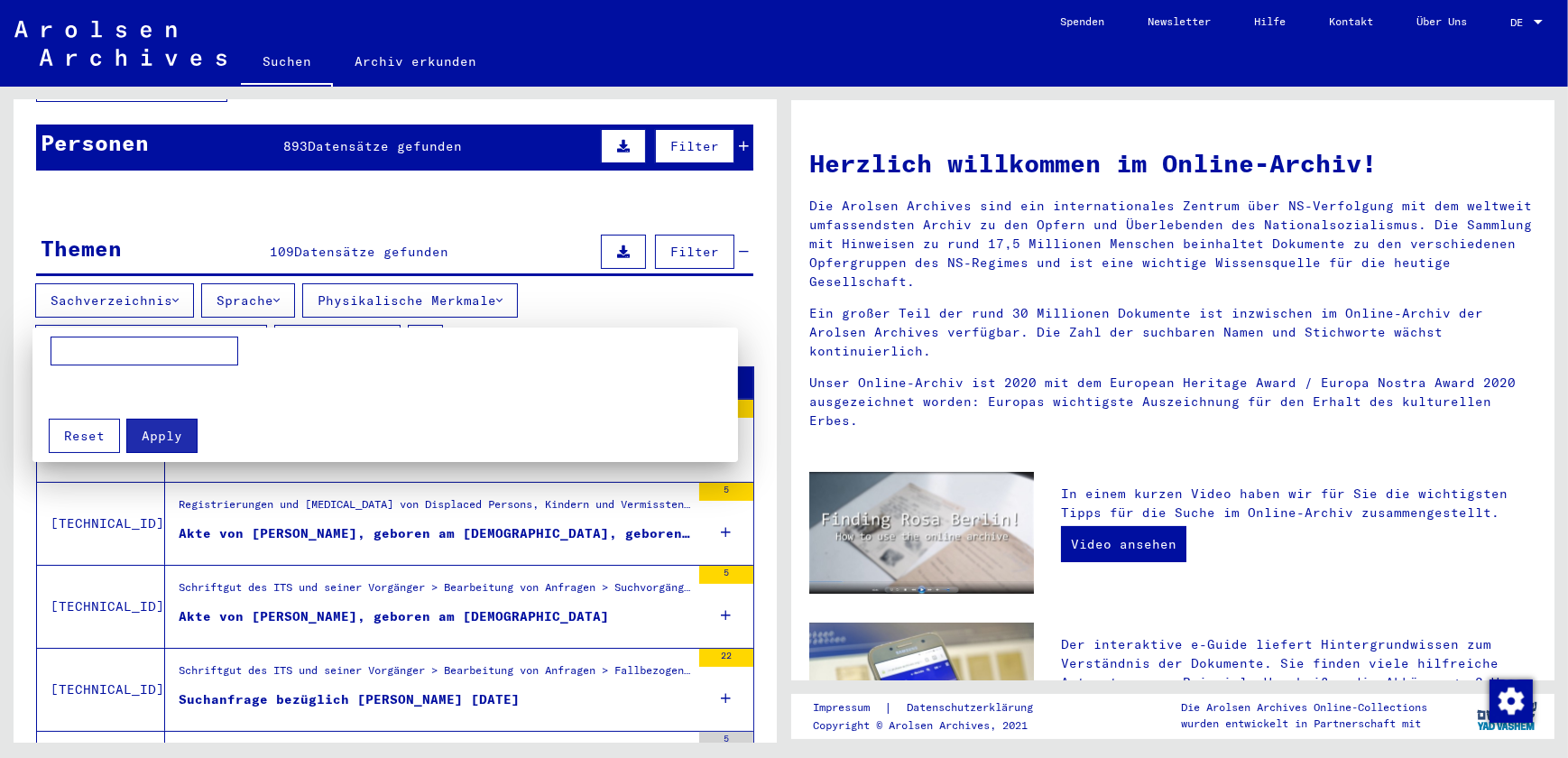
click at [246, 323] on div at bounding box center [784, 379] width 1568 height 758
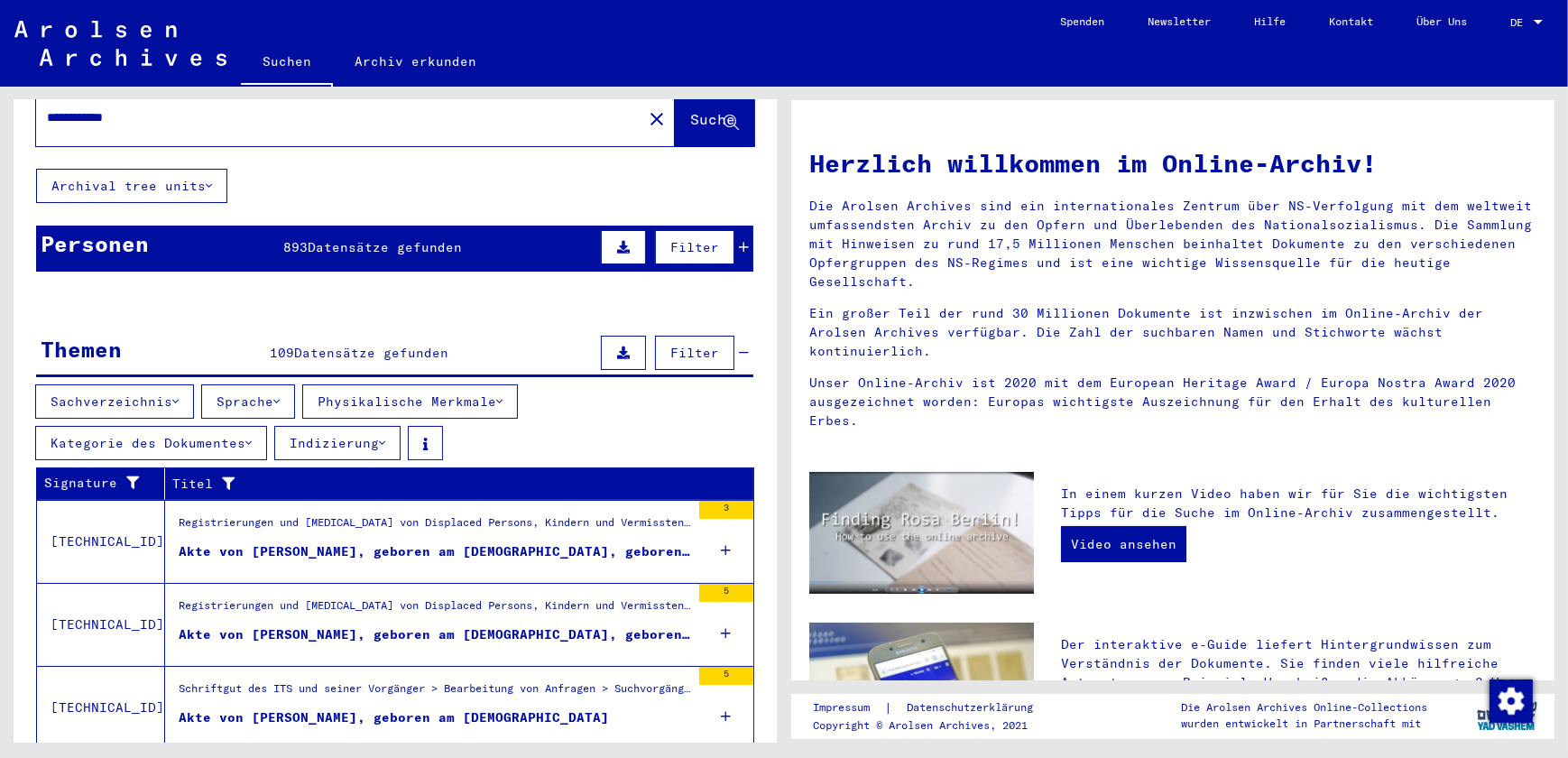
scroll to position [0, 0]
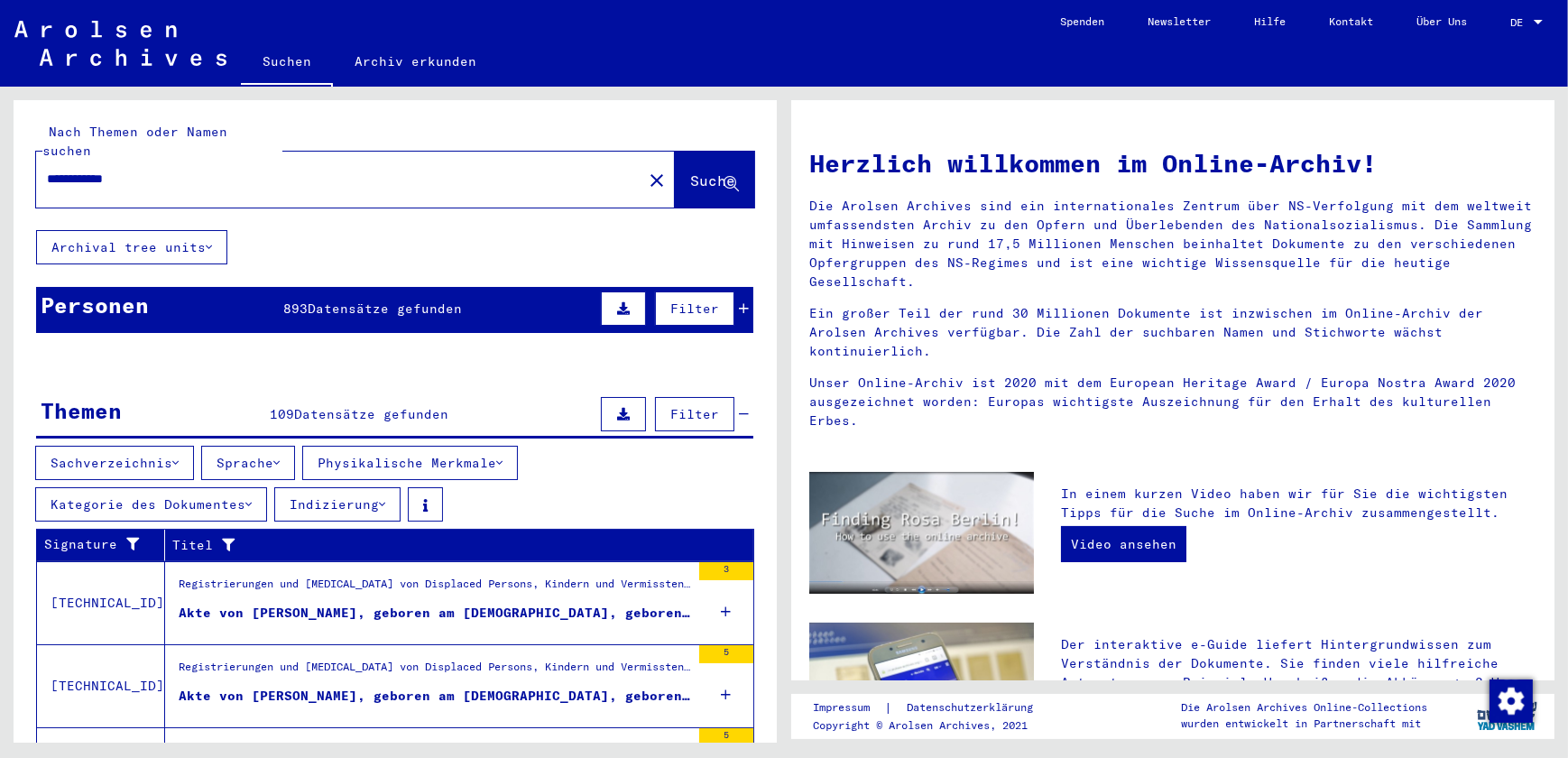
click at [148, 170] on input "**********" at bounding box center [334, 179] width 574 height 19
type input "**********"
click at [690, 171] on span "Suche" at bounding box center [713, 180] width 45 height 18
